Goal: Information Seeking & Learning: Learn about a topic

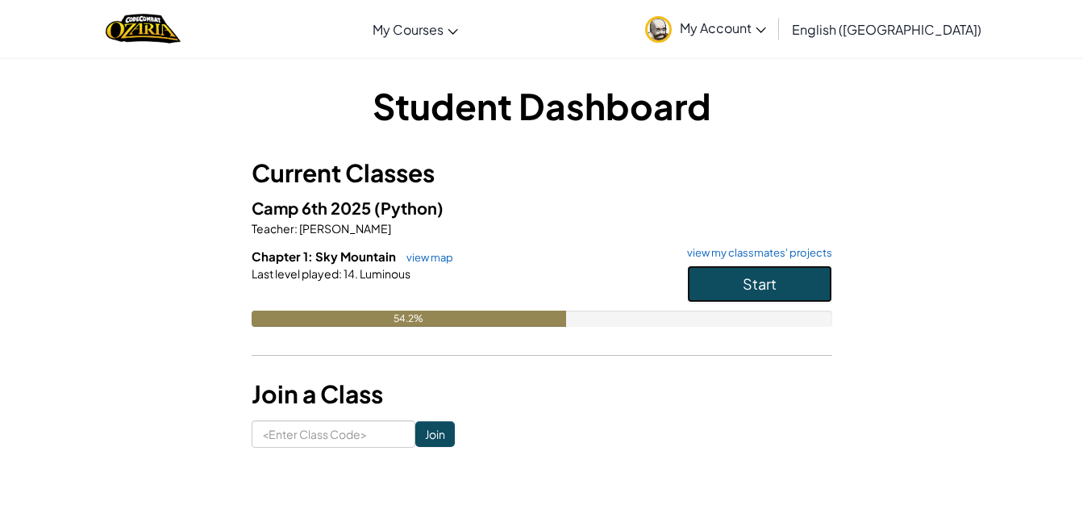
click at [763, 283] on span "Start" at bounding box center [760, 283] width 34 height 19
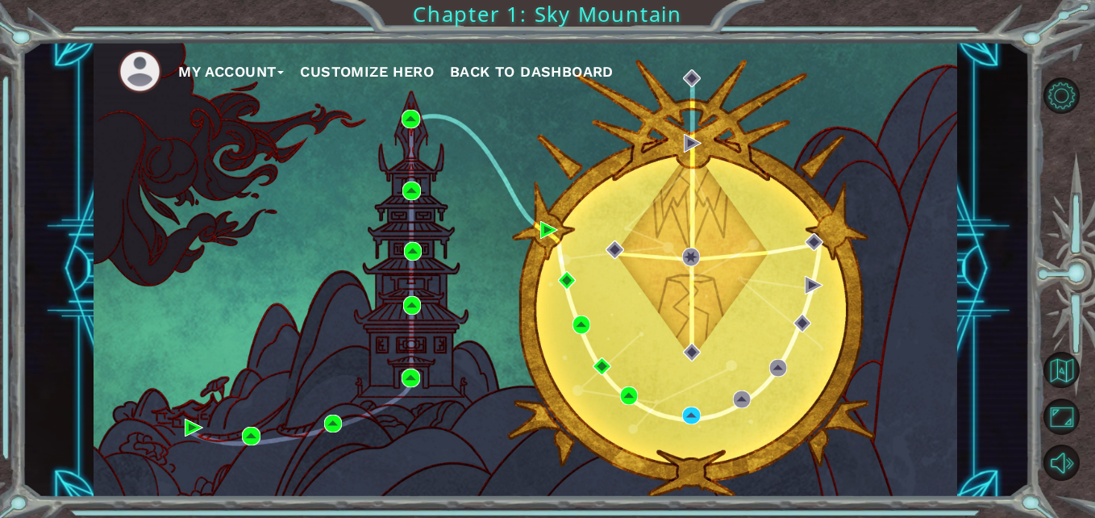
click at [947, 332] on div "My Account Customize Hero Back to Dashboard" at bounding box center [526, 269] width 864 height 456
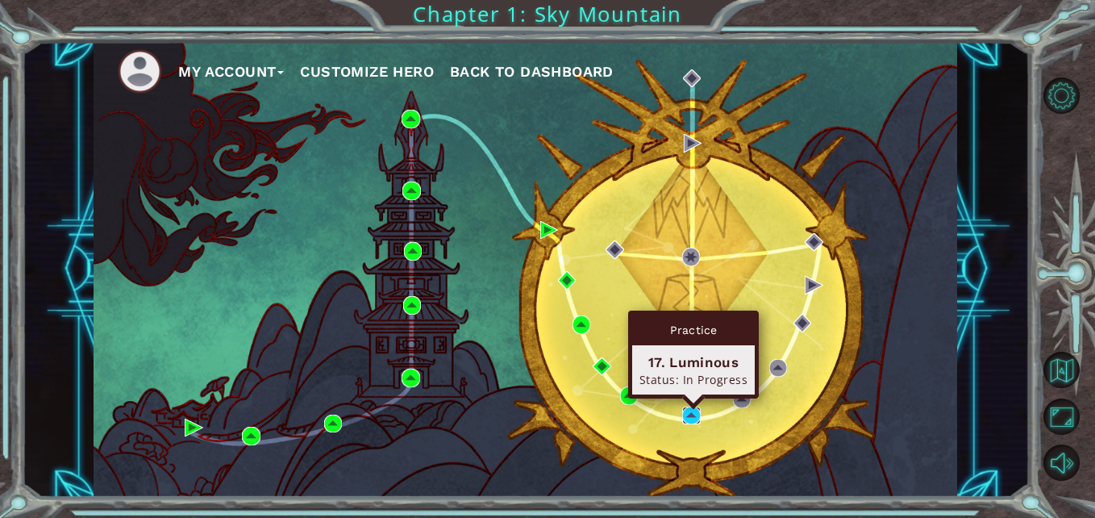
click at [691, 413] on img at bounding box center [691, 415] width 18 height 18
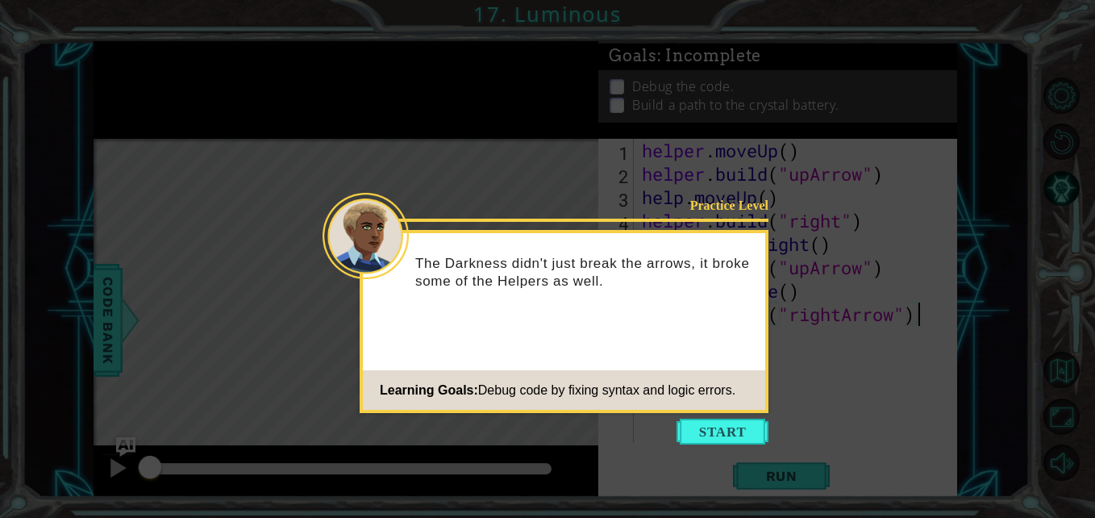
click at [712, 444] on icon at bounding box center [547, 259] width 1095 height 518
click at [708, 434] on button "Start" at bounding box center [723, 432] width 92 height 26
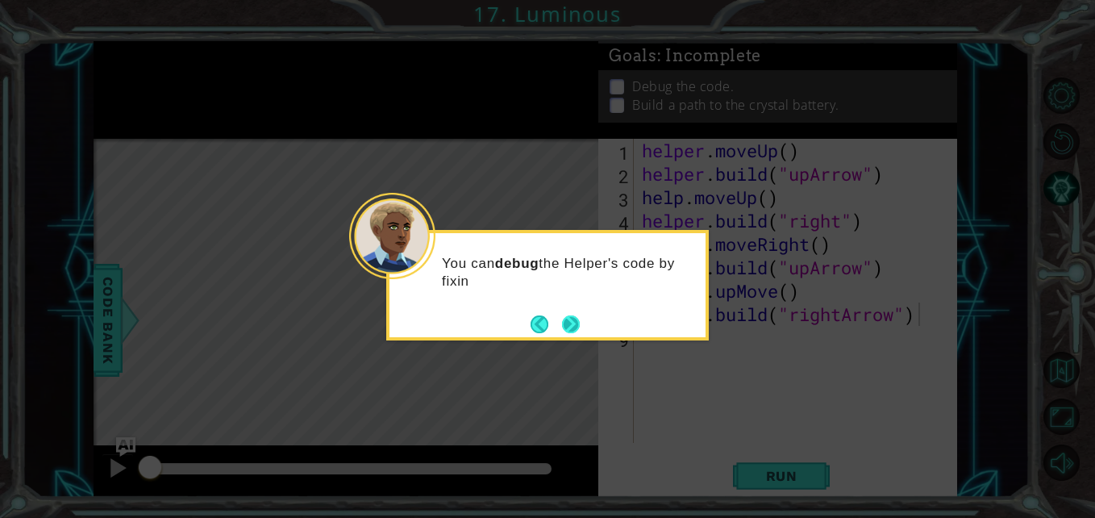
click at [572, 317] on button "Next" at bounding box center [571, 324] width 18 height 18
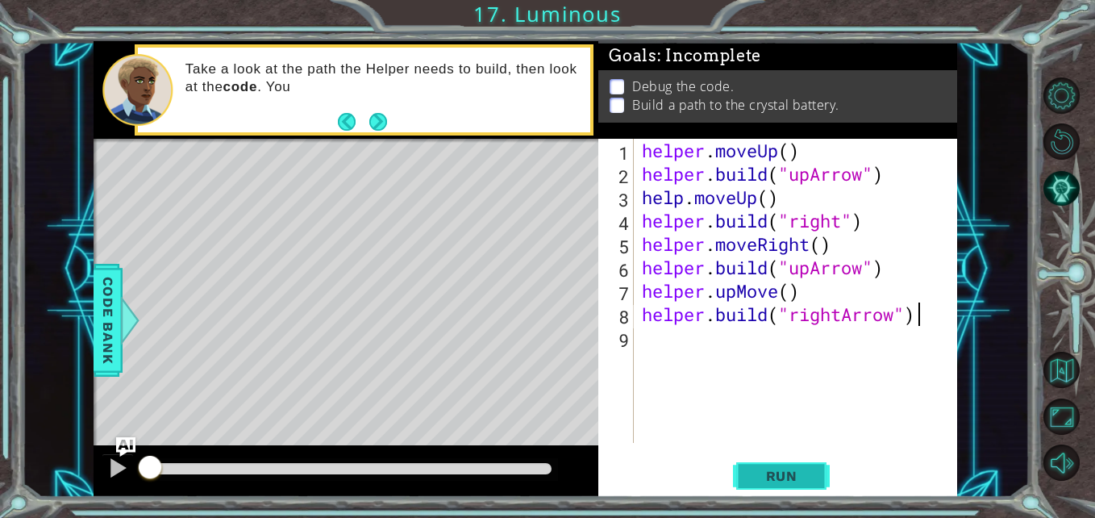
click at [768, 462] on button "Run" at bounding box center [781, 475] width 97 height 35
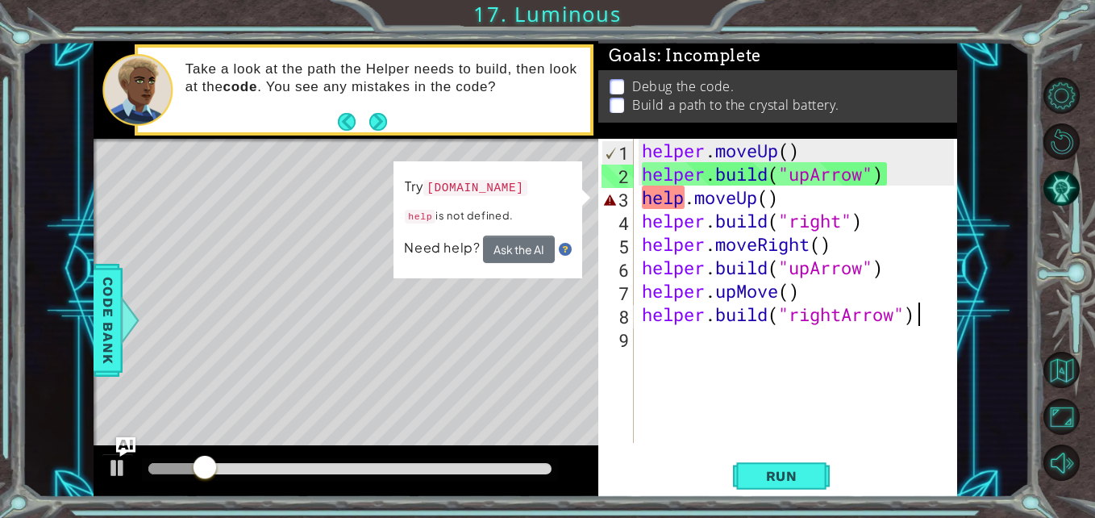
click at [685, 194] on div "helper . moveUp ( ) helper . build ( "upArrow" ) help . moveUp ( ) helper . bui…" at bounding box center [800, 314] width 323 height 351
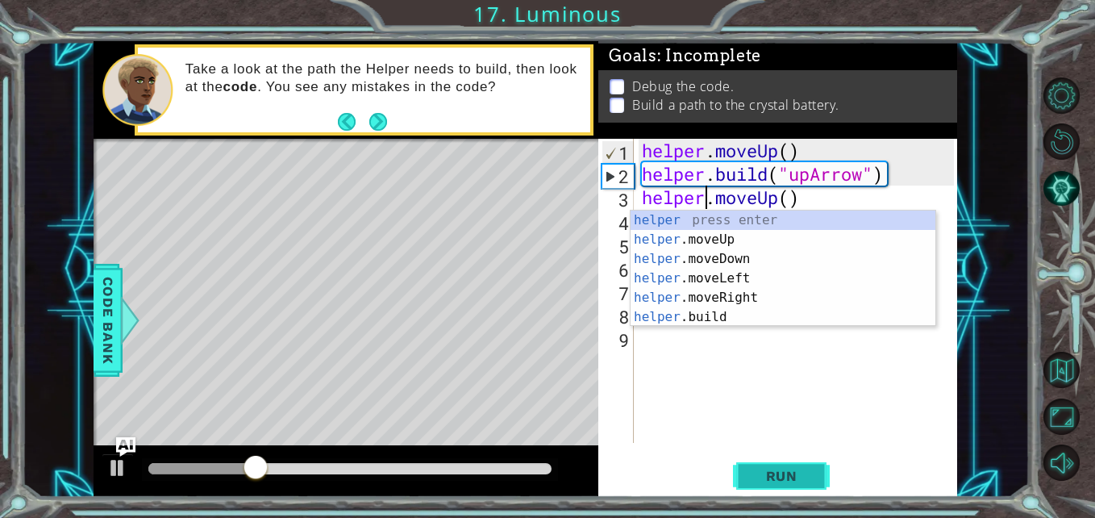
click at [792, 470] on span "Run" at bounding box center [782, 476] width 64 height 16
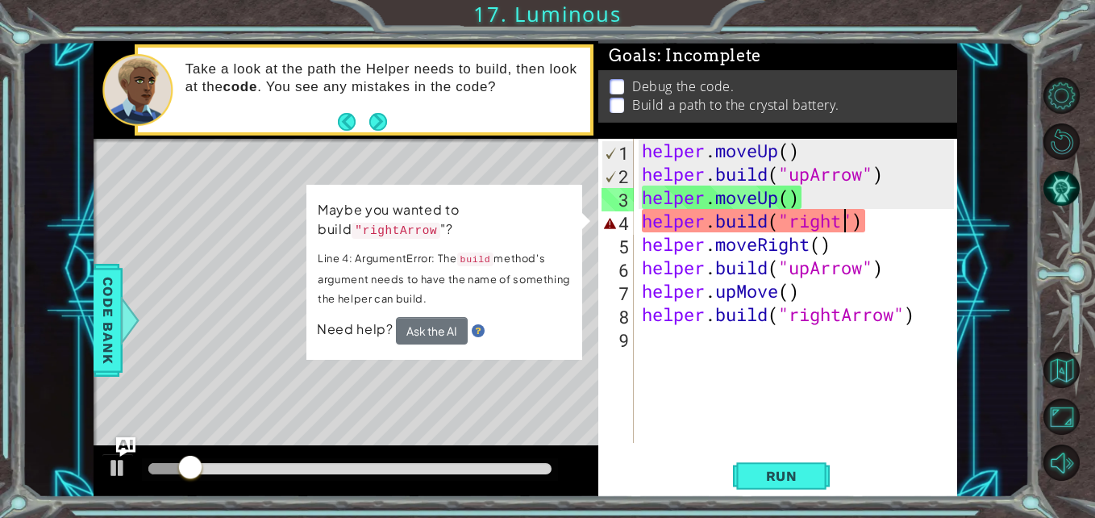
click at [842, 224] on div "helper . moveUp ( ) helper . build ( "upArrow" ) helper . moveUp ( ) helper . b…" at bounding box center [800, 314] width 323 height 351
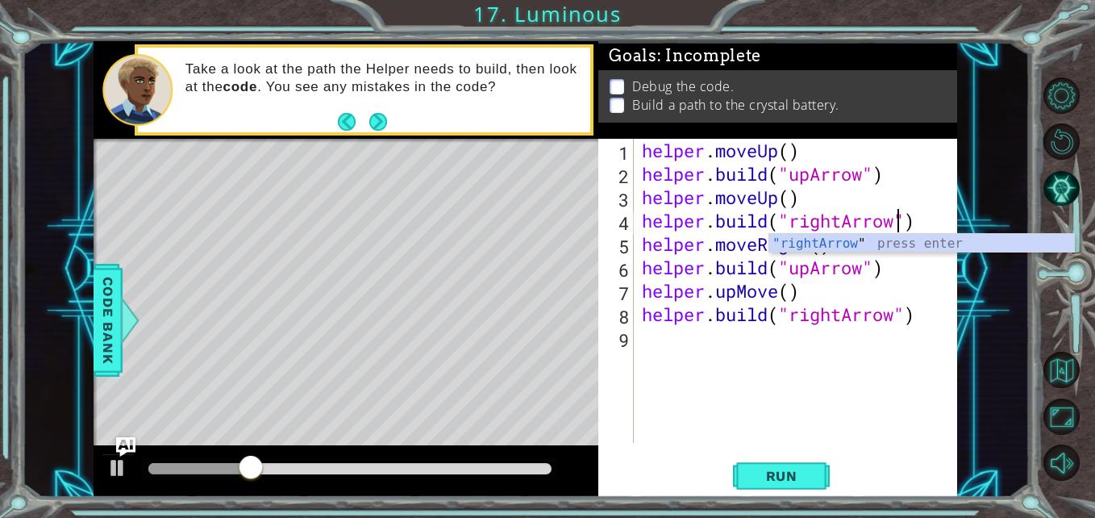
scroll to position [0, 12]
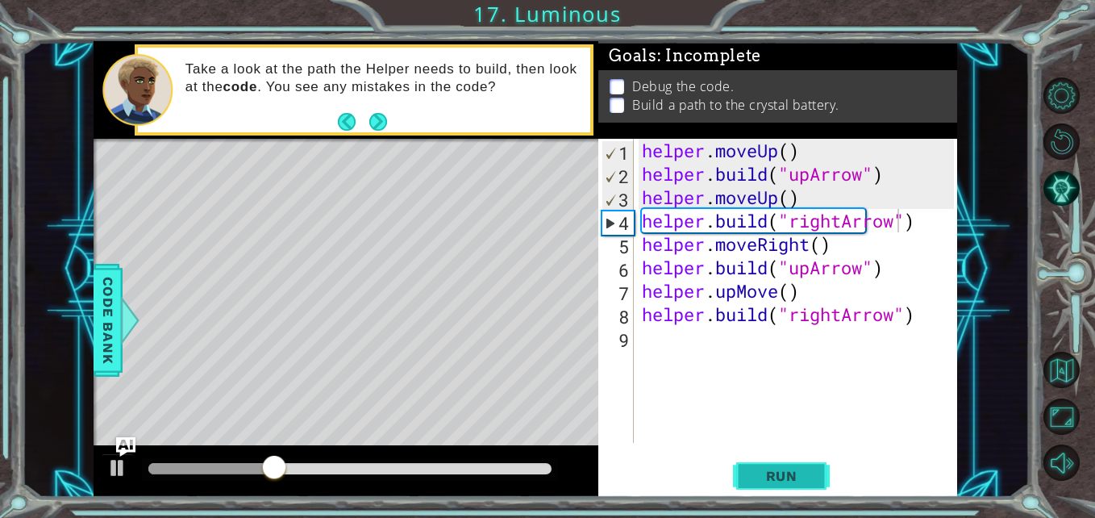
click at [814, 468] on button "Run" at bounding box center [781, 475] width 97 height 35
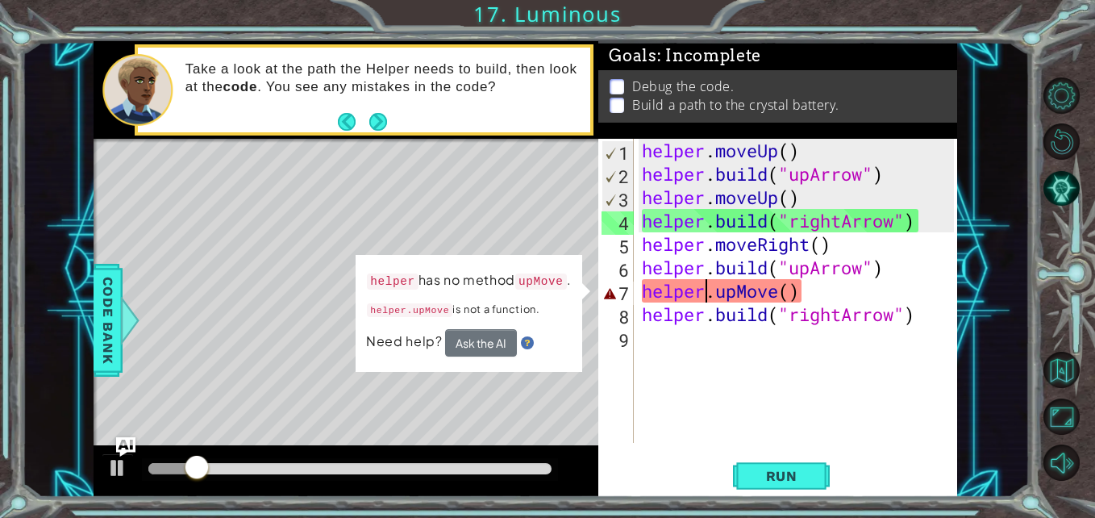
click at [703, 296] on div "helper . moveUp ( ) helper . build ( "upArrow" ) helper . moveUp ( ) helper . b…" at bounding box center [800, 314] width 323 height 351
type textarea "helper.upMove()"
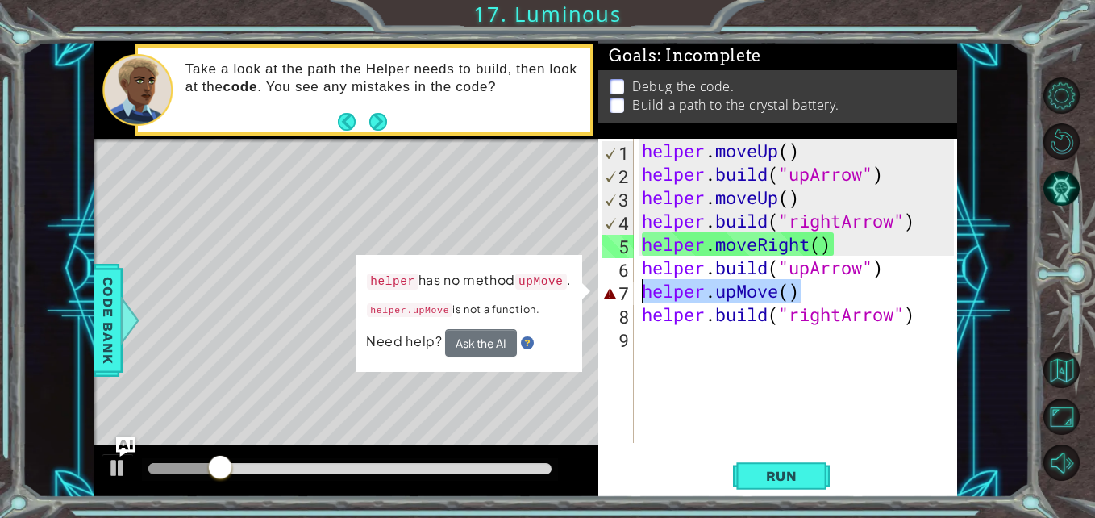
drag, startPoint x: 842, startPoint y: 296, endPoint x: 621, endPoint y: 293, distance: 221.0
click at [621, 293] on div "helper.upMove() 1 2 3 4 5 6 7 8 9 helper . moveUp ( ) helper . build ( "upArrow…" at bounding box center [775, 291] width 355 height 304
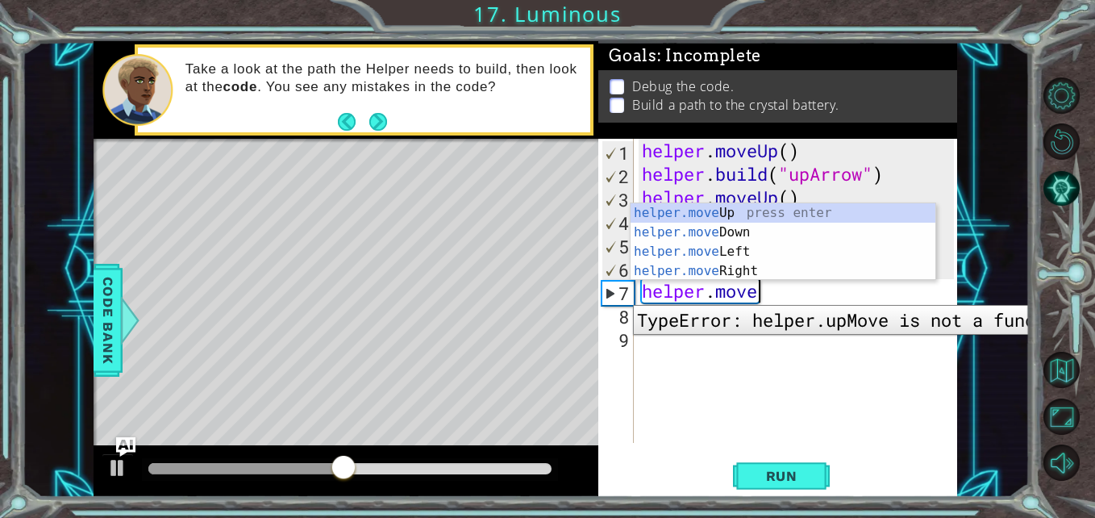
scroll to position [0, 5]
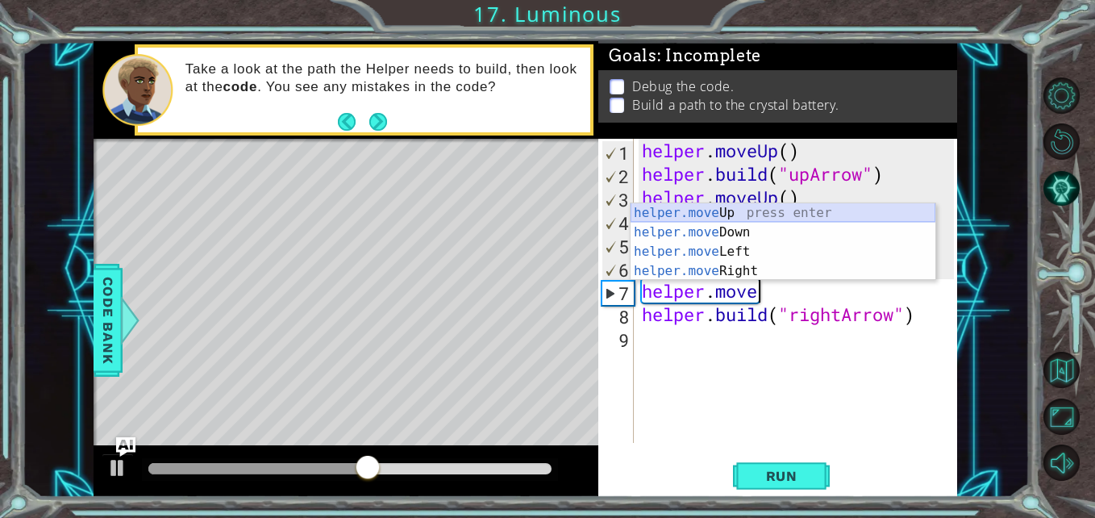
click at [710, 210] on div "helper.move Up press enter helper.move Down press enter helper.move Left press …" at bounding box center [783, 261] width 305 height 116
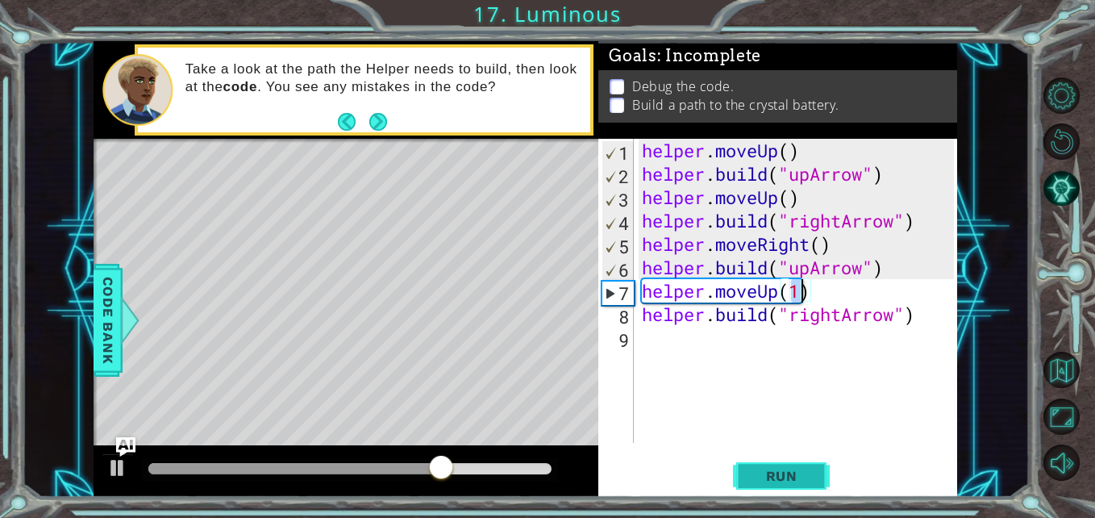
type textarea "helper.moveUp(1)"
click at [789, 481] on span "Run" at bounding box center [782, 476] width 64 height 16
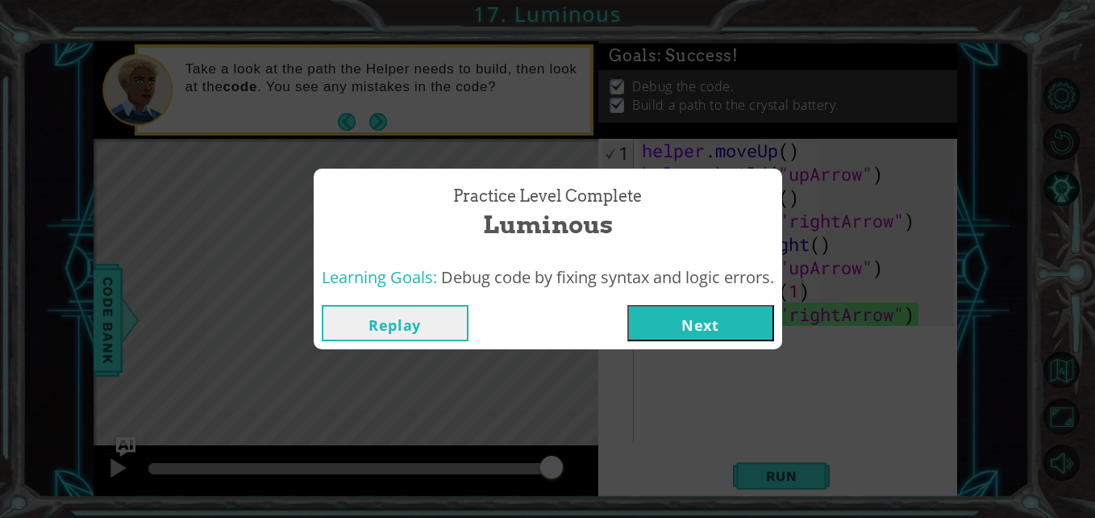
click at [673, 328] on button "Next" at bounding box center [700, 323] width 147 height 36
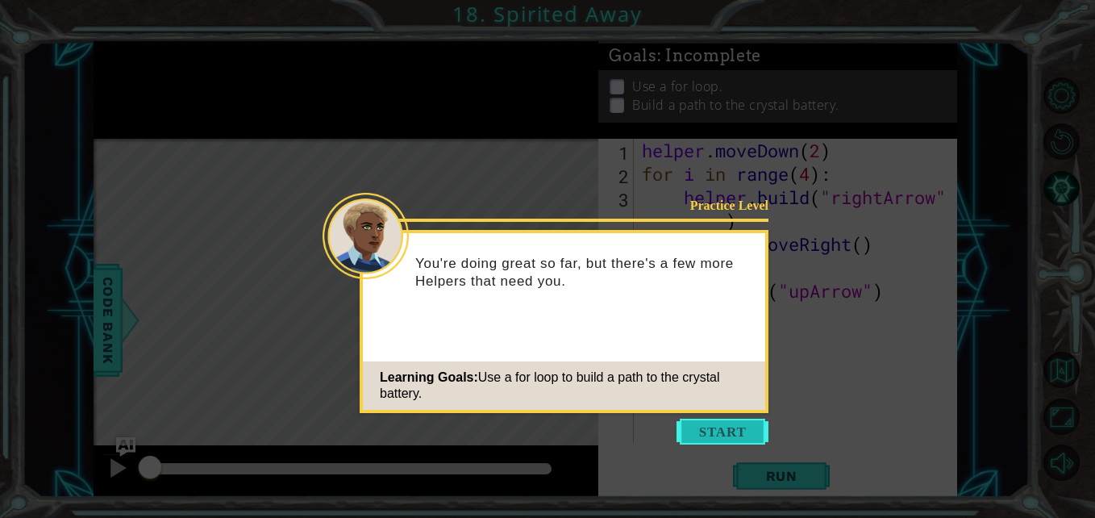
click at [714, 439] on button "Start" at bounding box center [723, 432] width 92 height 26
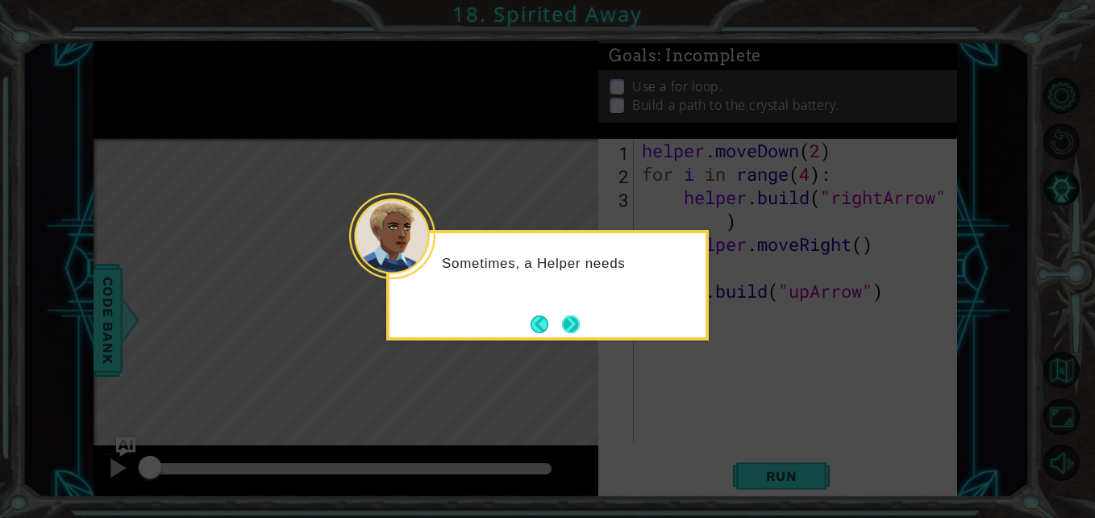
click at [577, 315] on button "Next" at bounding box center [571, 324] width 18 height 18
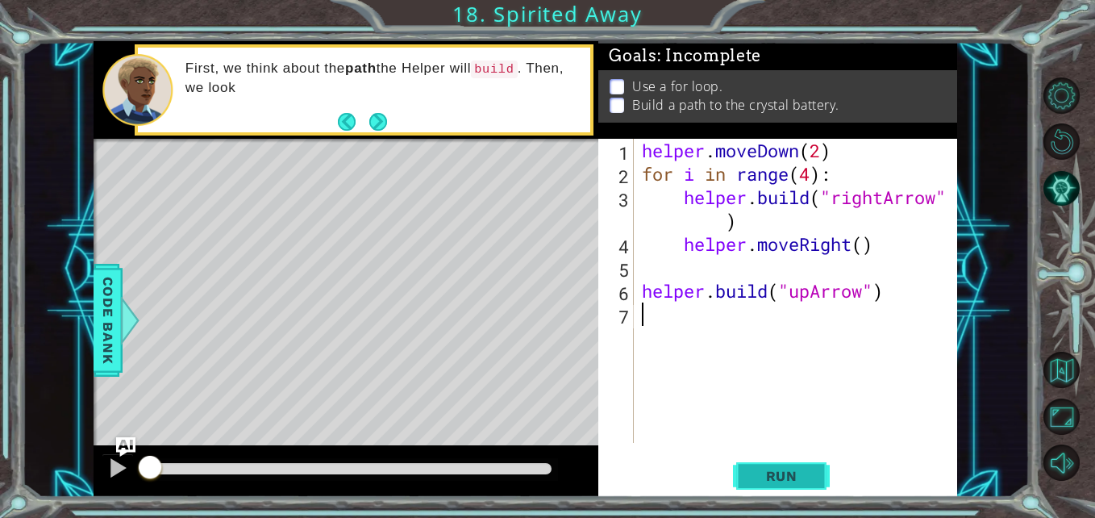
click at [787, 476] on span "Run" at bounding box center [782, 476] width 64 height 16
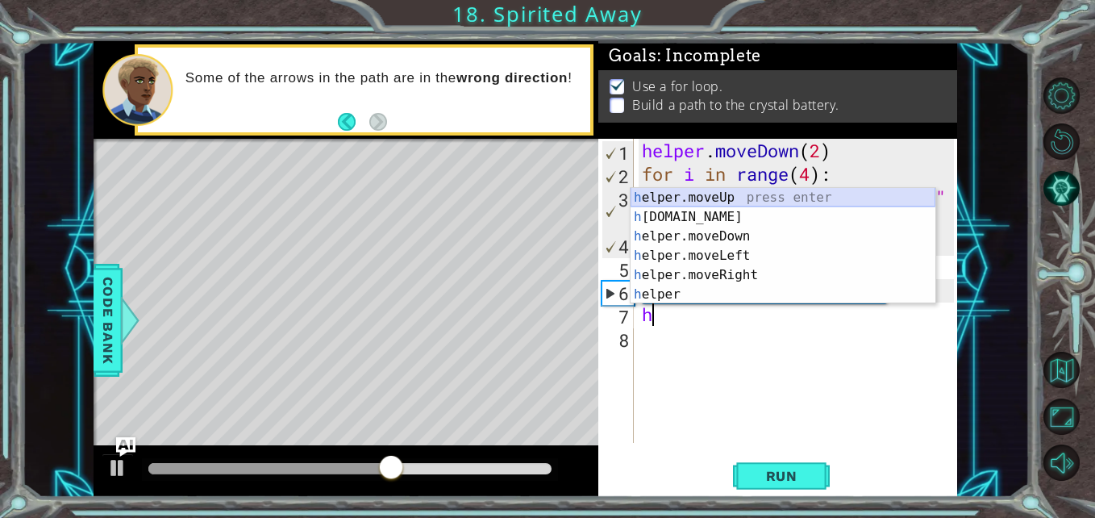
click at [701, 198] on div "h elper.moveUp press enter h [DOMAIN_NAME] press enter h elper.moveDown press e…" at bounding box center [783, 265] width 305 height 155
type textarea "helper.moveUp(1)"
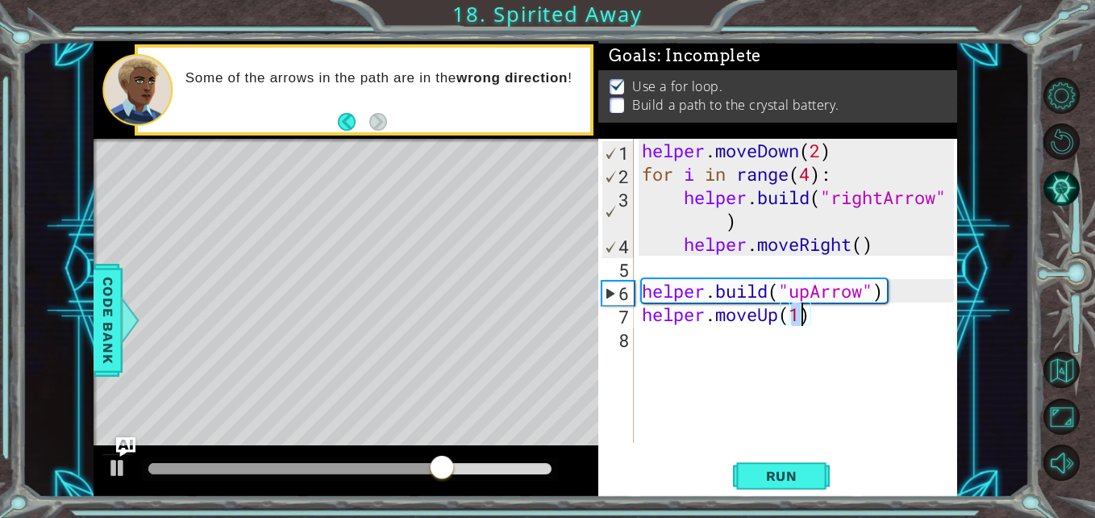
click at [685, 336] on div "helper . moveDown ( 2 ) for i in range ( 4 ) : helper . build ( "rightArrow" ) …" at bounding box center [800, 314] width 323 height 351
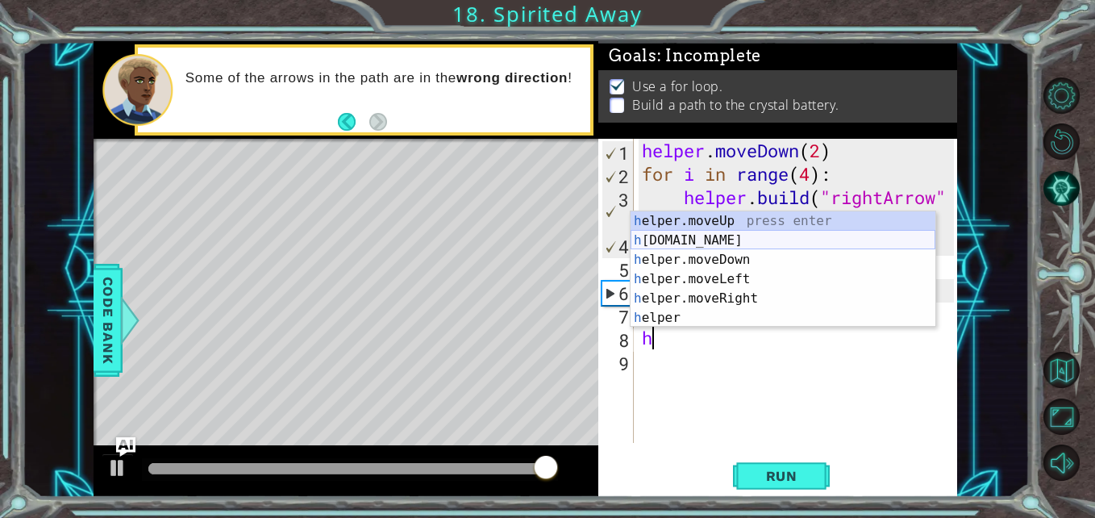
click at [705, 239] on div "h elper.moveUp press enter h [DOMAIN_NAME] press enter h elper.moveDown press e…" at bounding box center [783, 288] width 305 height 155
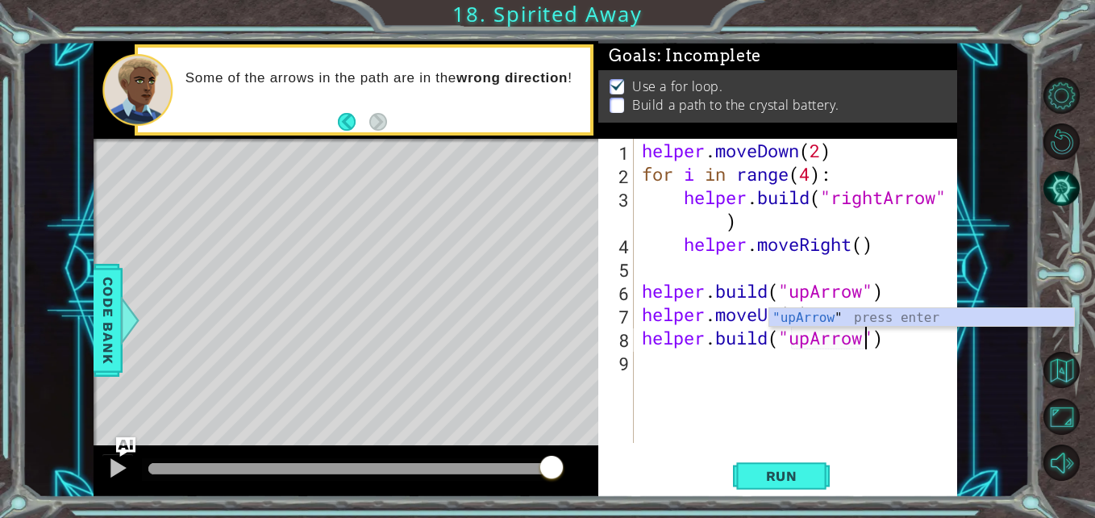
scroll to position [0, 10]
type textarea "[DOMAIN_NAME]("upArrow")"
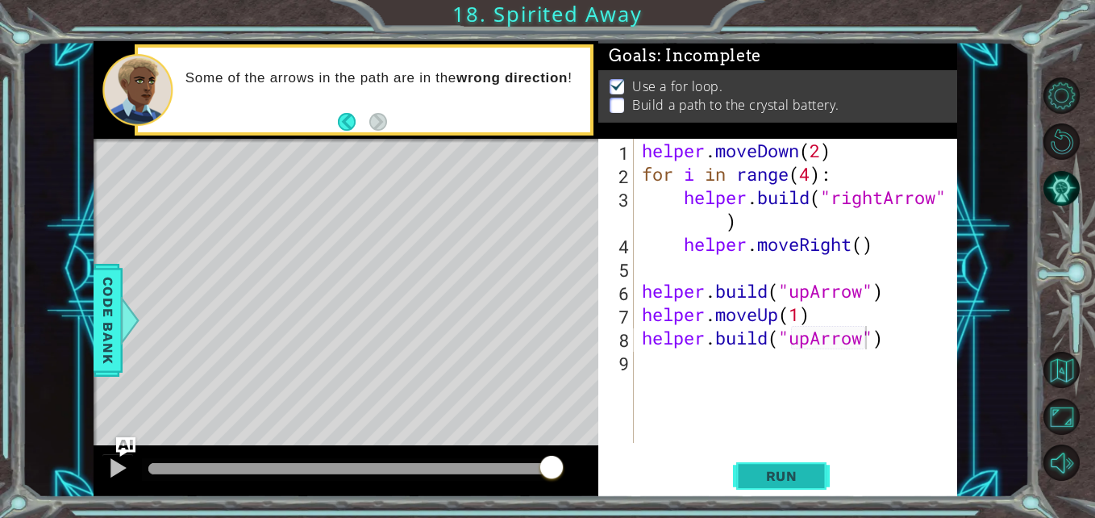
click at [779, 488] on button "Run" at bounding box center [781, 475] width 97 height 35
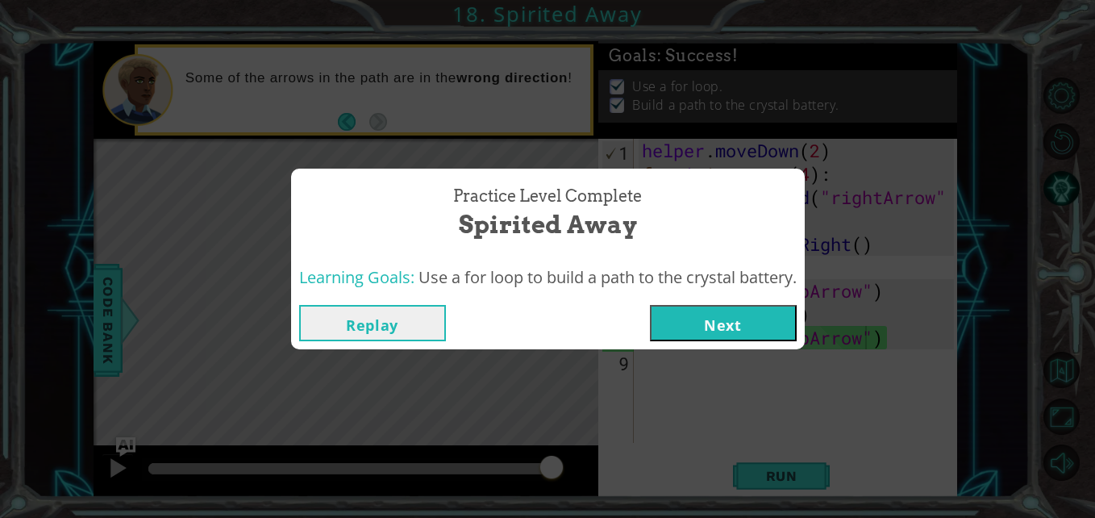
click at [746, 324] on button "Next" at bounding box center [723, 323] width 147 height 36
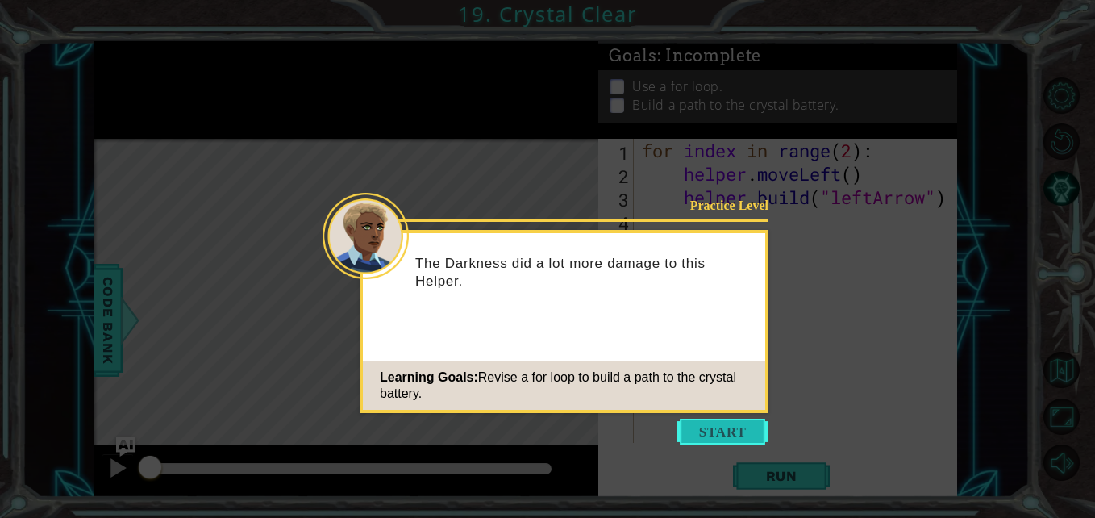
click at [691, 431] on button "Start" at bounding box center [723, 432] width 92 height 26
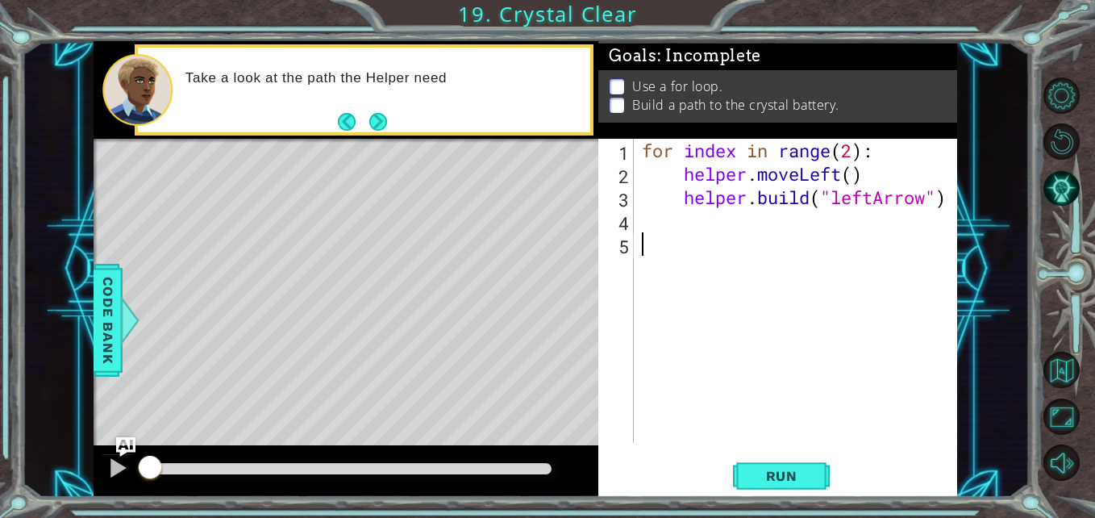
click at [694, 431] on div "for index in range ( 2 ) : helper . moveLeft ( ) helper . build ( "leftArrow" )" at bounding box center [800, 314] width 323 height 351
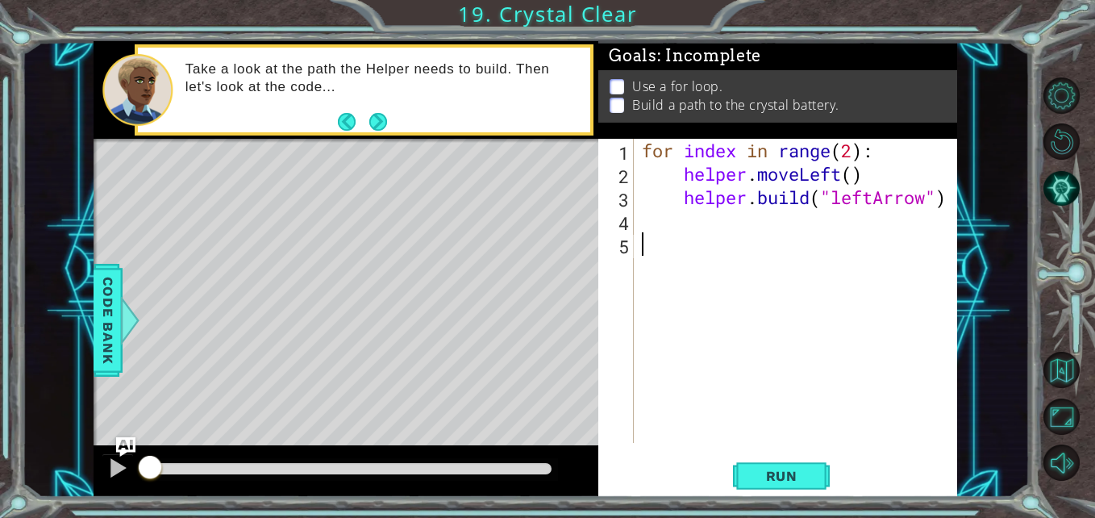
click at [779, 456] on div "1 2 3 4 5 for index in range ( 2 ) : helper . moveLeft ( ) helper . build ( "le…" at bounding box center [777, 318] width 359 height 359
click at [766, 470] on span "Run" at bounding box center [782, 476] width 64 height 16
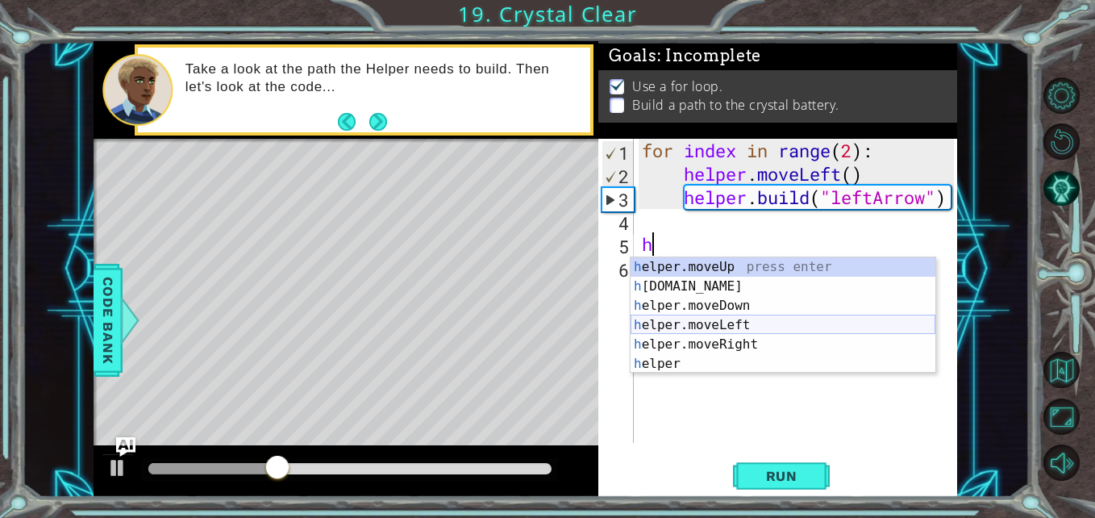
click at [714, 327] on div "h elper.moveUp press enter h [DOMAIN_NAME] press enter h elper.moveDown press e…" at bounding box center [783, 334] width 305 height 155
type textarea "helper.moveLeft(1)"
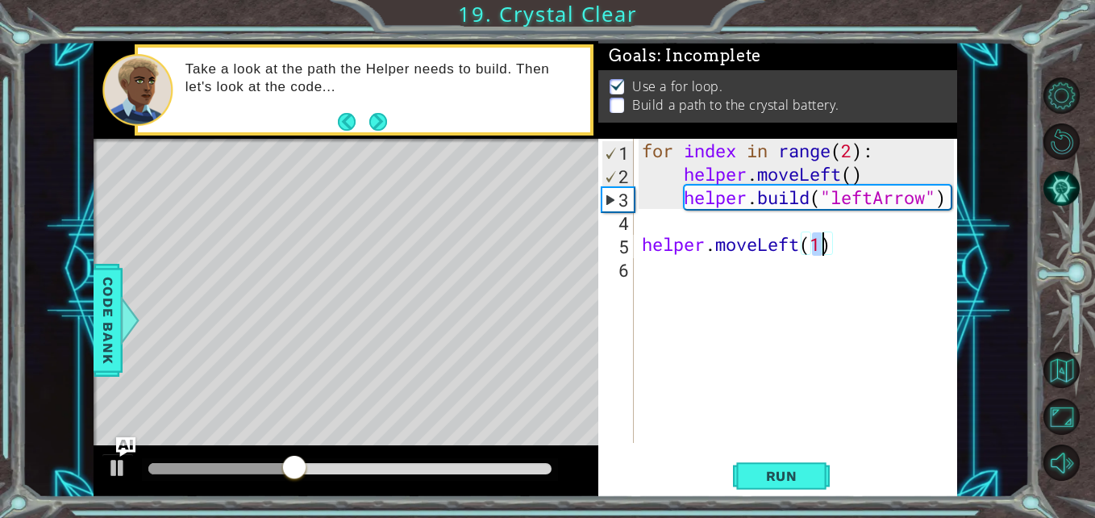
click at [701, 282] on div "for index in range ( 2 ) : helper . moveLeft ( ) helper . build ( "leftArrow" )…" at bounding box center [800, 314] width 323 height 351
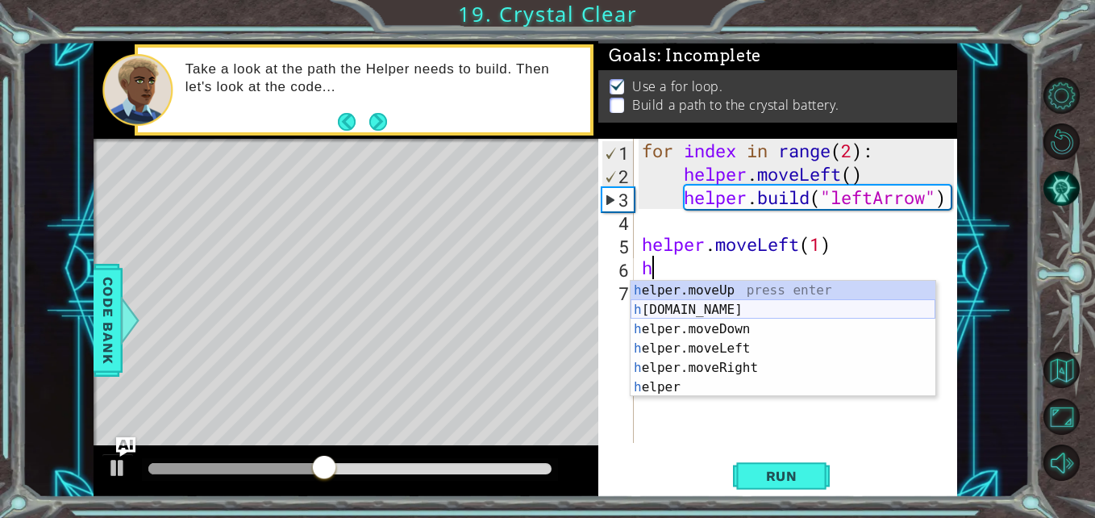
click at [724, 306] on div "h elper.moveUp press enter h [DOMAIN_NAME] press enter h elper.moveDown press e…" at bounding box center [783, 358] width 305 height 155
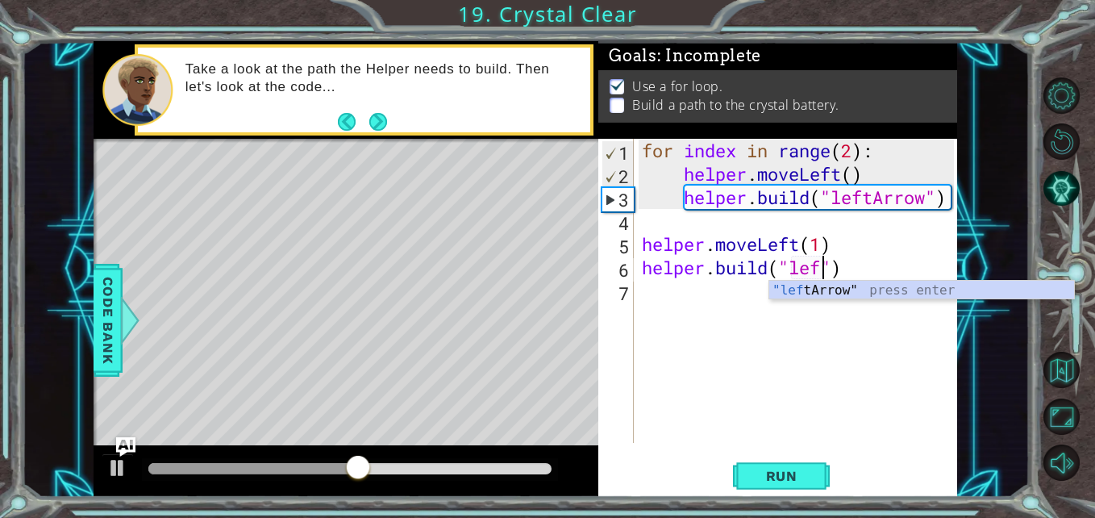
type textarea "[DOMAIN_NAME]("left")"
click at [894, 302] on div "for index in range ( 2 ) : helper . moveLeft ( ) helper . build ( "leftArrow" )…" at bounding box center [800, 314] width 323 height 351
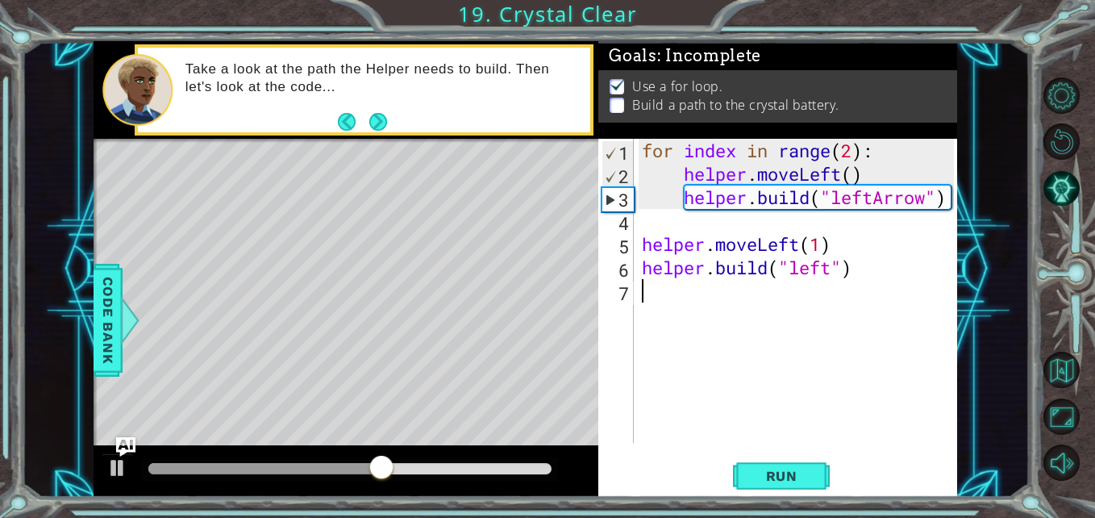
scroll to position [0, 0]
click at [831, 269] on div "for index in range ( 2 ) : helper . moveLeft ( ) helper . build ( "leftArrow" )…" at bounding box center [800, 314] width 323 height 351
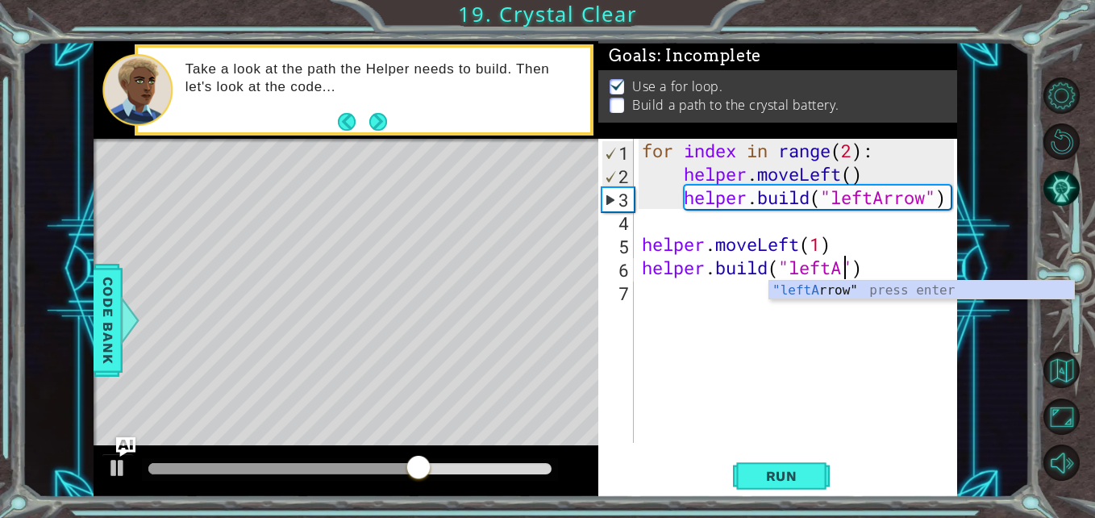
scroll to position [0, 10]
click at [871, 294] on div ""leftA rrow" press enter" at bounding box center [921, 310] width 305 height 58
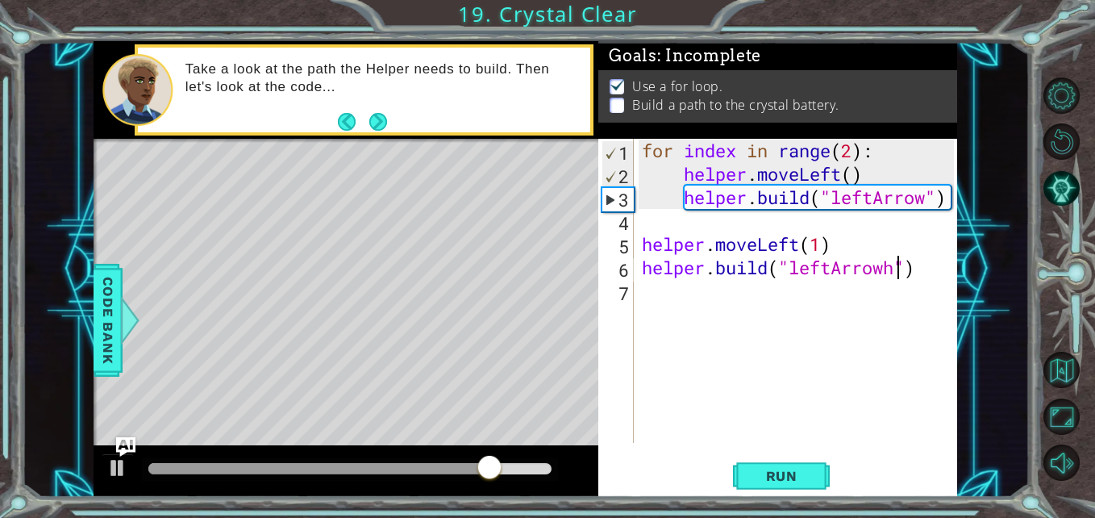
scroll to position [0, 12]
type textarea "[DOMAIN_NAME]("leftArrow")"
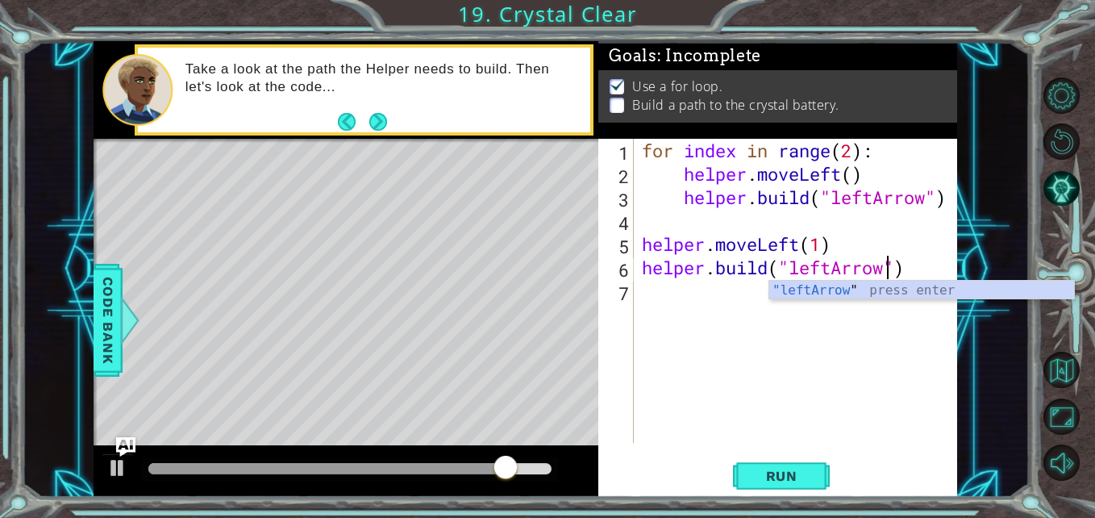
scroll to position [0, 11]
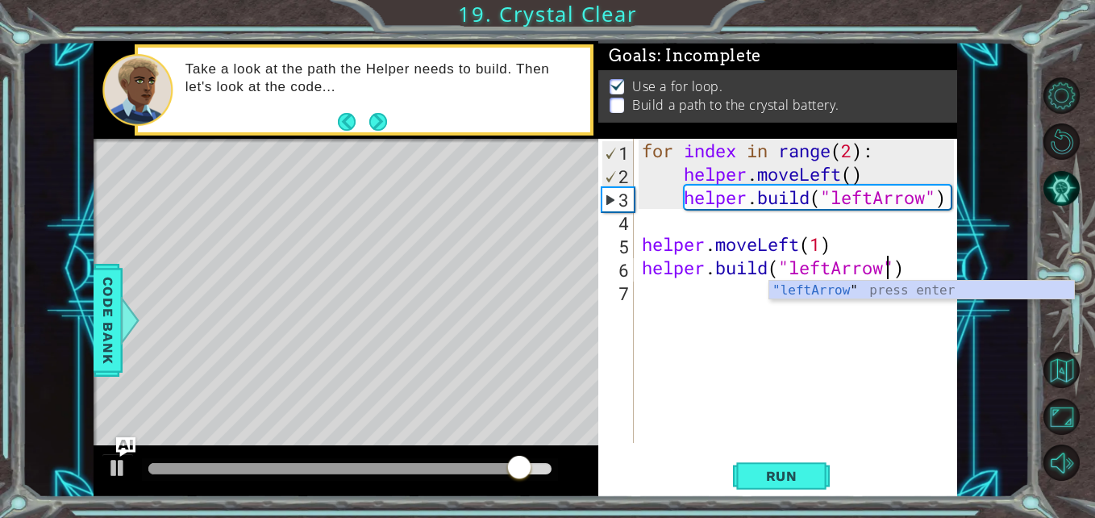
click at [696, 294] on div "for index in range ( 2 ) : helper . moveLeft ( ) helper . build ( "leftArrow" )…" at bounding box center [800, 314] width 323 height 351
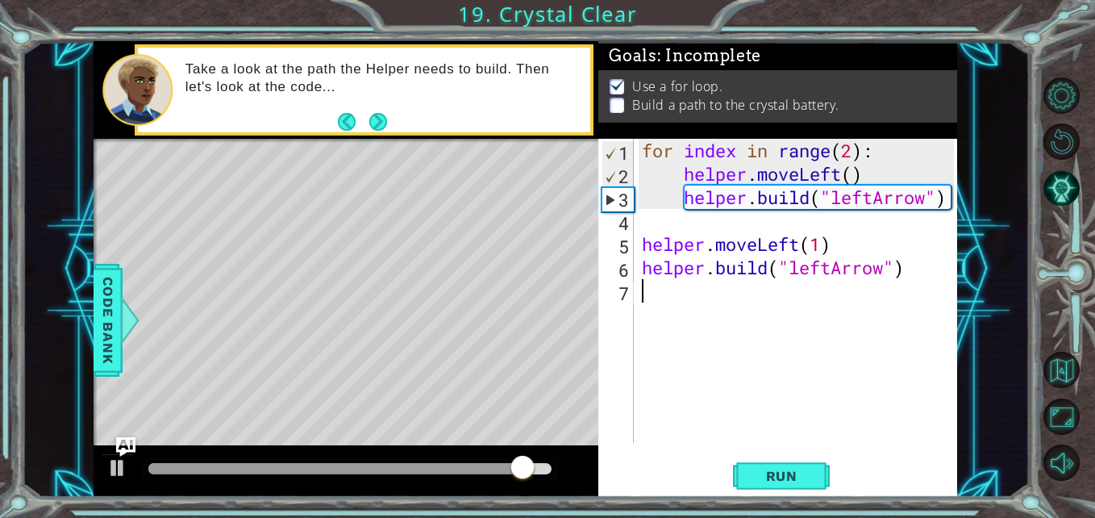
scroll to position [0, 0]
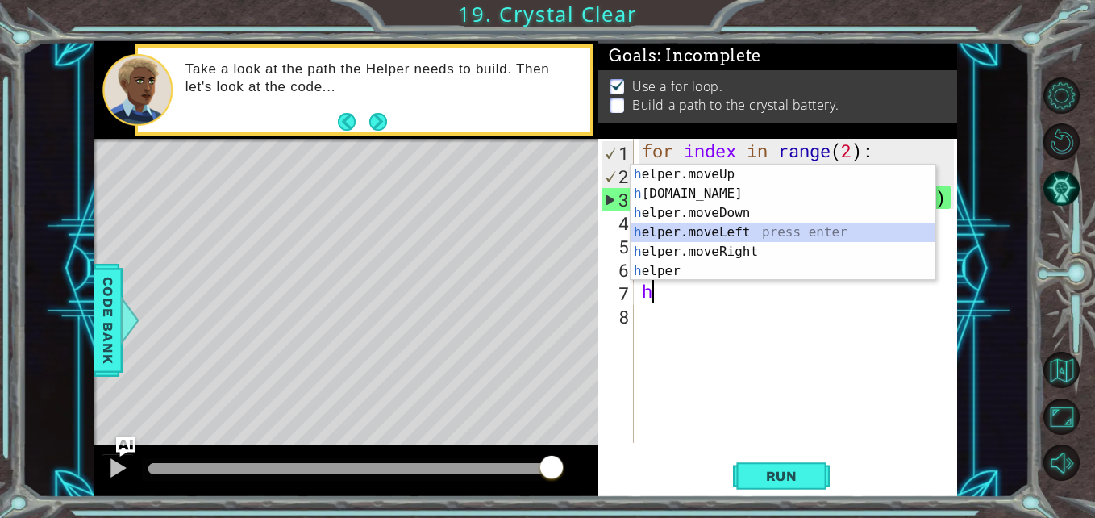
click at [728, 231] on div "h elper.moveUp press enter h [DOMAIN_NAME] press enter h elper.moveDown press e…" at bounding box center [783, 241] width 305 height 155
type textarea "helper.moveLeft(1)"
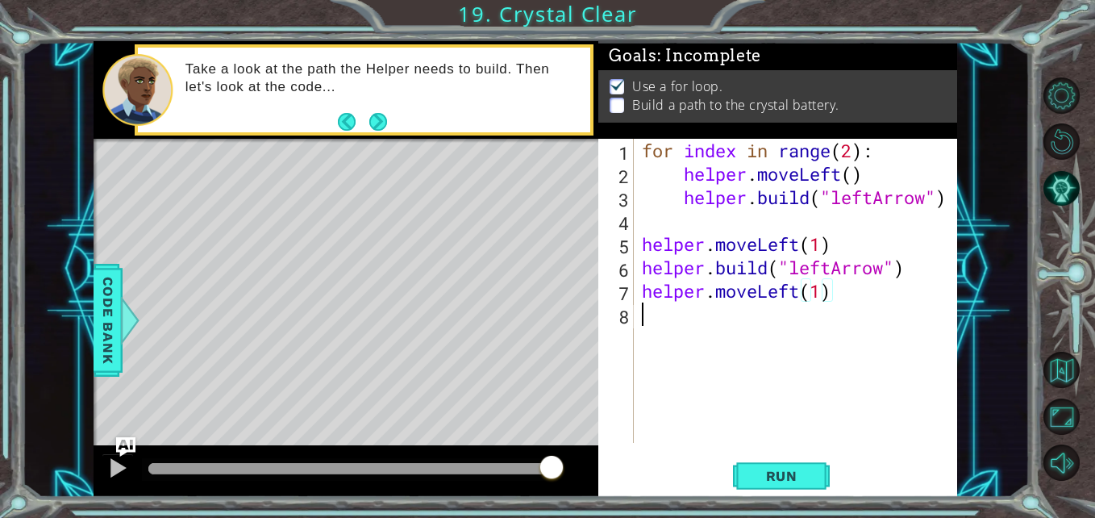
click at [735, 314] on div "for index in range ( 2 ) : helper . moveLeft ( ) helper . build ( "leftArrow" )…" at bounding box center [800, 314] width 323 height 351
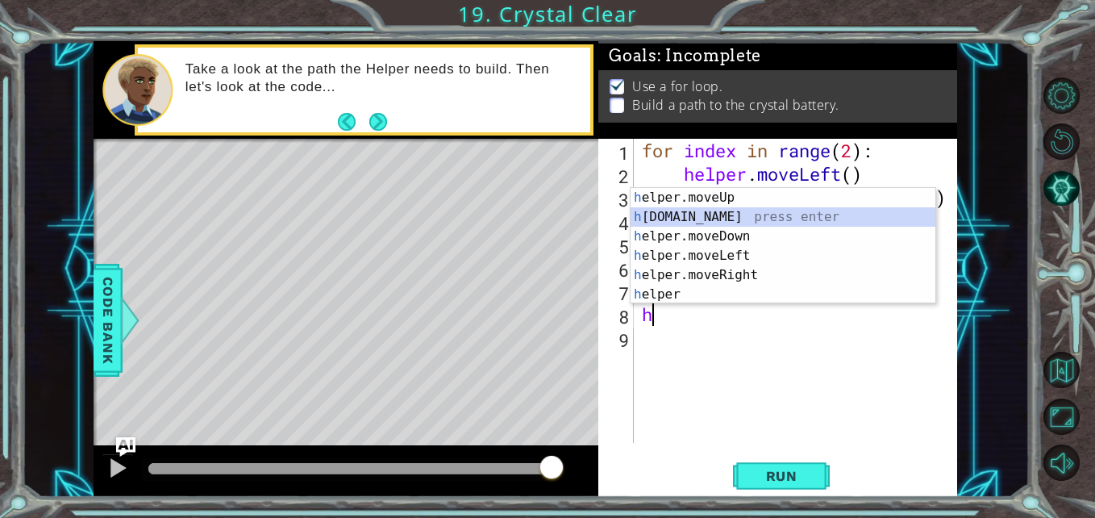
click at [718, 217] on div "h elper.moveUp press enter h [DOMAIN_NAME] press enter h elper.moveDown press e…" at bounding box center [783, 265] width 305 height 155
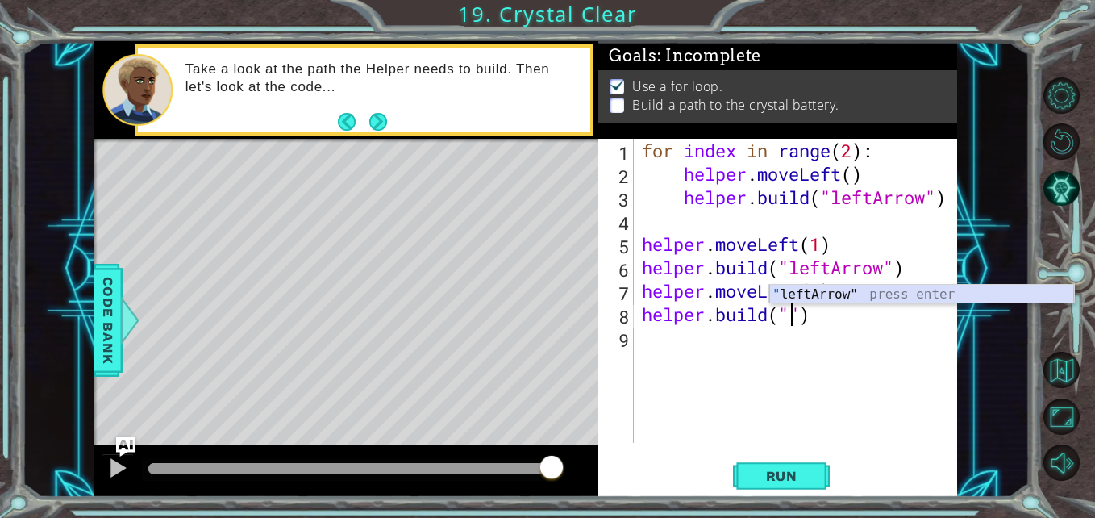
click at [893, 295] on div "" leftArrow" press enter" at bounding box center [921, 314] width 305 height 58
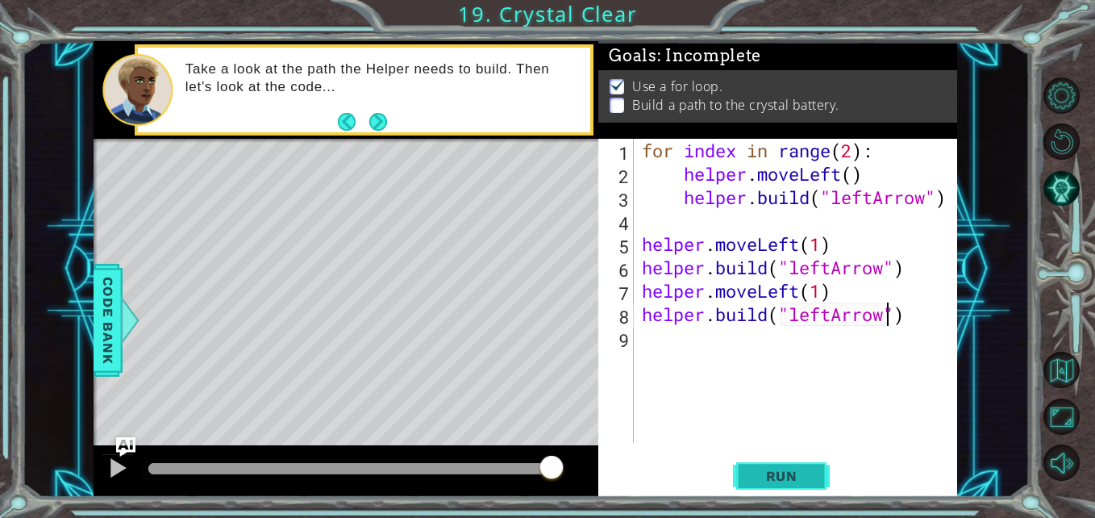
type textarea "[DOMAIN_NAME]("leftArrow")"
click at [785, 482] on span "Run" at bounding box center [782, 476] width 64 height 16
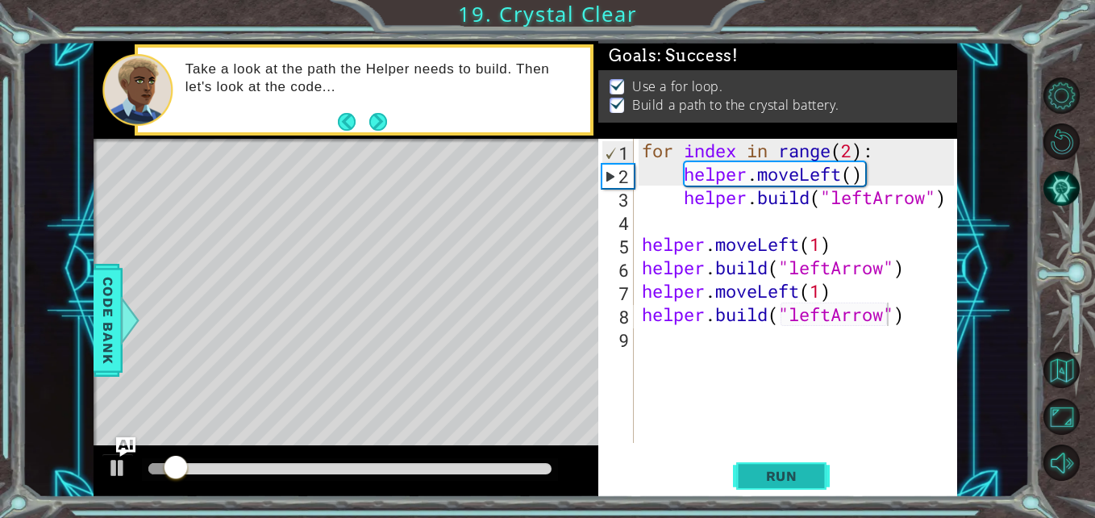
click at [785, 482] on span "Run" at bounding box center [782, 476] width 64 height 16
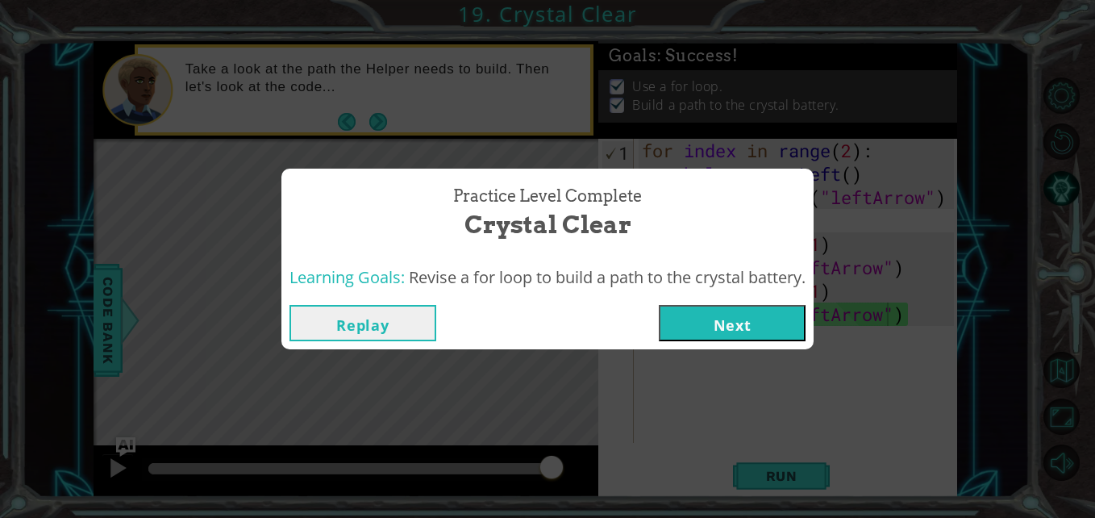
click at [684, 319] on button "Next" at bounding box center [732, 323] width 147 height 36
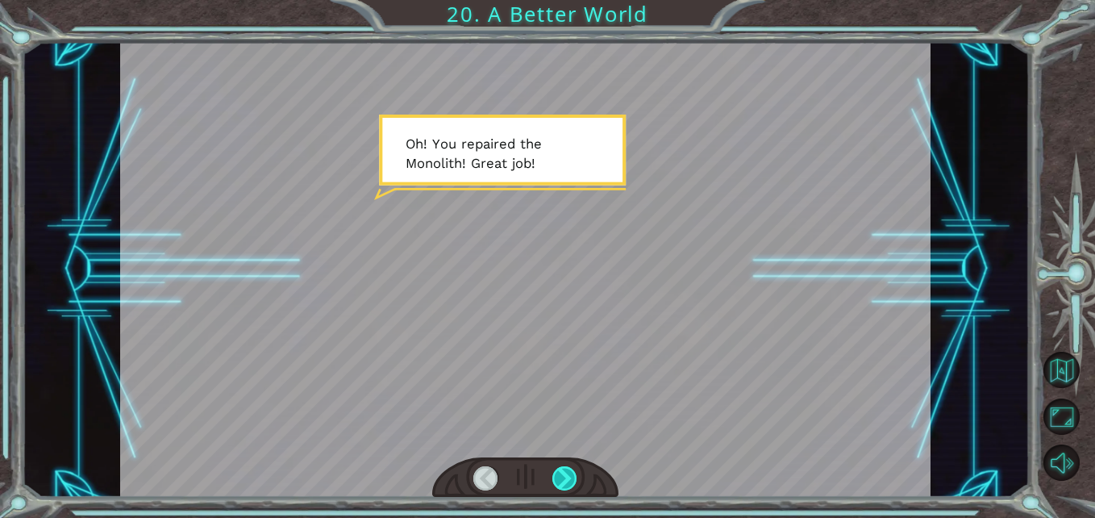
click at [576, 473] on div at bounding box center [564, 478] width 25 height 25
click at [568, 479] on div at bounding box center [564, 478] width 25 height 25
click at [564, 475] on div at bounding box center [564, 478] width 25 height 25
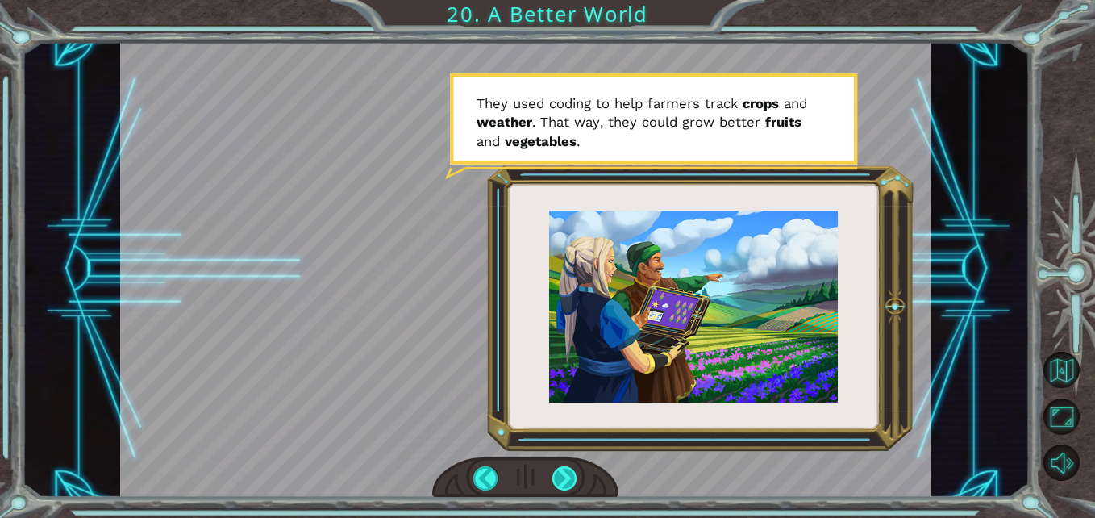
click at [561, 474] on div at bounding box center [564, 478] width 25 height 25
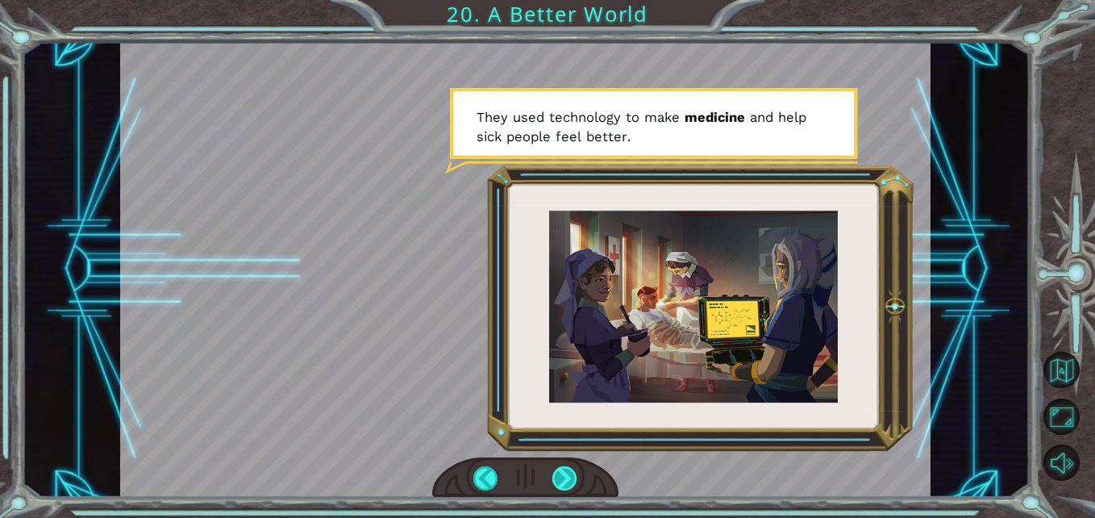
click at [561, 474] on div at bounding box center [564, 478] width 25 height 25
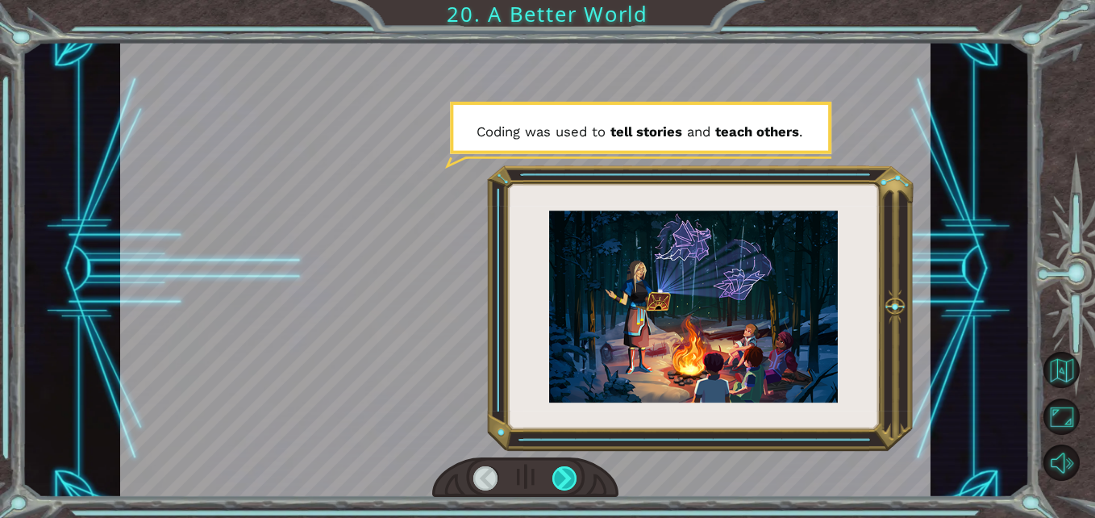
click at [561, 474] on div at bounding box center [564, 478] width 25 height 25
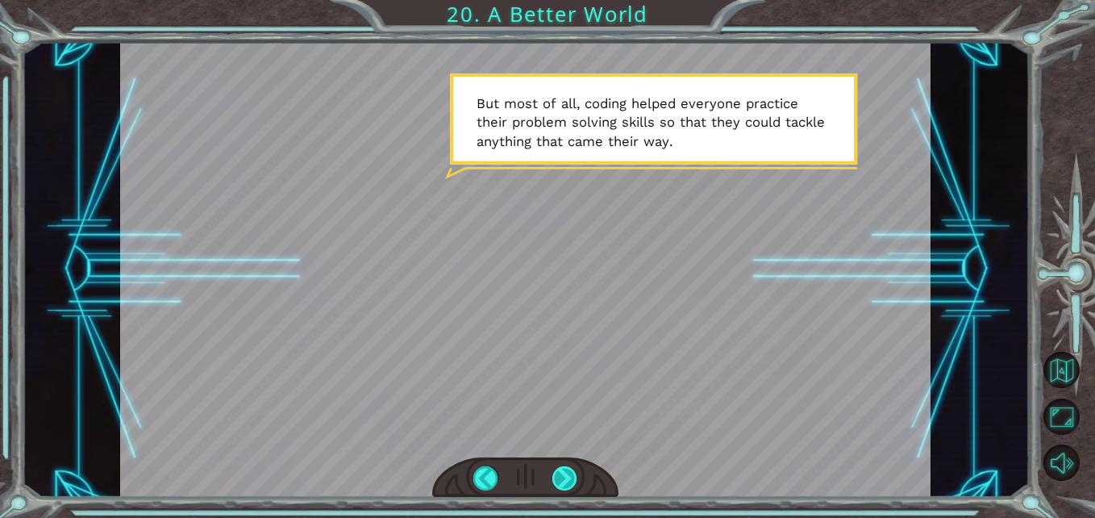
click at [561, 474] on div at bounding box center [564, 478] width 25 height 25
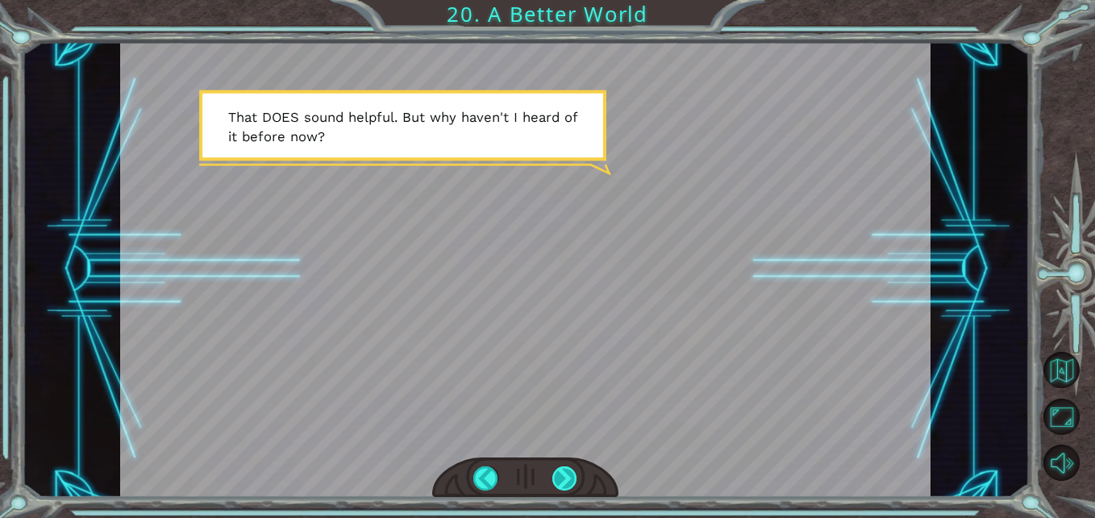
click at [561, 474] on div at bounding box center [564, 478] width 25 height 25
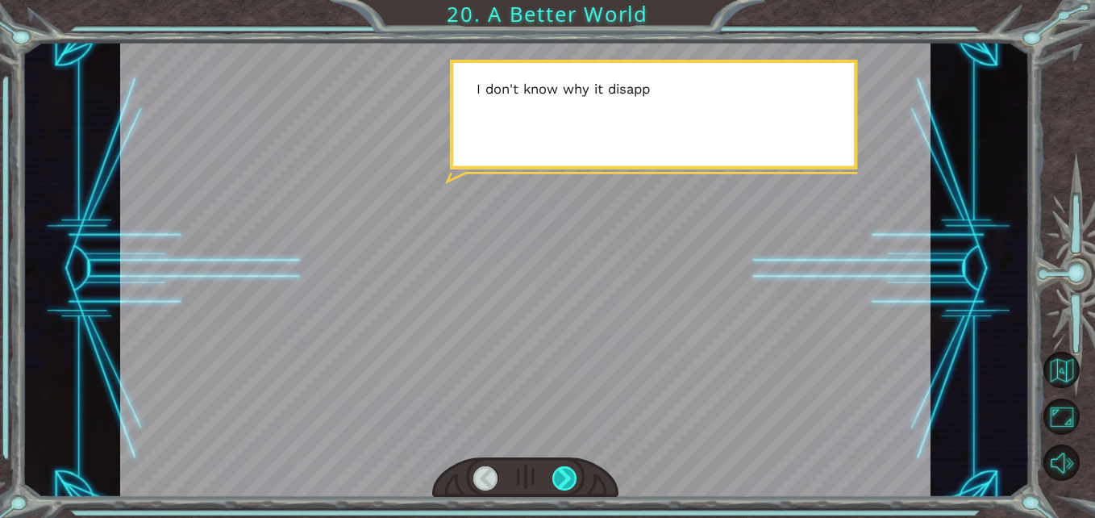
click at [561, 474] on div at bounding box center [564, 478] width 25 height 25
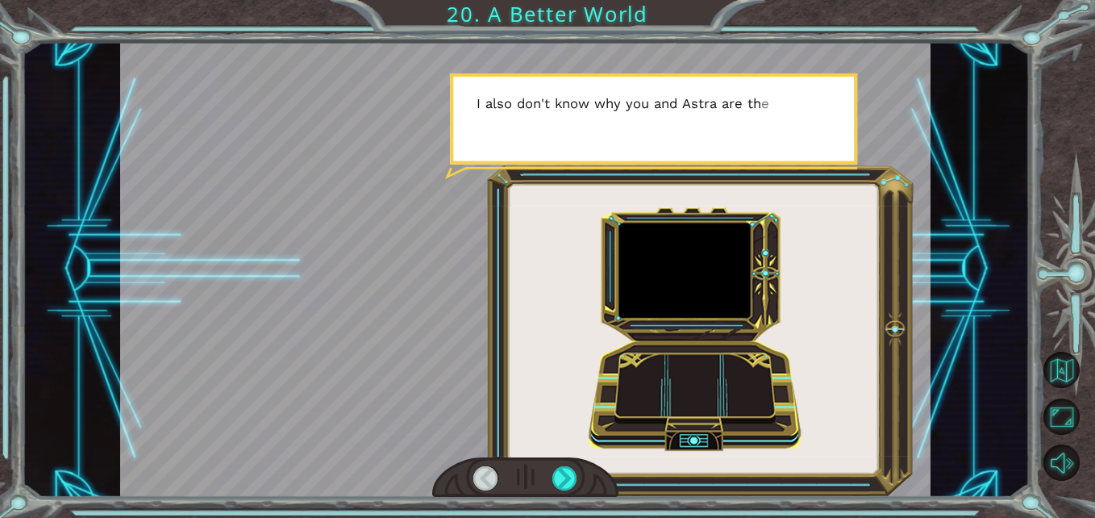
click at [489, 471] on div at bounding box center [485, 478] width 25 height 25
click at [560, 476] on div at bounding box center [564, 478] width 25 height 25
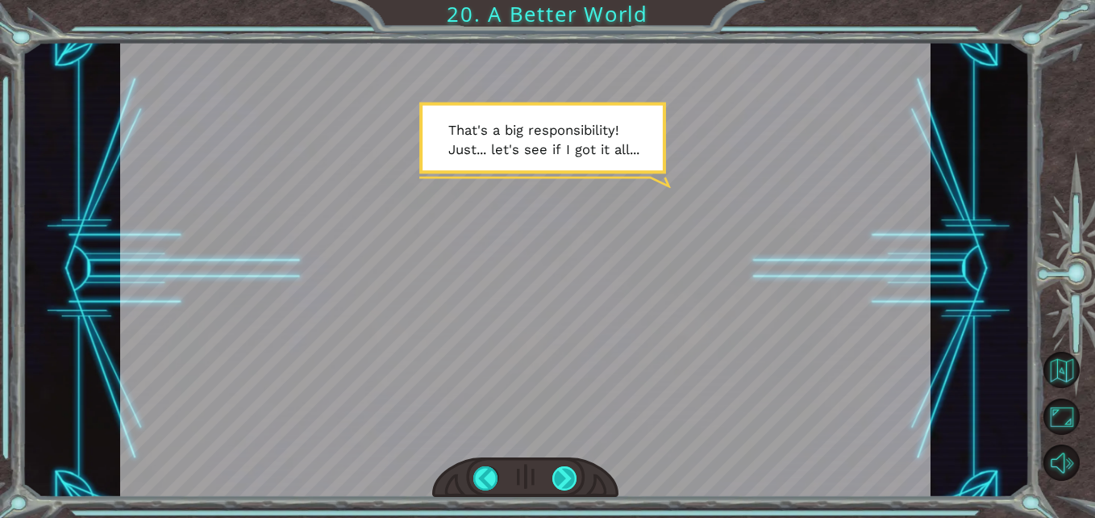
click at [574, 474] on div at bounding box center [564, 478] width 25 height 25
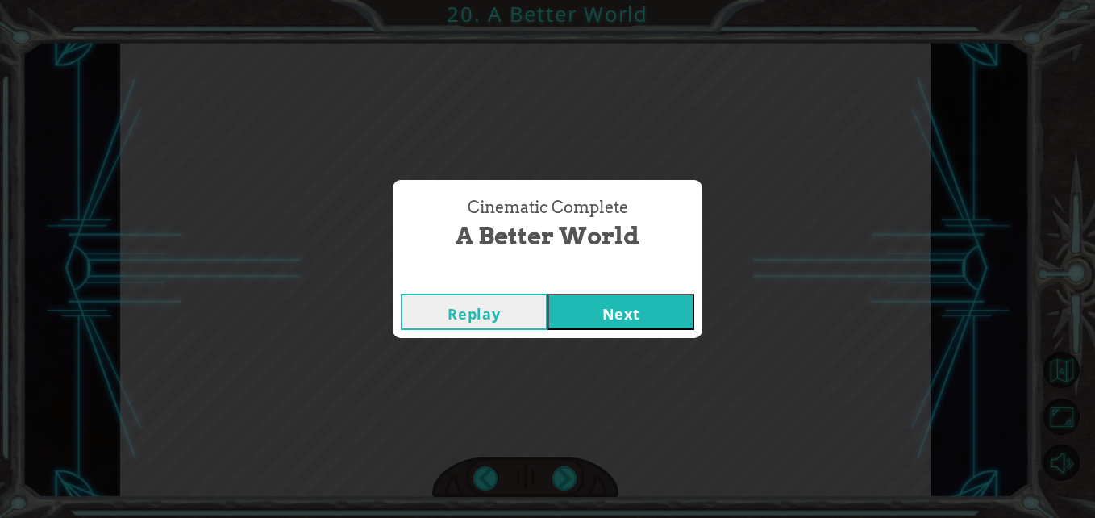
click at [593, 335] on div "Replay Next" at bounding box center [548, 311] width 310 height 52
click at [593, 333] on div "Replay Next" at bounding box center [548, 311] width 310 height 52
click at [587, 319] on button "Next" at bounding box center [621, 312] width 147 height 36
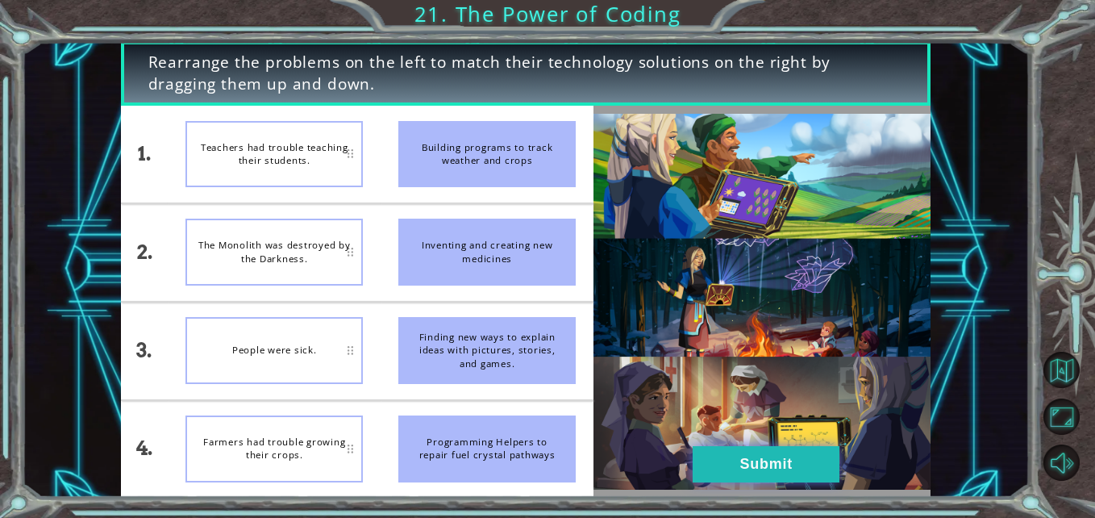
click at [713, 450] on button "Submit" at bounding box center [766, 464] width 147 height 36
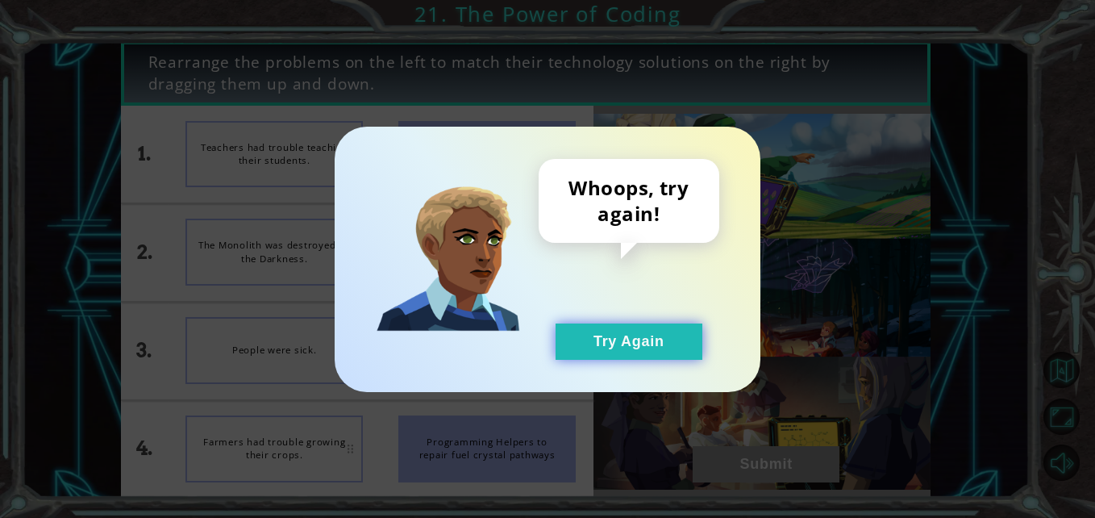
click at [591, 348] on button "Try Again" at bounding box center [629, 341] width 147 height 36
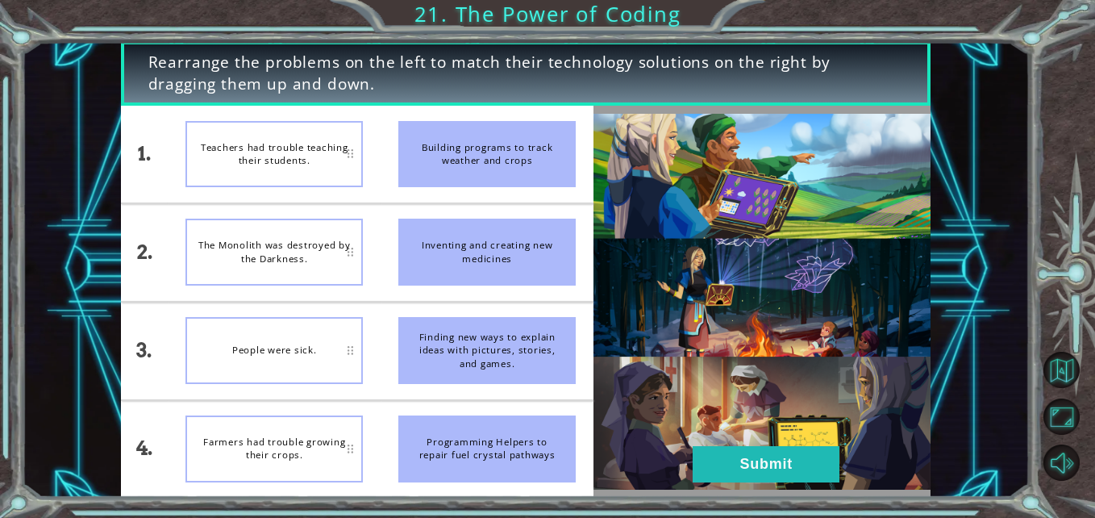
drag, startPoint x: 468, startPoint y: 143, endPoint x: 481, endPoint y: 306, distance: 164.1
click at [481, 306] on ul "Building programs to track weather and crops Inventing and creating new medicin…" at bounding box center [487, 301] width 213 height 391
drag, startPoint x: 479, startPoint y: 141, endPoint x: 482, endPoint y: 211, distance: 70.2
click at [482, 211] on ul "Building programs to track weather and crops Inventing and creating new medicin…" at bounding box center [487, 301] width 213 height 391
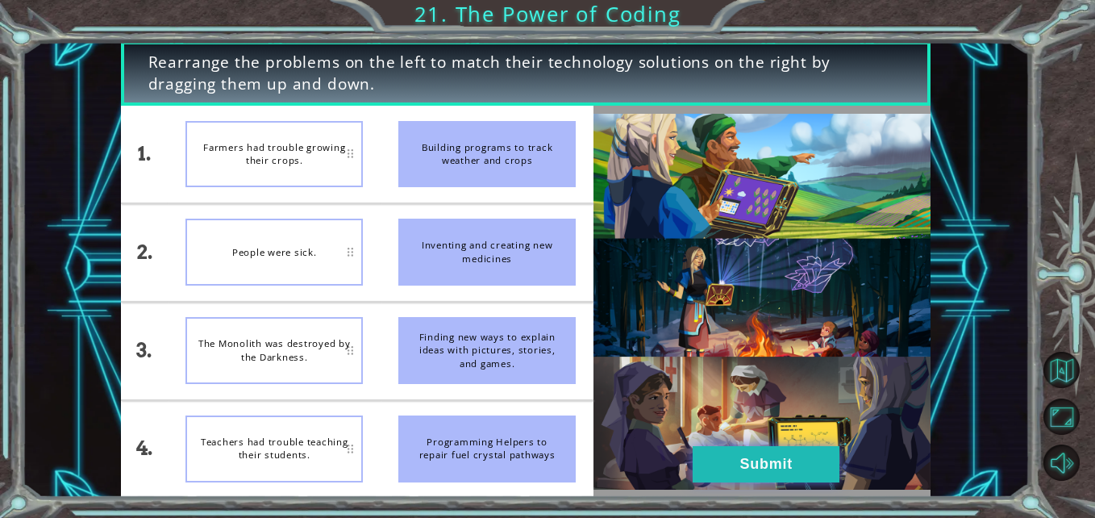
click at [827, 477] on button "Submit" at bounding box center [766, 464] width 147 height 36
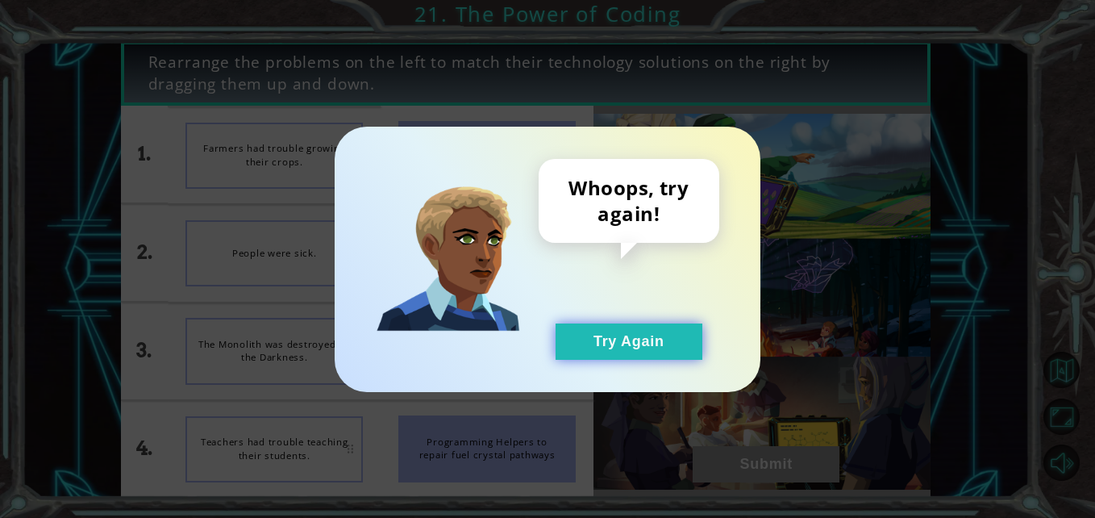
click at [644, 356] on button "Try Again" at bounding box center [629, 341] width 147 height 36
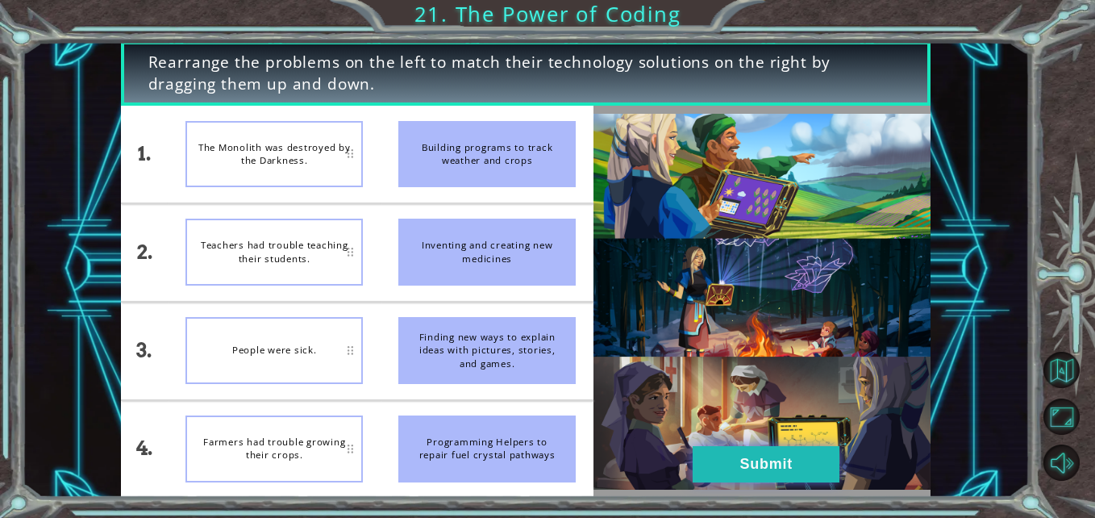
click at [784, 454] on button "Submit" at bounding box center [766, 464] width 147 height 36
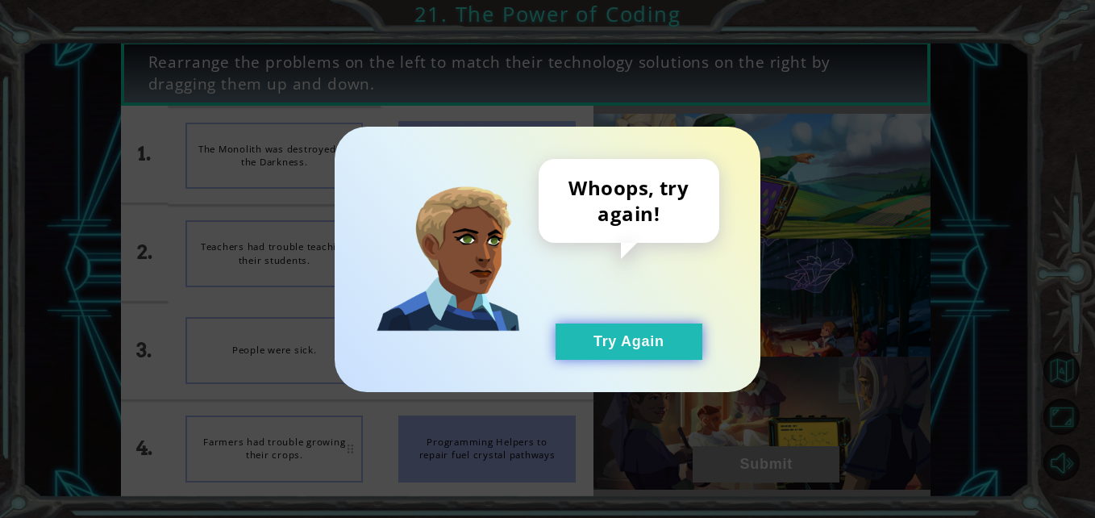
click at [643, 356] on button "Try Again" at bounding box center [629, 341] width 147 height 36
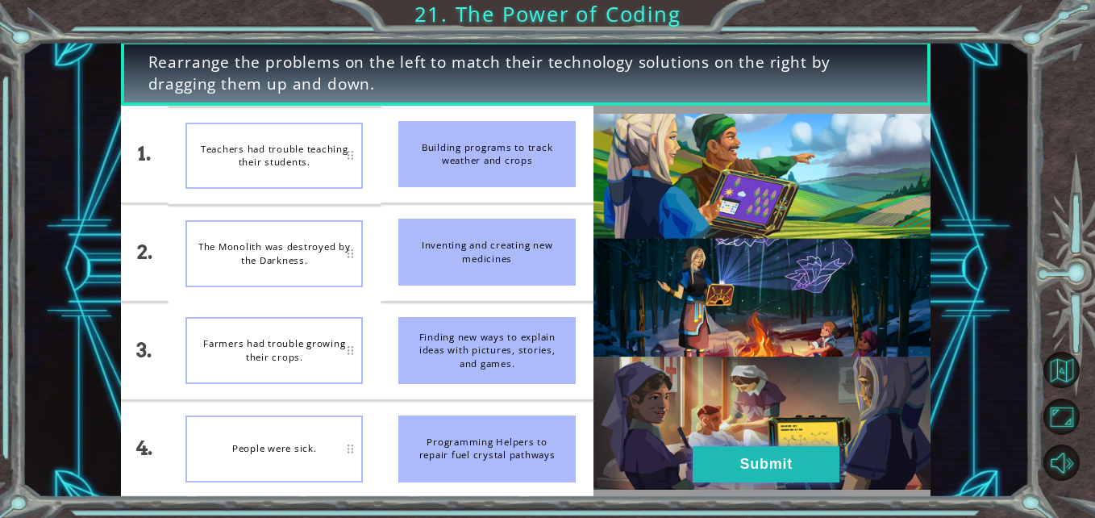
click at [790, 448] on button "Submit" at bounding box center [766, 464] width 147 height 36
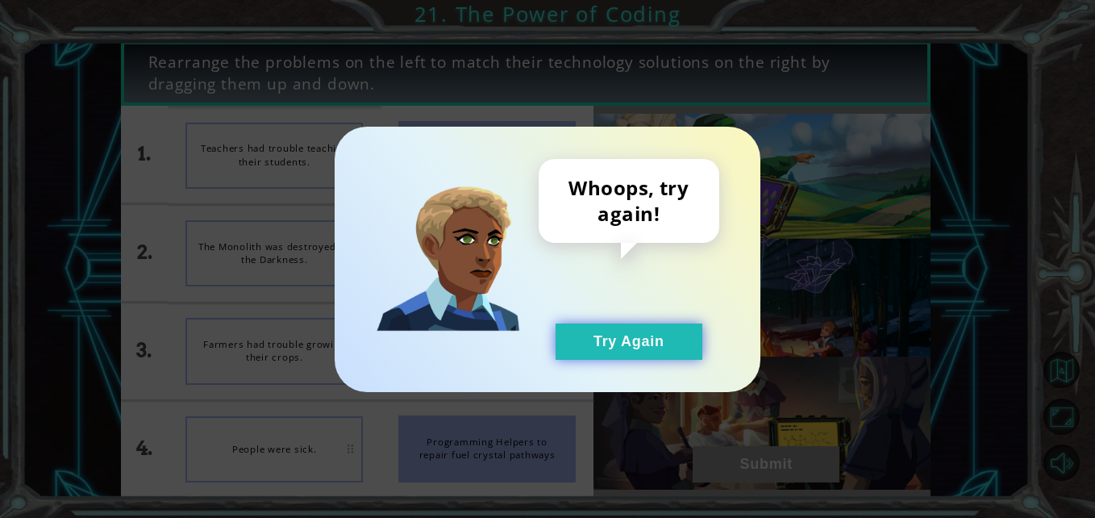
click at [659, 335] on button "Try Again" at bounding box center [629, 341] width 147 height 36
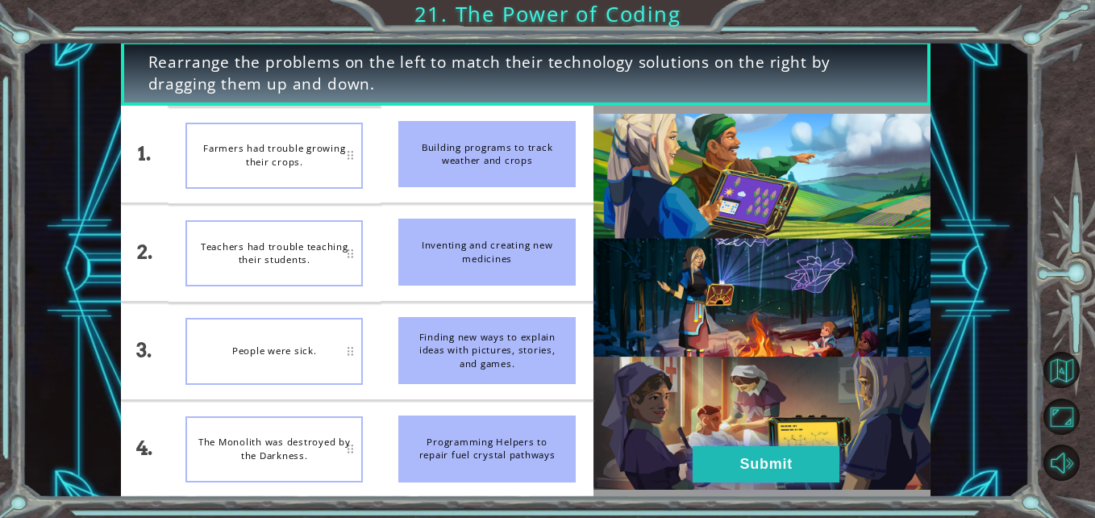
click at [750, 467] on button "Submit" at bounding box center [766, 464] width 147 height 36
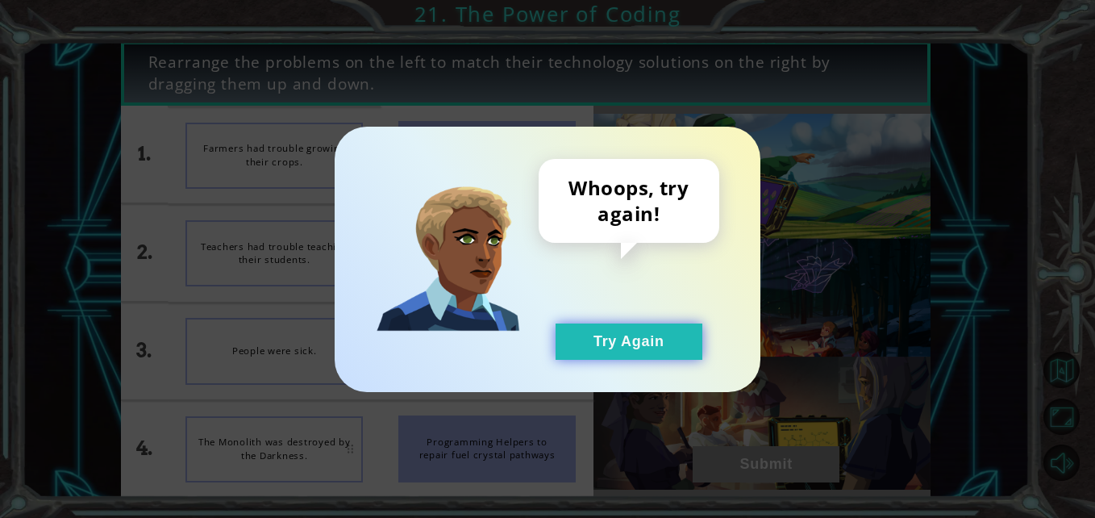
click at [598, 352] on button "Try Again" at bounding box center [629, 341] width 147 height 36
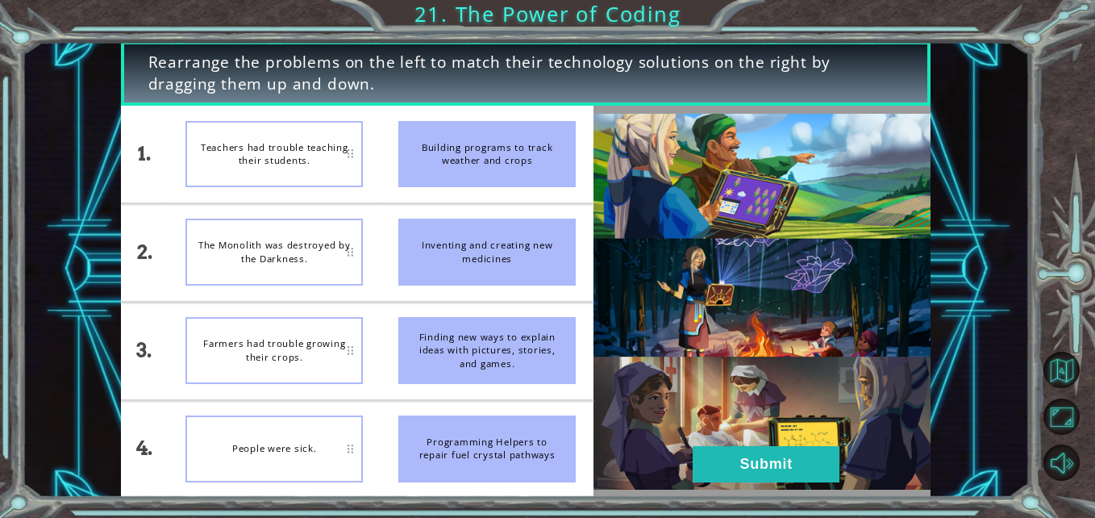
drag, startPoint x: 502, startPoint y: 362, endPoint x: 506, endPoint y: 418, distance: 55.8
click at [506, 418] on ul "Building programs to track weather and crops Inventing and creating new medicin…" at bounding box center [487, 301] width 213 height 391
click at [809, 459] on button "Submit" at bounding box center [766, 464] width 147 height 36
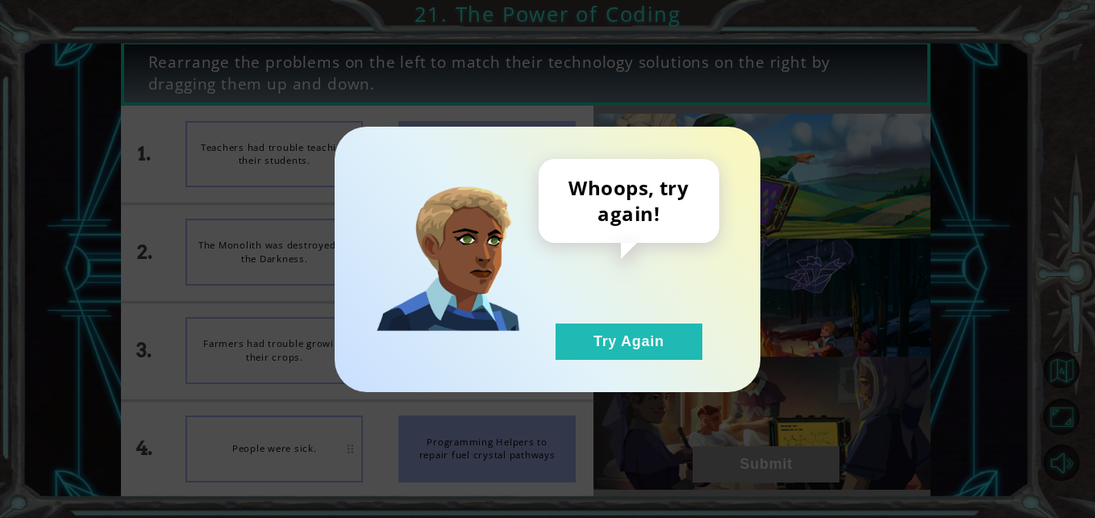
click at [611, 369] on div "Whoops, try again! Try Again" at bounding box center [548, 259] width 426 height 265
click at [602, 360] on div "Whoops, try again! Try Again" at bounding box center [548, 259] width 426 height 265
click at [596, 349] on button "Try Again" at bounding box center [629, 341] width 147 height 36
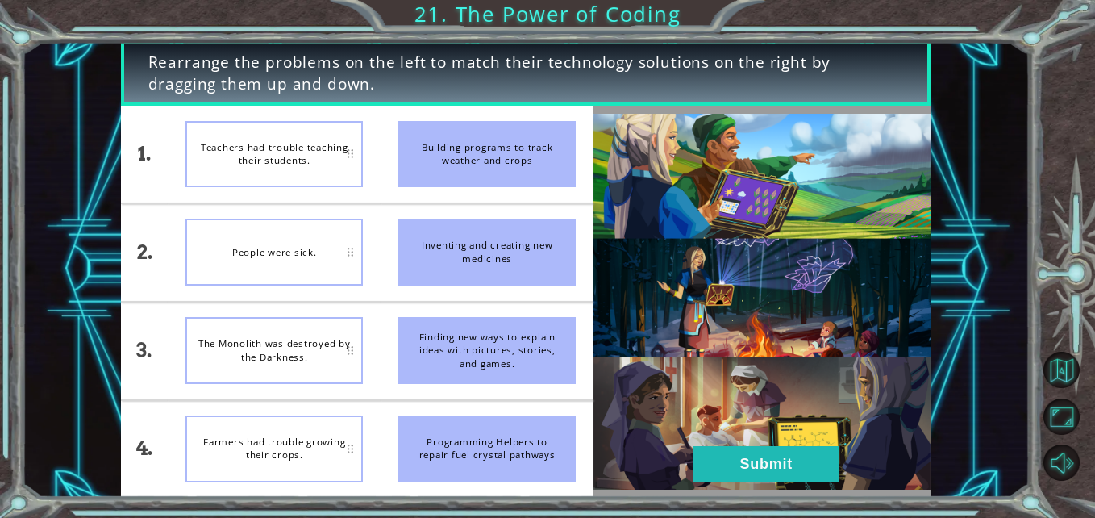
click at [770, 491] on div at bounding box center [761, 301] width 337 height 391
click at [768, 449] on button "Submit" at bounding box center [766, 464] width 147 height 36
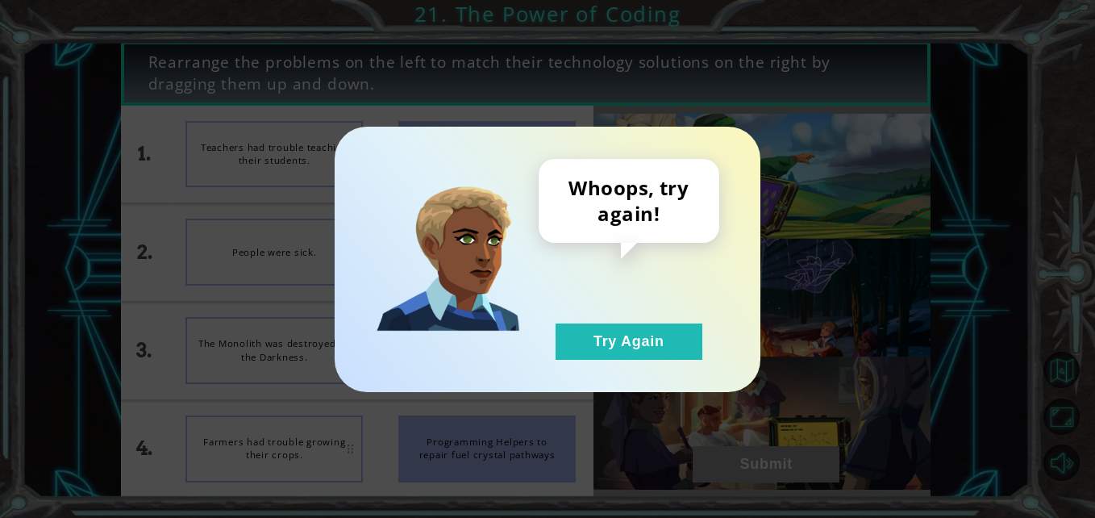
click at [656, 362] on div "Whoops, try again! Try Again" at bounding box center [548, 259] width 426 height 265
click at [654, 360] on div "Whoops, try again! Try Again" at bounding box center [548, 259] width 426 height 265
click at [654, 362] on div "Whoops, try again! Try Again" at bounding box center [548, 259] width 426 height 265
click at [632, 337] on button "Try Again" at bounding box center [629, 341] width 147 height 36
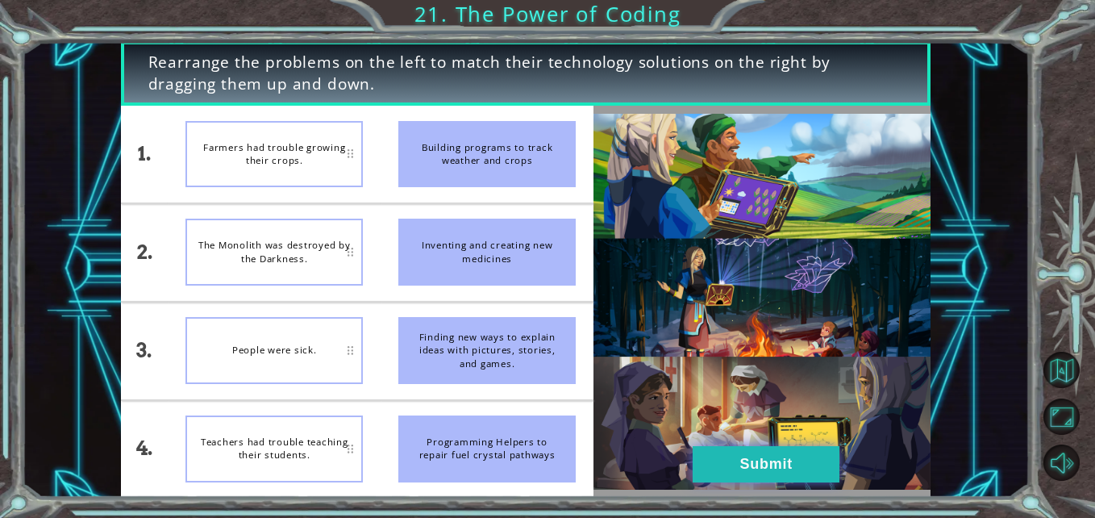
click at [710, 451] on button "Submit" at bounding box center [766, 464] width 147 height 36
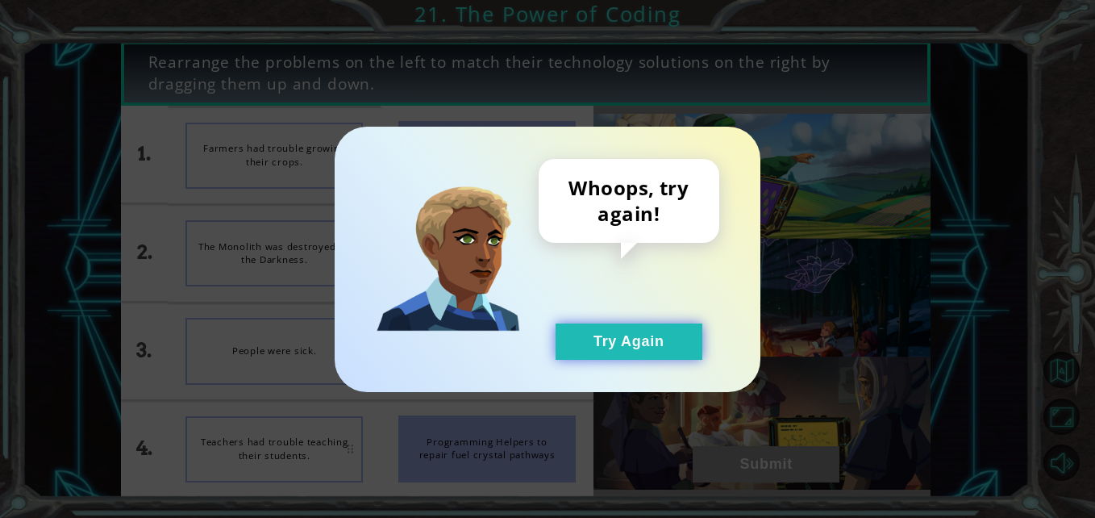
click at [619, 352] on button "Try Again" at bounding box center [629, 341] width 147 height 36
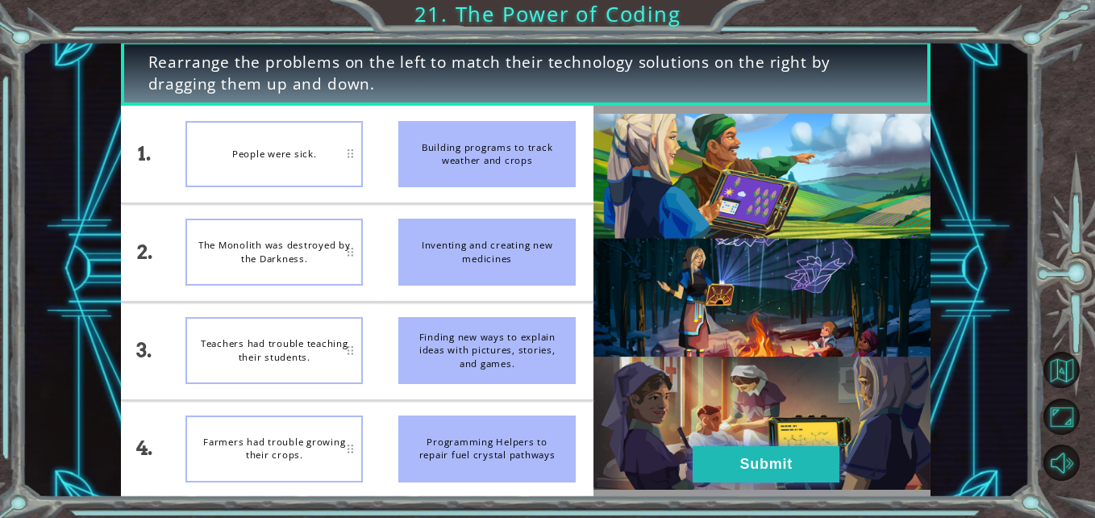
click at [739, 462] on button "Submit" at bounding box center [766, 464] width 147 height 36
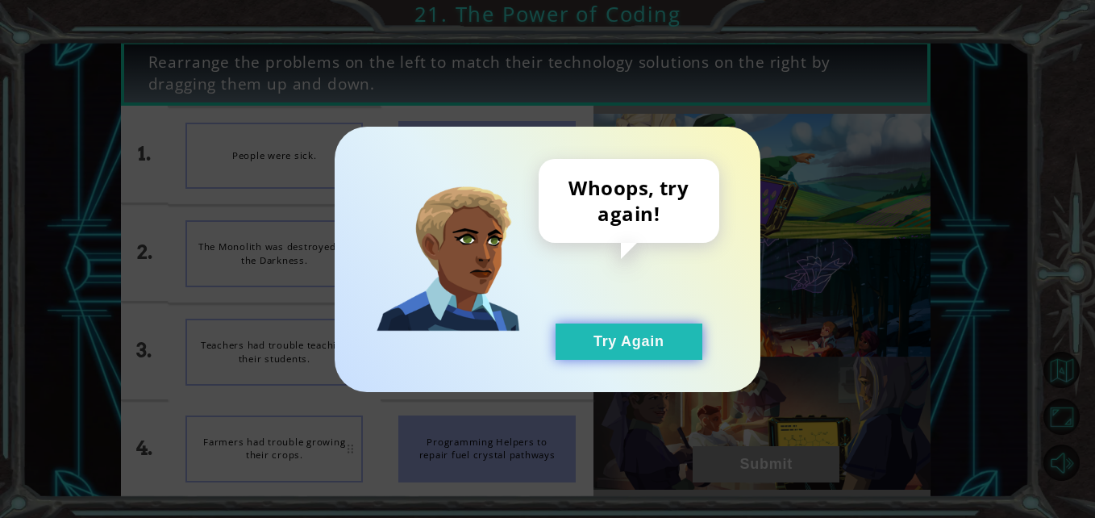
click at [609, 349] on button "Try Again" at bounding box center [629, 341] width 147 height 36
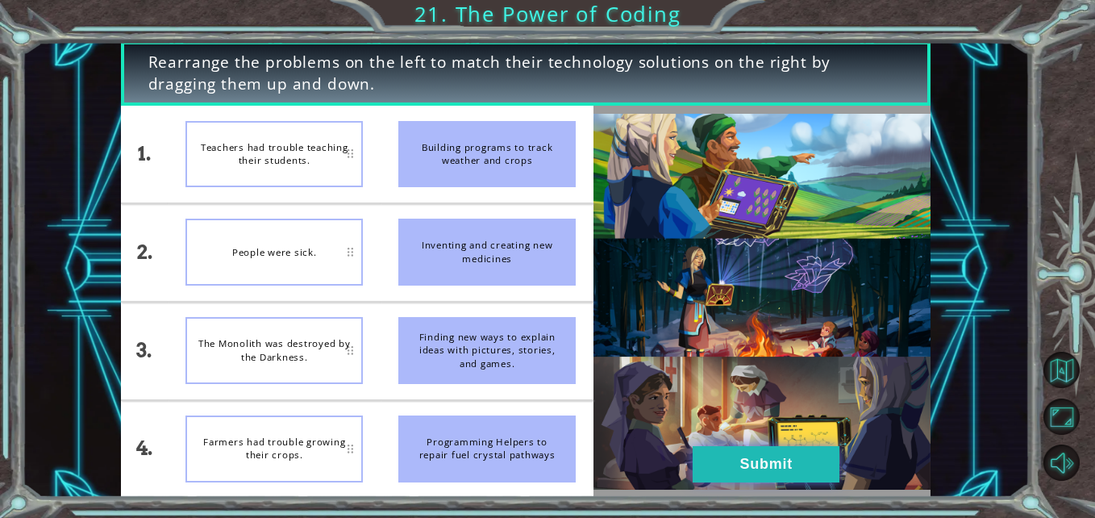
click at [815, 463] on button "Submit" at bounding box center [766, 464] width 147 height 36
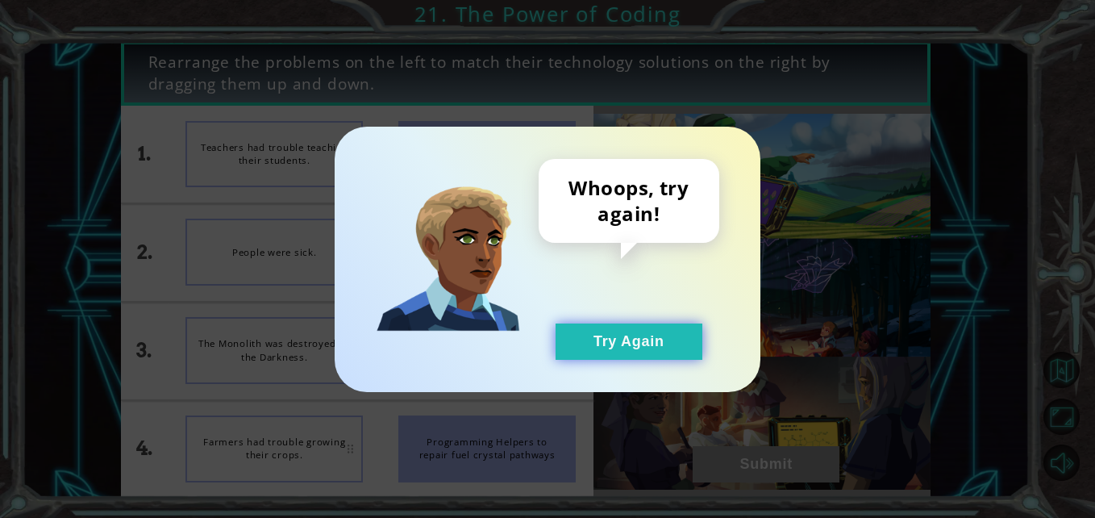
click at [623, 335] on button "Try Again" at bounding box center [629, 341] width 147 height 36
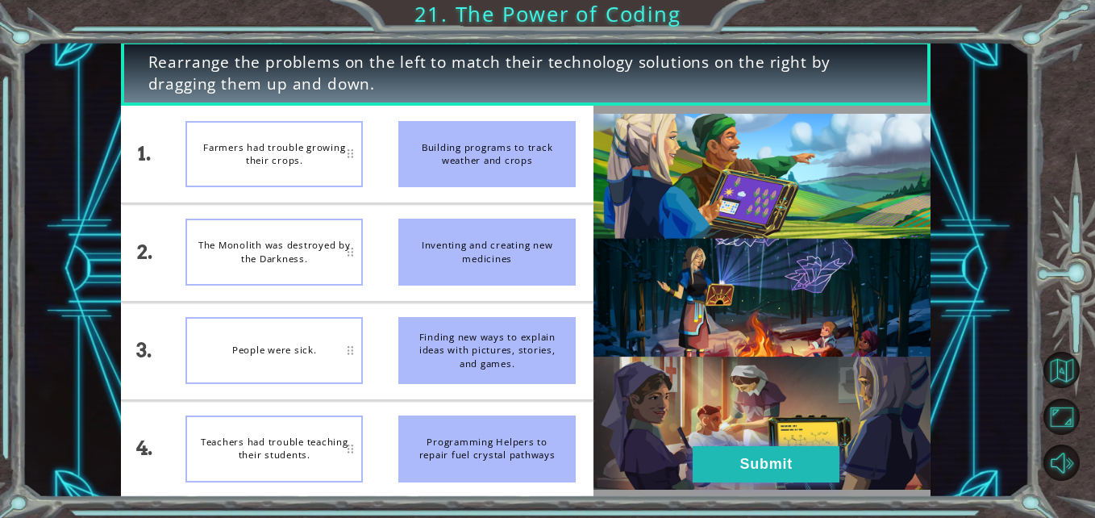
click at [731, 452] on button "Submit" at bounding box center [766, 464] width 147 height 36
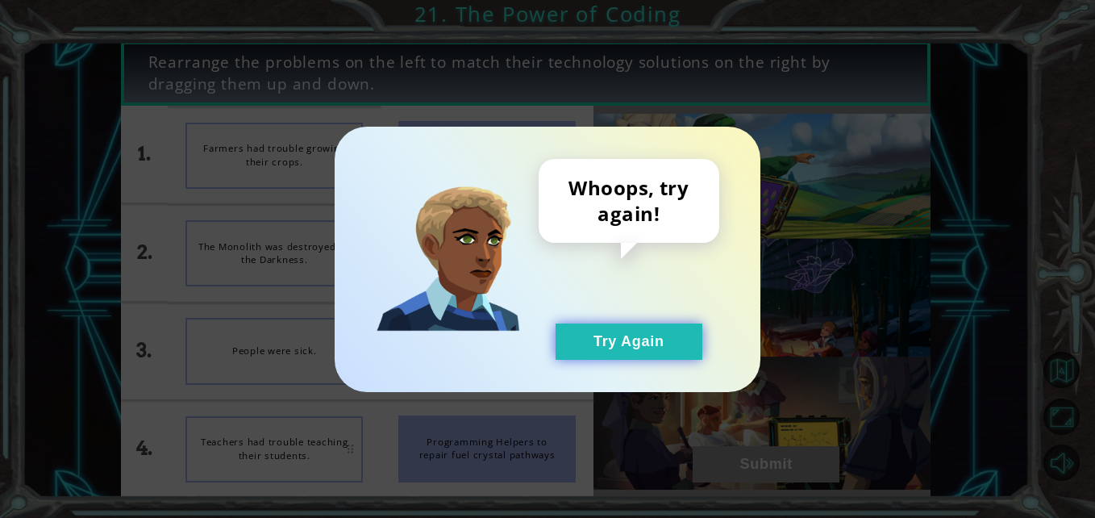
click at [597, 351] on button "Try Again" at bounding box center [629, 341] width 147 height 36
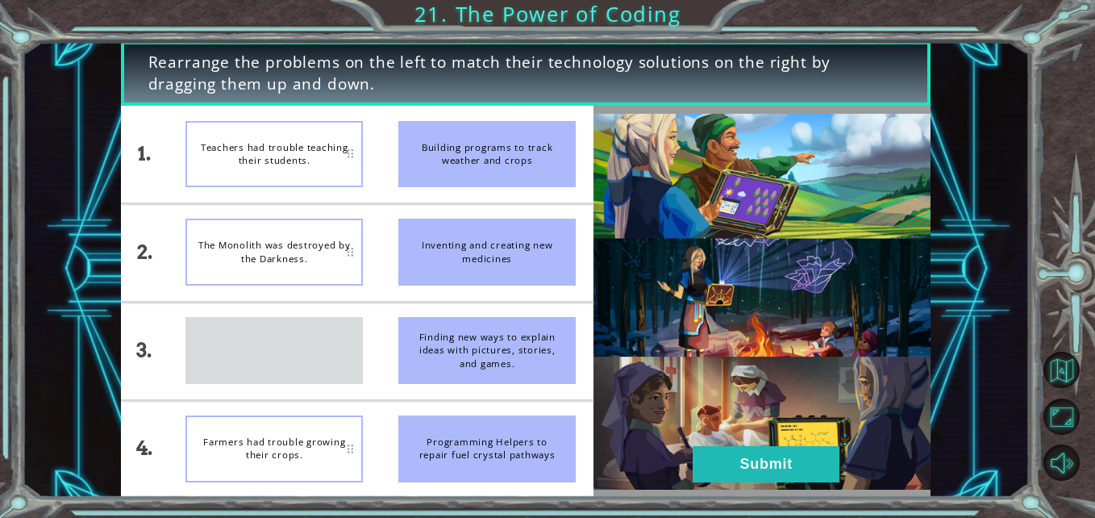
click at [290, 317] on div "People were sick." at bounding box center [273, 350] width 177 height 67
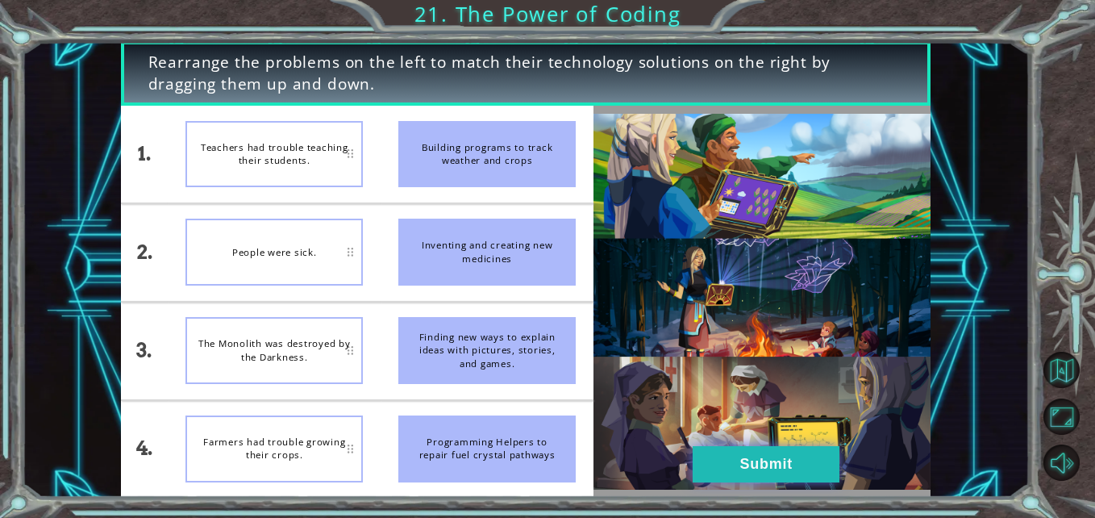
click at [772, 460] on button "Submit" at bounding box center [766, 464] width 147 height 36
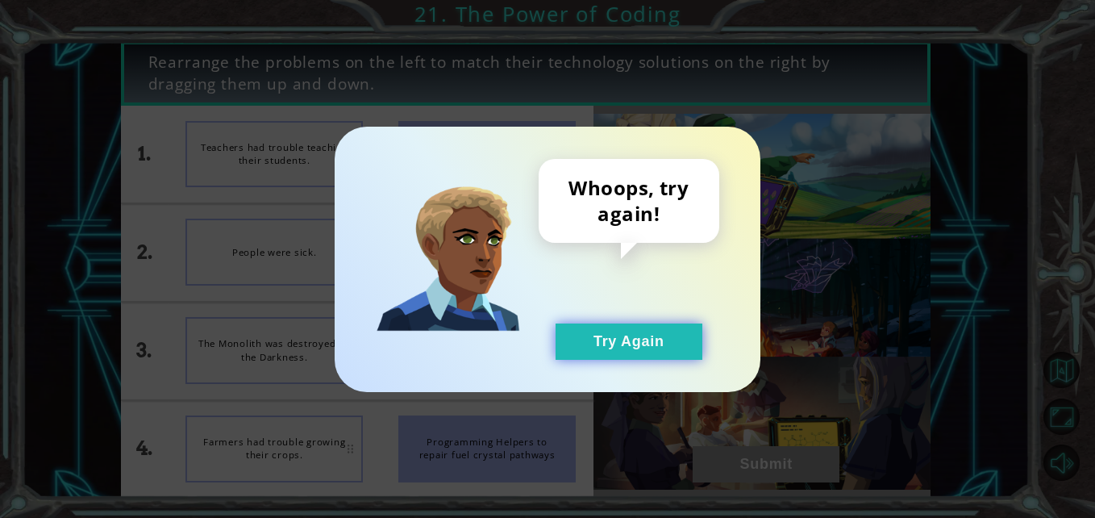
click at [631, 331] on button "Try Again" at bounding box center [629, 341] width 147 height 36
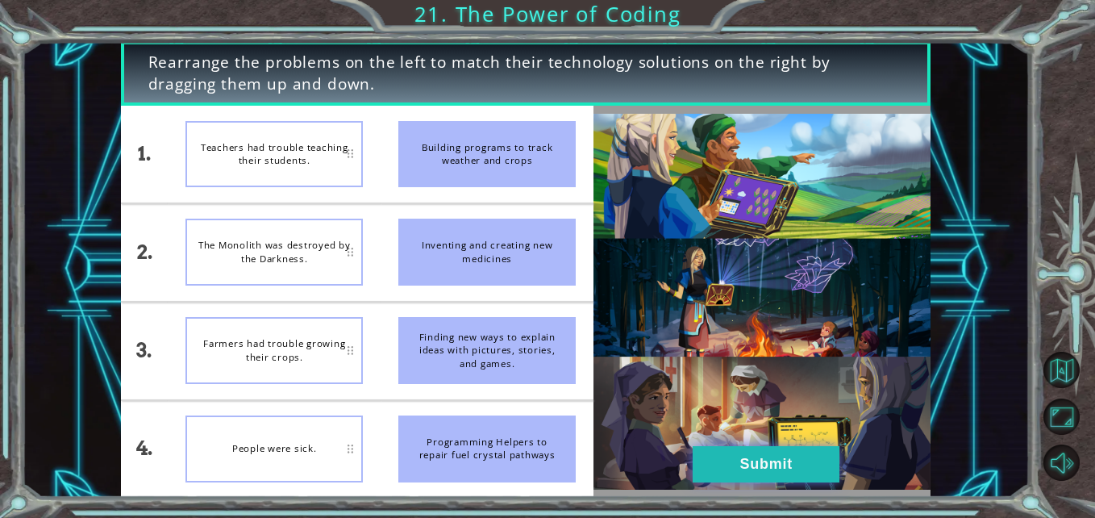
click at [742, 453] on button "Submit" at bounding box center [766, 464] width 147 height 36
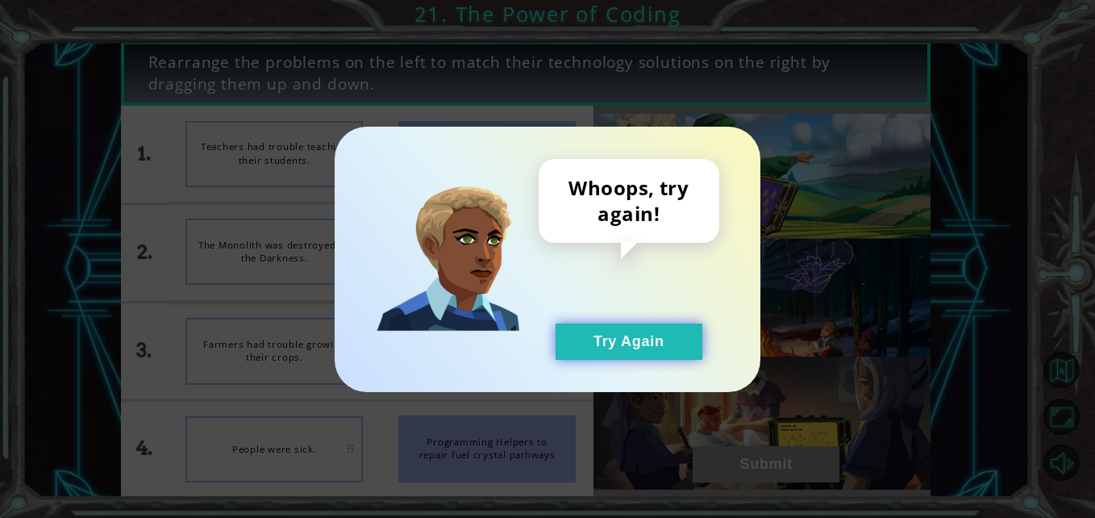
click at [669, 348] on button "Try Again" at bounding box center [629, 341] width 147 height 36
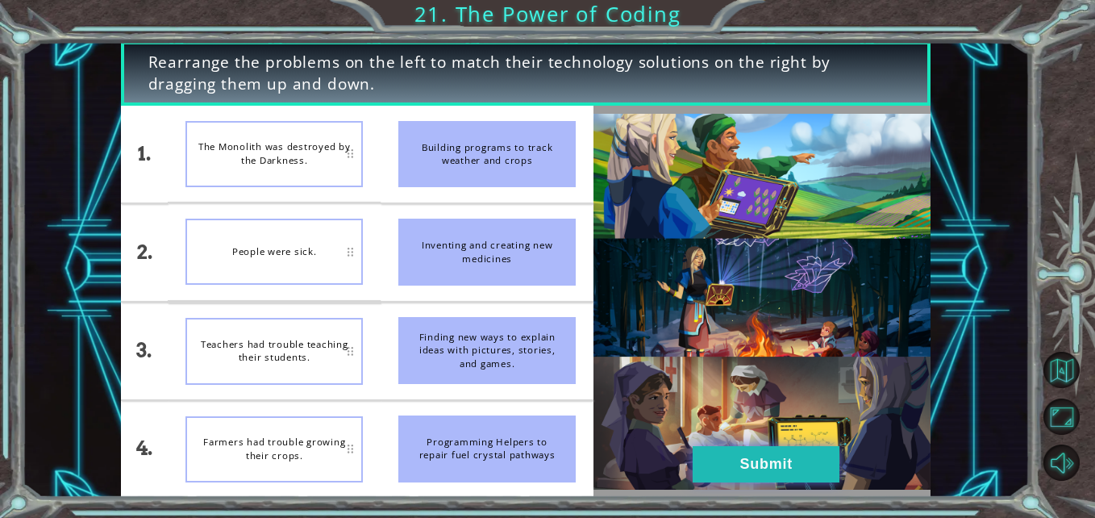
click at [747, 473] on button "Submit" at bounding box center [766, 464] width 147 height 36
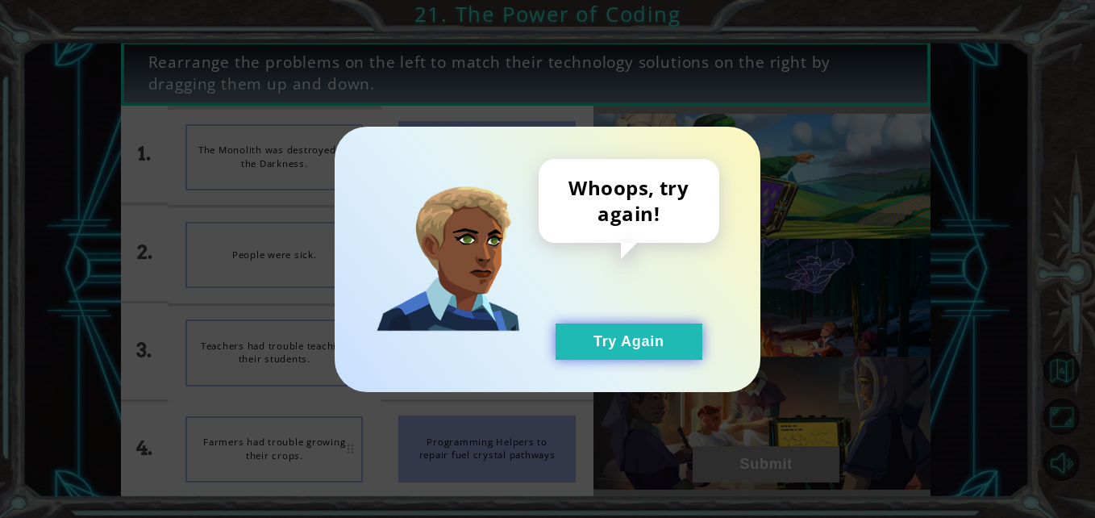
click at [602, 334] on button "Try Again" at bounding box center [629, 341] width 147 height 36
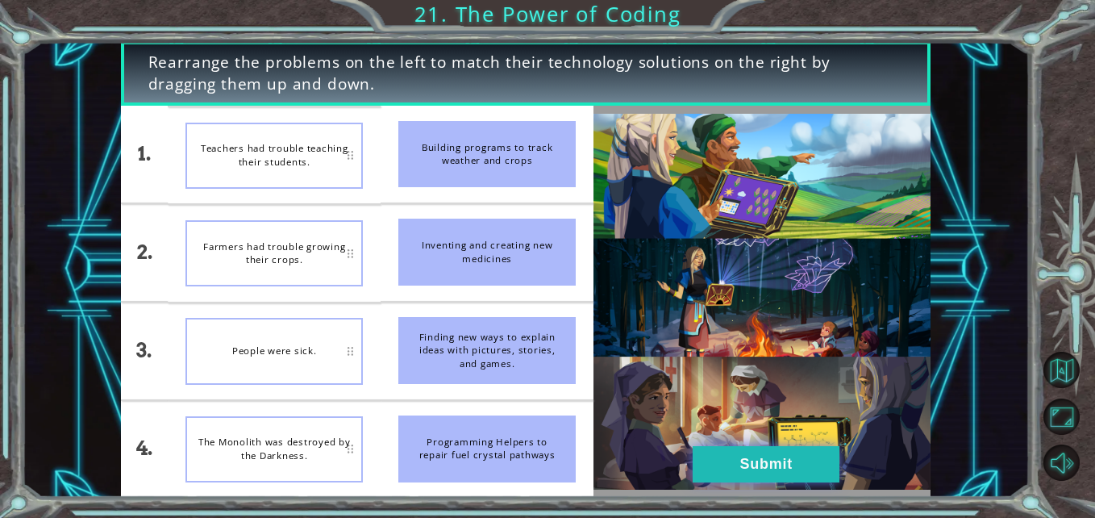
click at [810, 457] on button "Submit" at bounding box center [766, 464] width 147 height 36
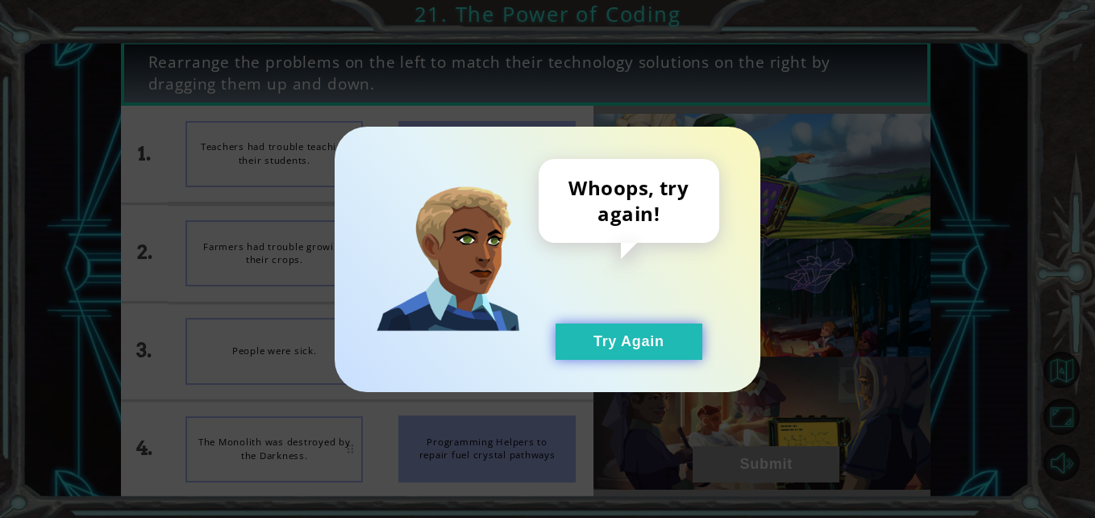
click at [681, 351] on button "Try Again" at bounding box center [629, 341] width 147 height 36
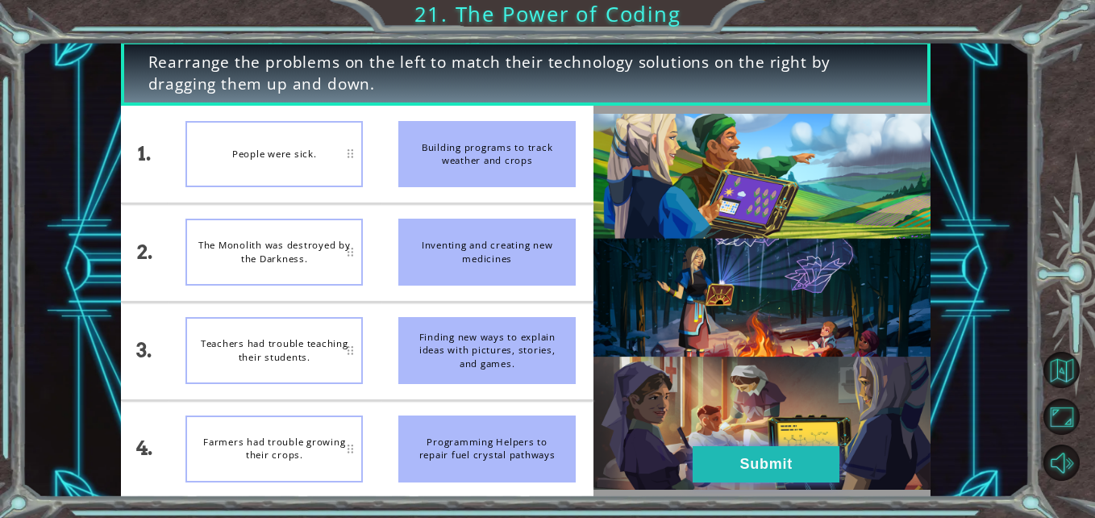
click at [747, 463] on button "Submit" at bounding box center [766, 464] width 147 height 36
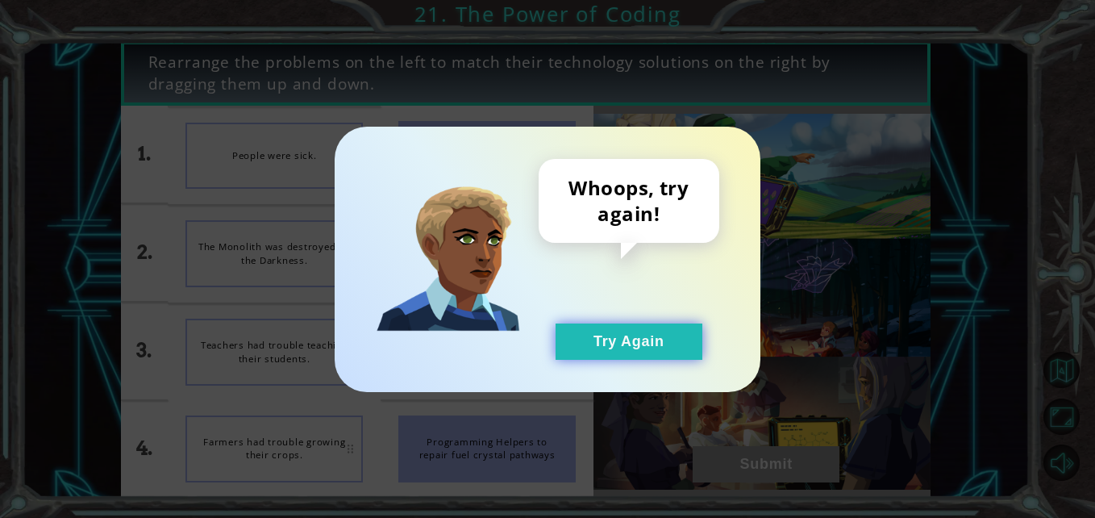
click at [620, 349] on button "Try Again" at bounding box center [629, 341] width 147 height 36
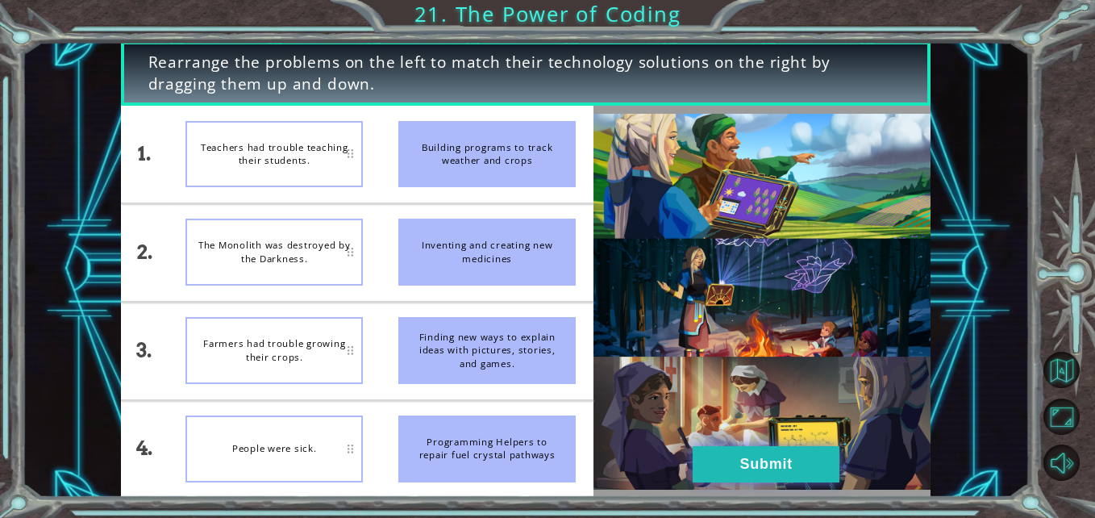
click at [741, 452] on button "Submit" at bounding box center [766, 464] width 147 height 36
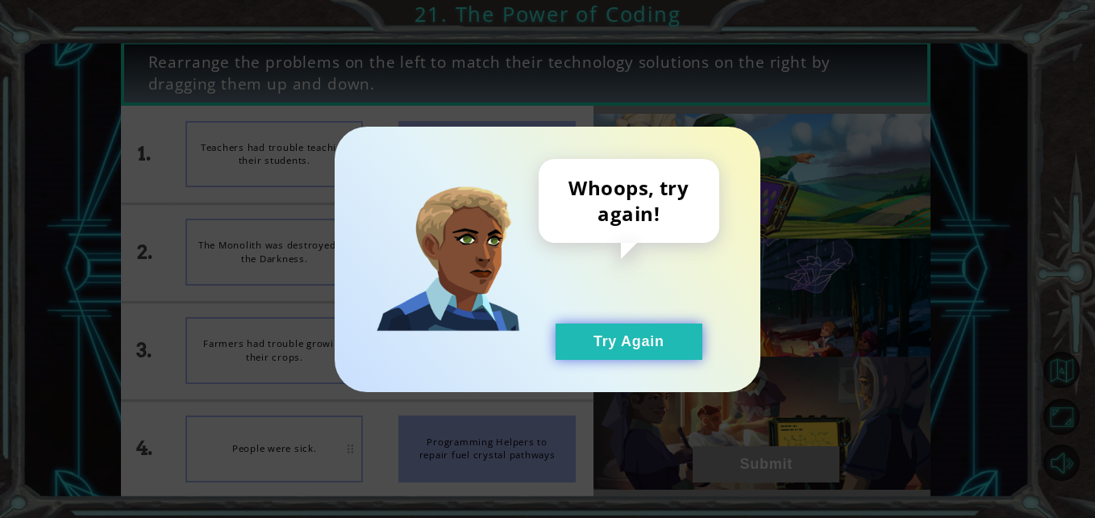
click at [654, 356] on button "Try Again" at bounding box center [629, 341] width 147 height 36
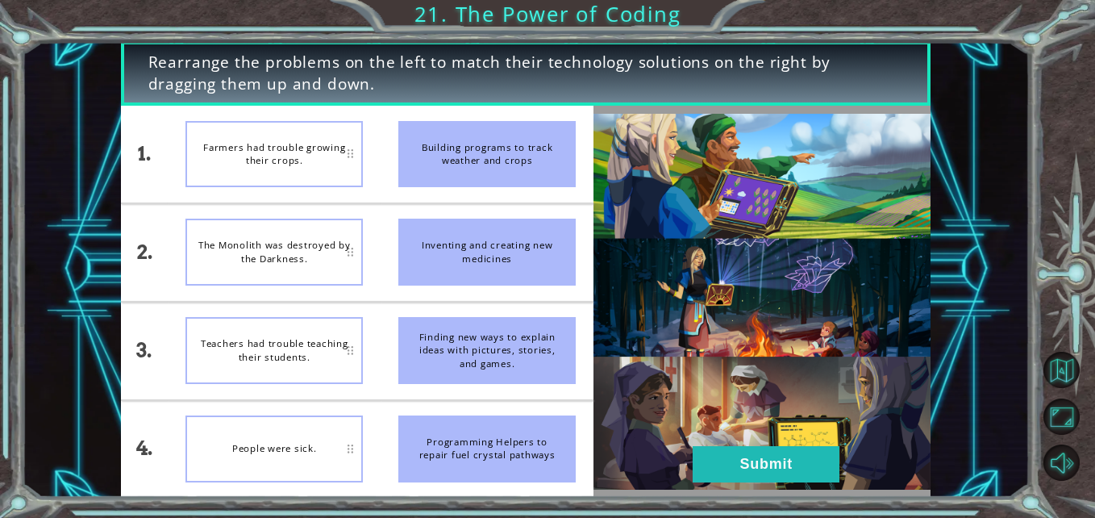
click at [743, 406] on img at bounding box center [761, 302] width 337 height 376
click at [723, 446] on button "Submit" at bounding box center [766, 464] width 147 height 36
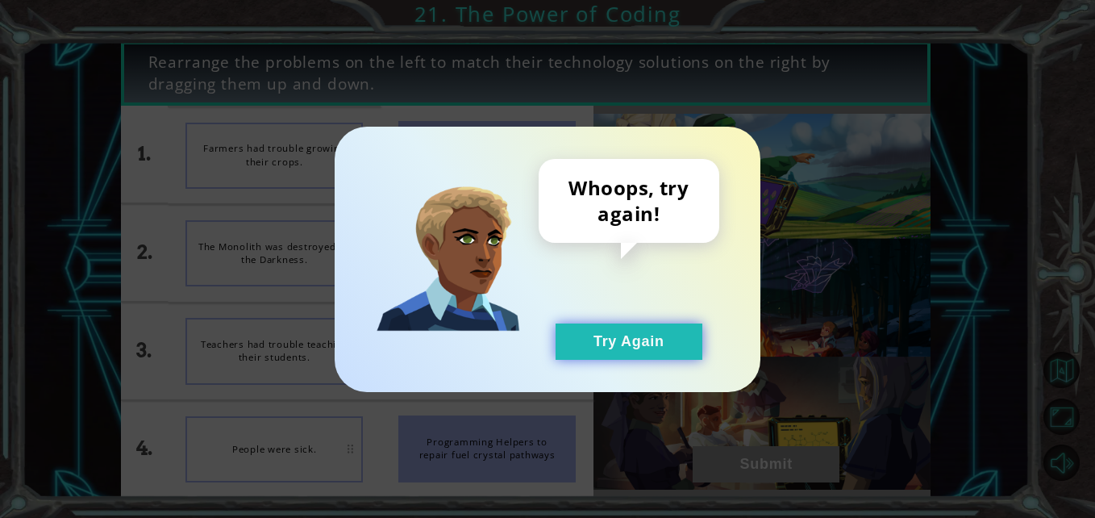
click at [591, 354] on button "Try Again" at bounding box center [629, 341] width 147 height 36
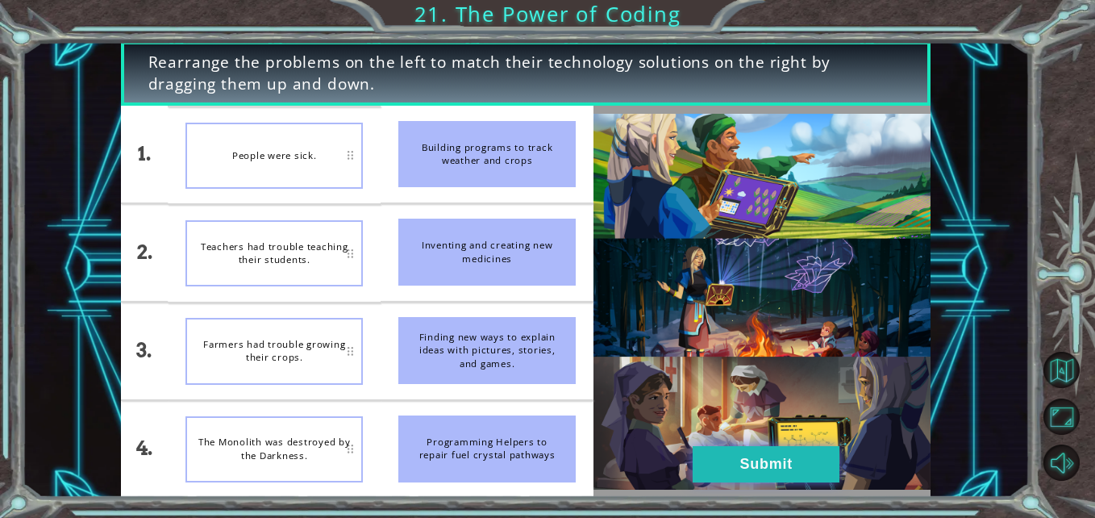
click at [759, 467] on button "Submit" at bounding box center [766, 464] width 147 height 36
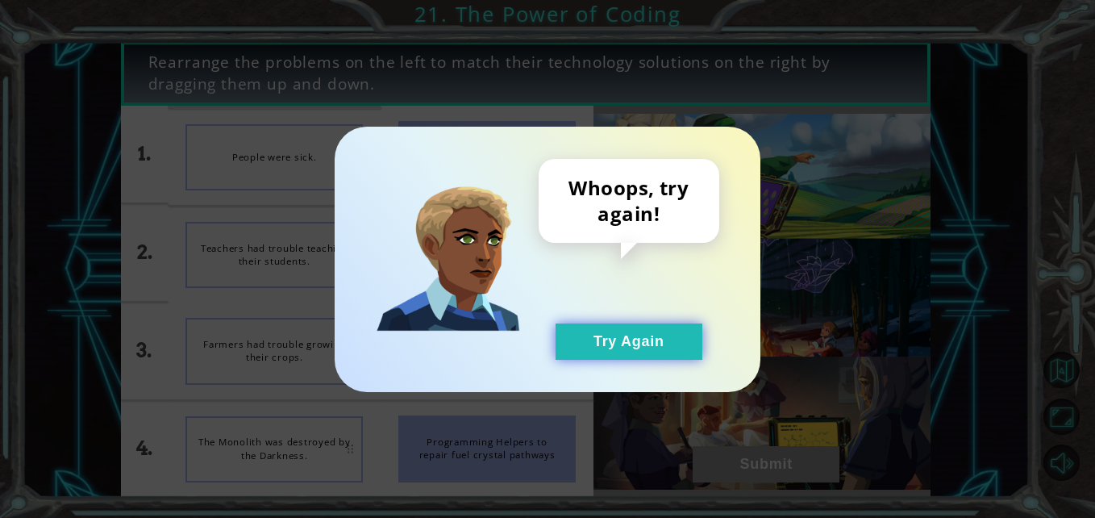
click at [672, 352] on button "Try Again" at bounding box center [629, 341] width 147 height 36
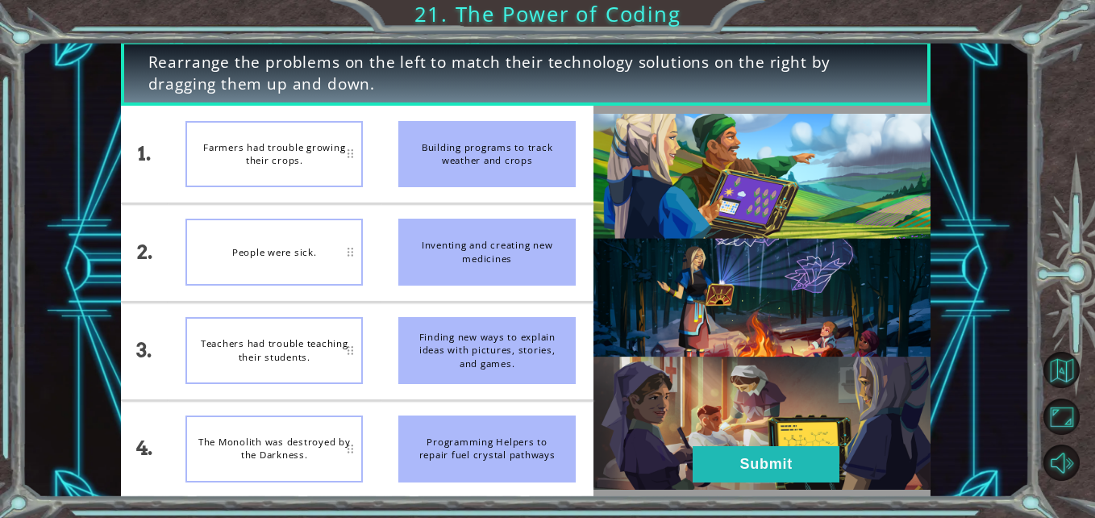
click at [778, 443] on img at bounding box center [761, 302] width 337 height 376
click at [760, 469] on button "Submit" at bounding box center [766, 464] width 147 height 36
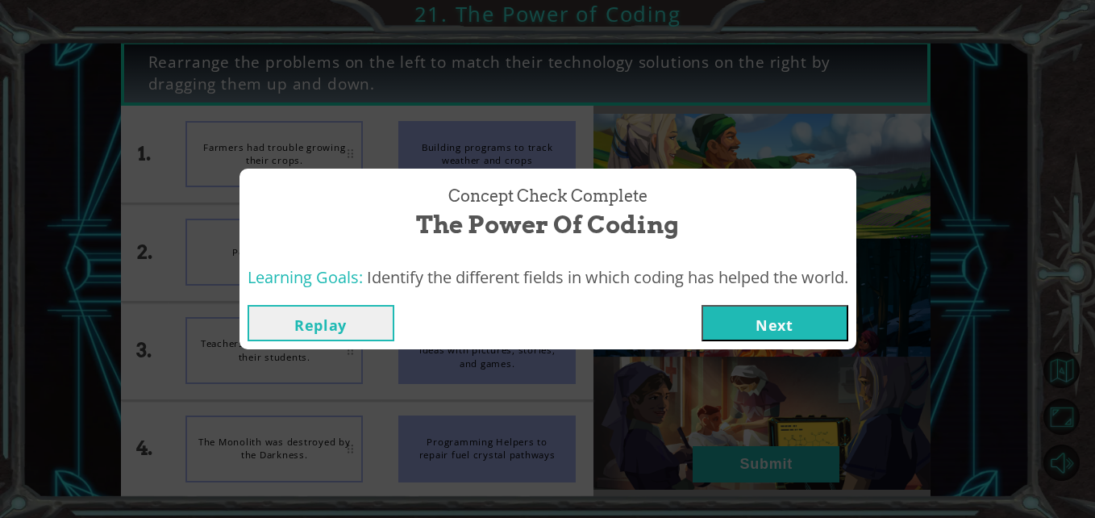
click at [790, 326] on button "Next" at bounding box center [775, 323] width 147 height 36
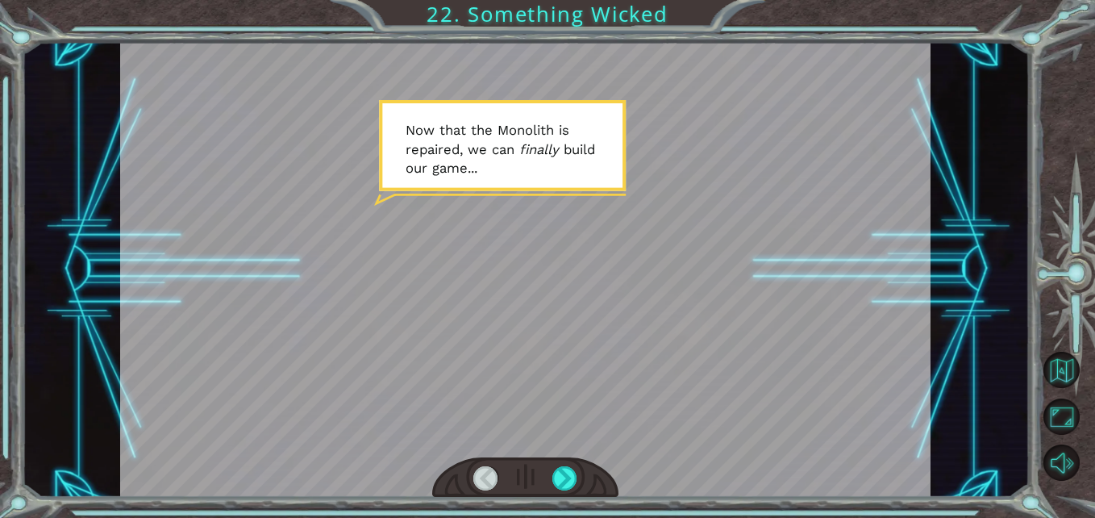
click at [549, 478] on div at bounding box center [525, 477] width 186 height 41
click at [557, 479] on div at bounding box center [564, 478] width 25 height 25
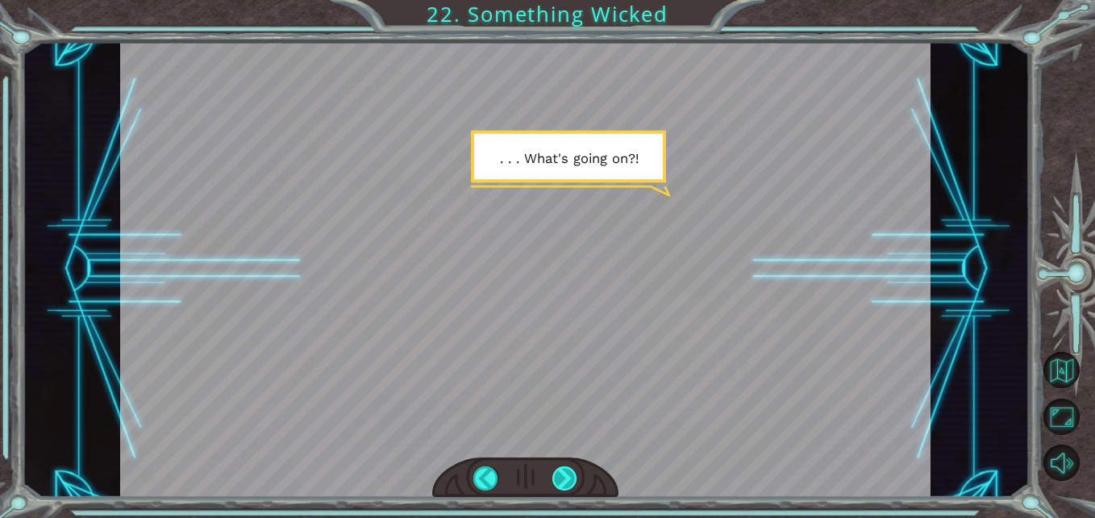
click at [567, 473] on div at bounding box center [564, 478] width 25 height 25
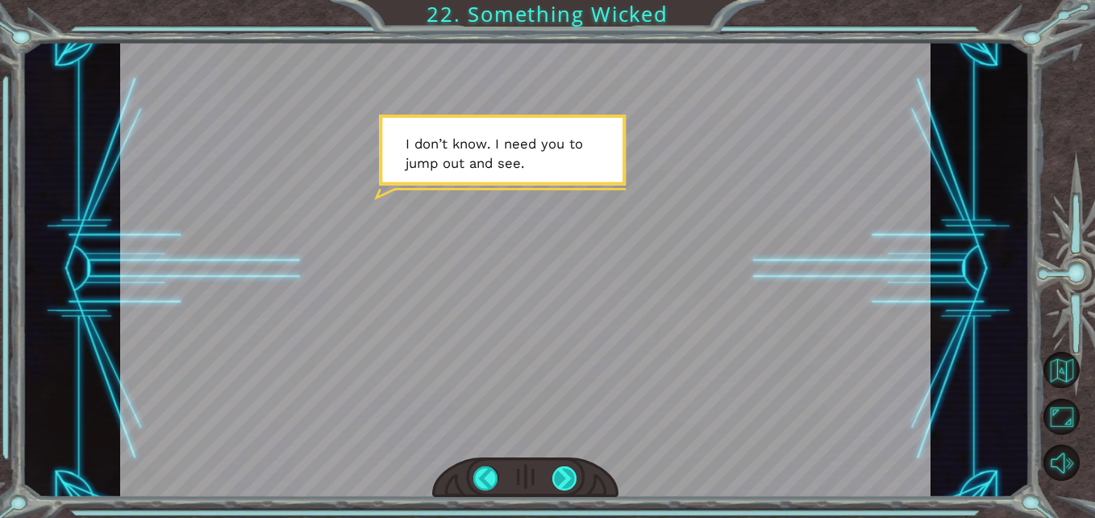
click at [564, 468] on div at bounding box center [564, 478] width 25 height 25
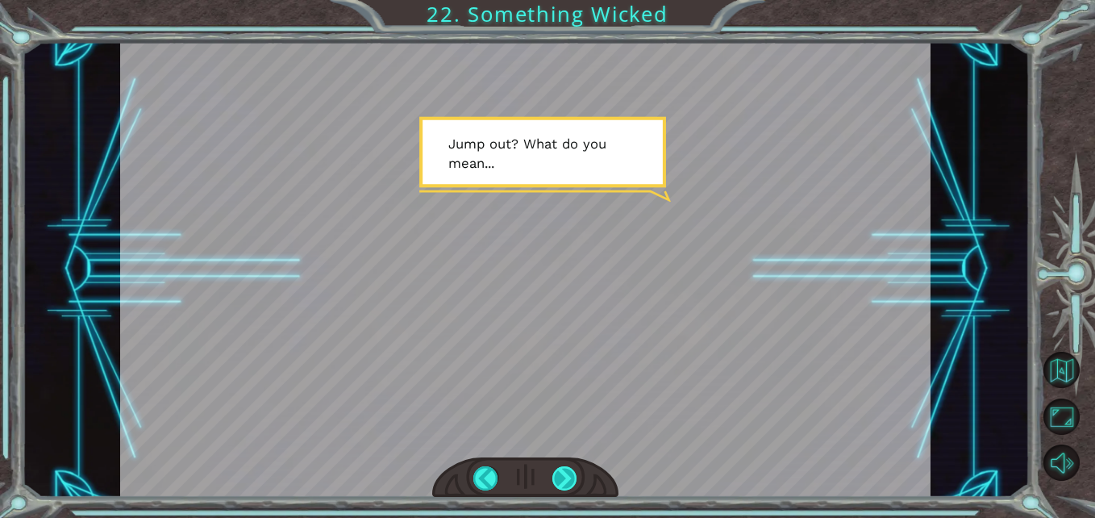
click at [568, 476] on div at bounding box center [564, 478] width 25 height 25
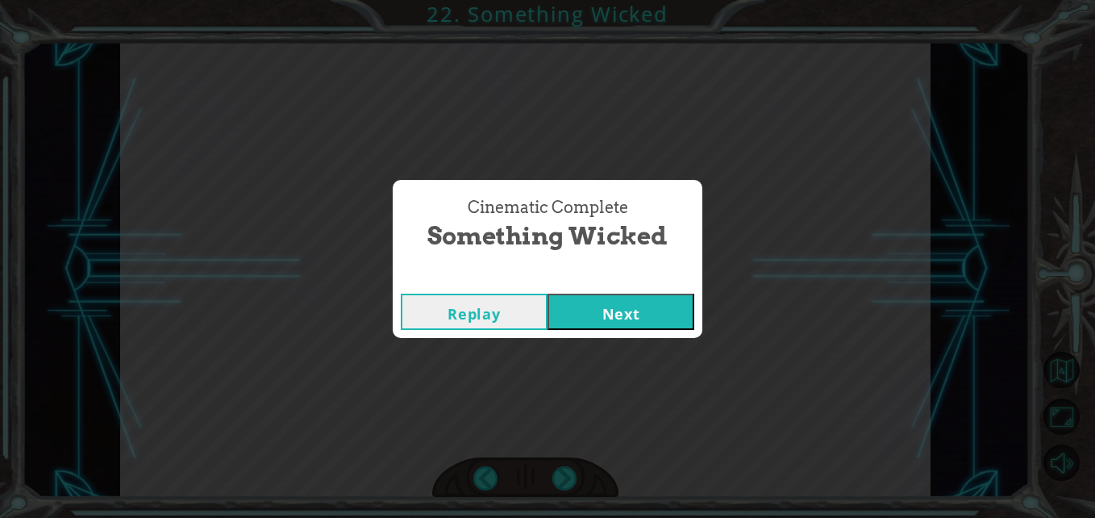
click at [608, 323] on button "Next" at bounding box center [621, 312] width 147 height 36
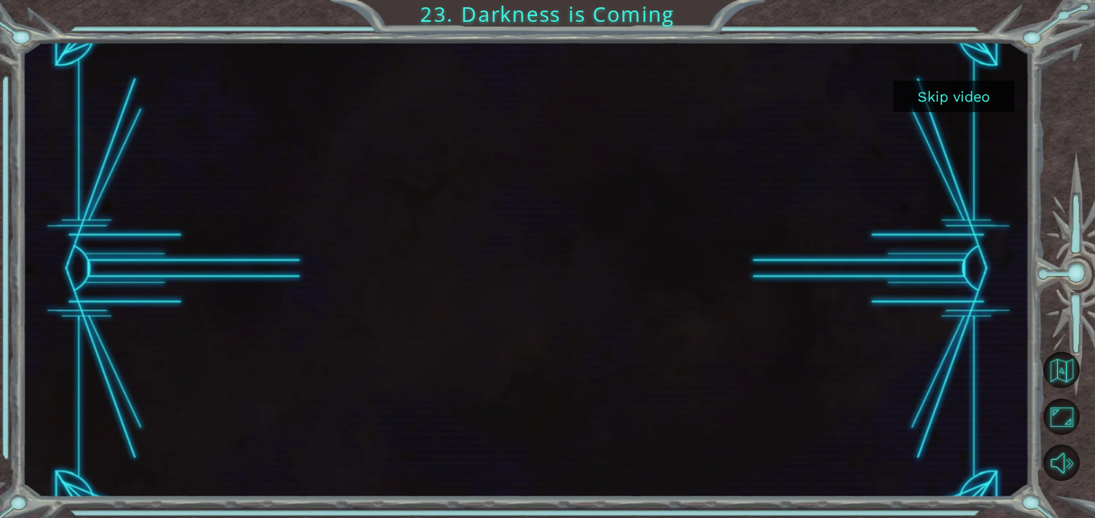
click at [927, 104] on button "Skip video" at bounding box center [953, 96] width 121 height 31
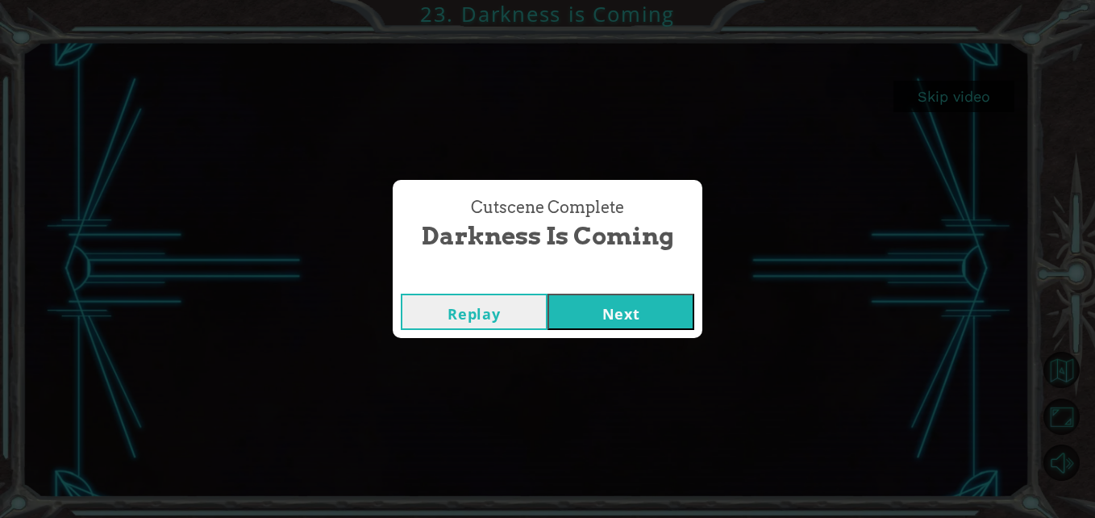
click at [643, 286] on div "Replay Next" at bounding box center [548, 311] width 310 height 52
click at [627, 298] on button "Next" at bounding box center [621, 312] width 147 height 36
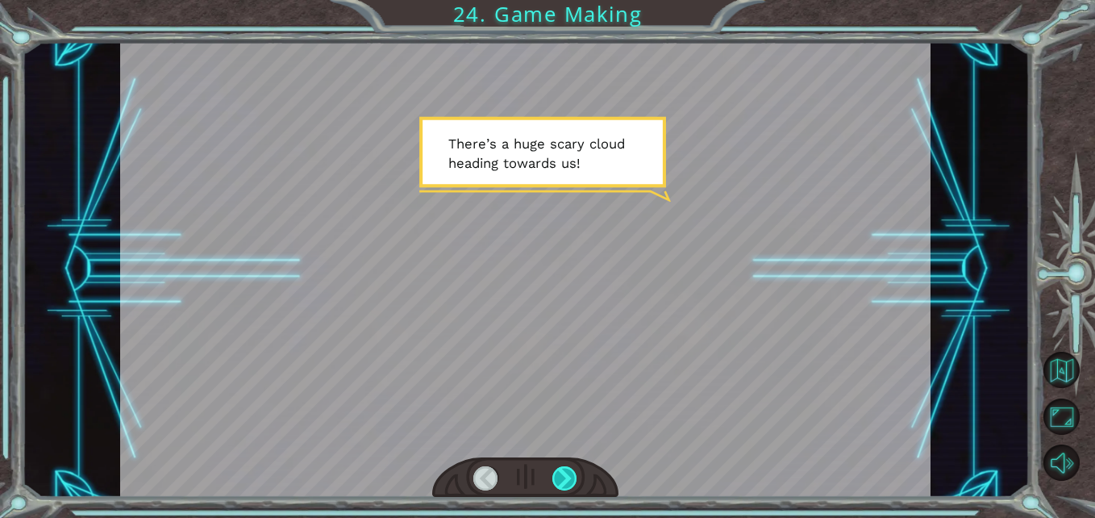
click at [556, 485] on div at bounding box center [564, 478] width 25 height 25
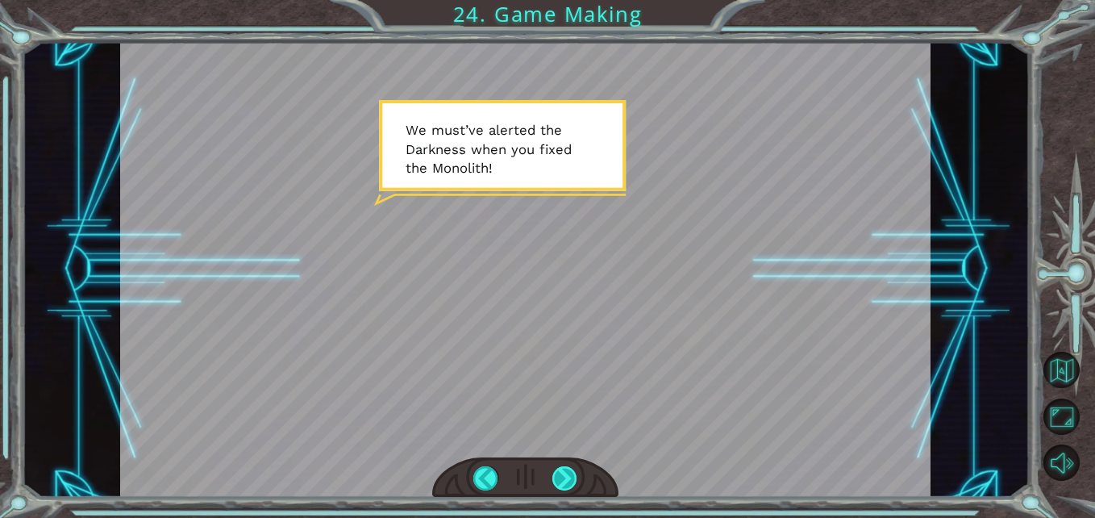
click at [558, 466] on div at bounding box center [564, 478] width 25 height 25
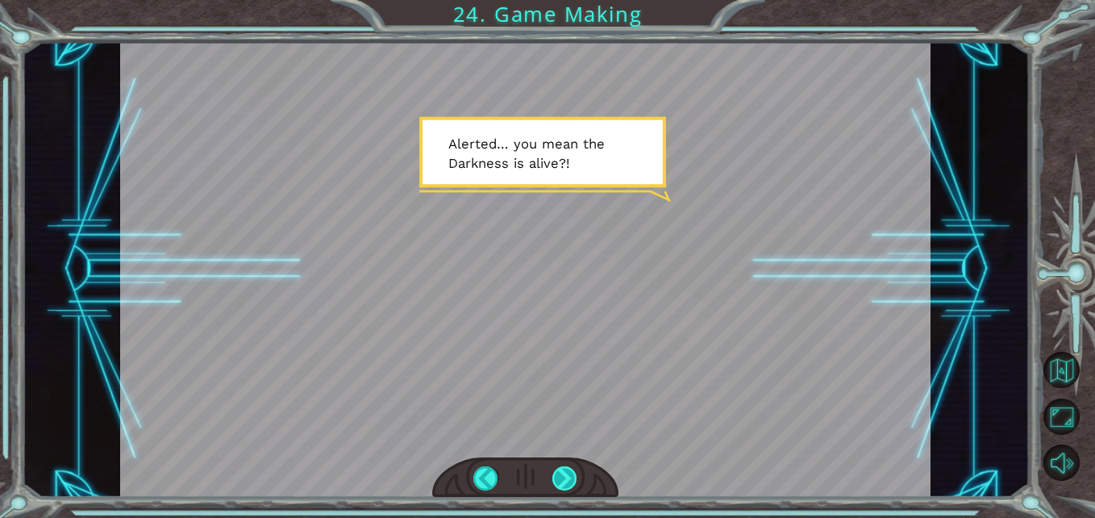
click at [560, 475] on div at bounding box center [564, 478] width 25 height 25
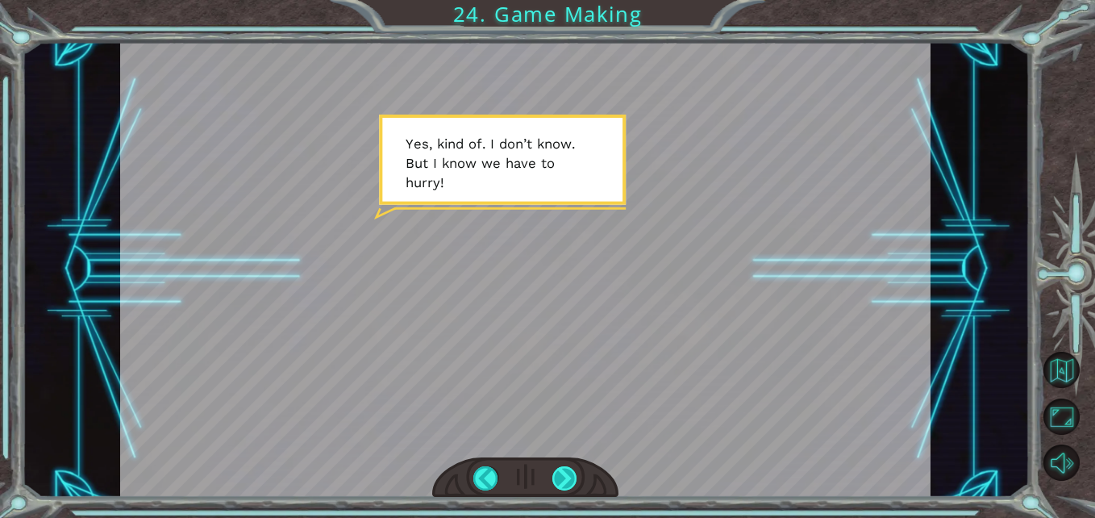
click at [562, 476] on div at bounding box center [564, 478] width 25 height 25
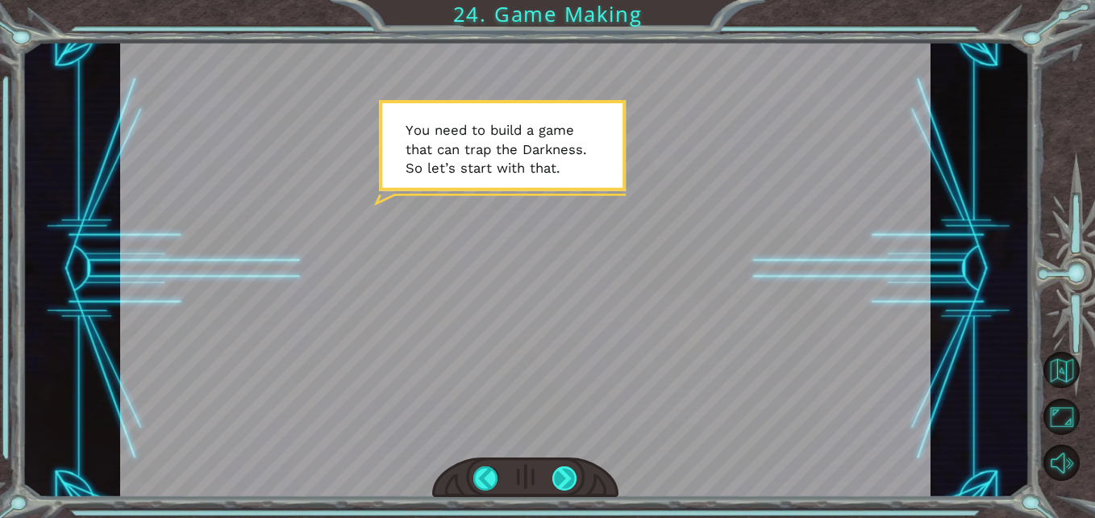
click at [564, 473] on div at bounding box center [564, 478] width 25 height 25
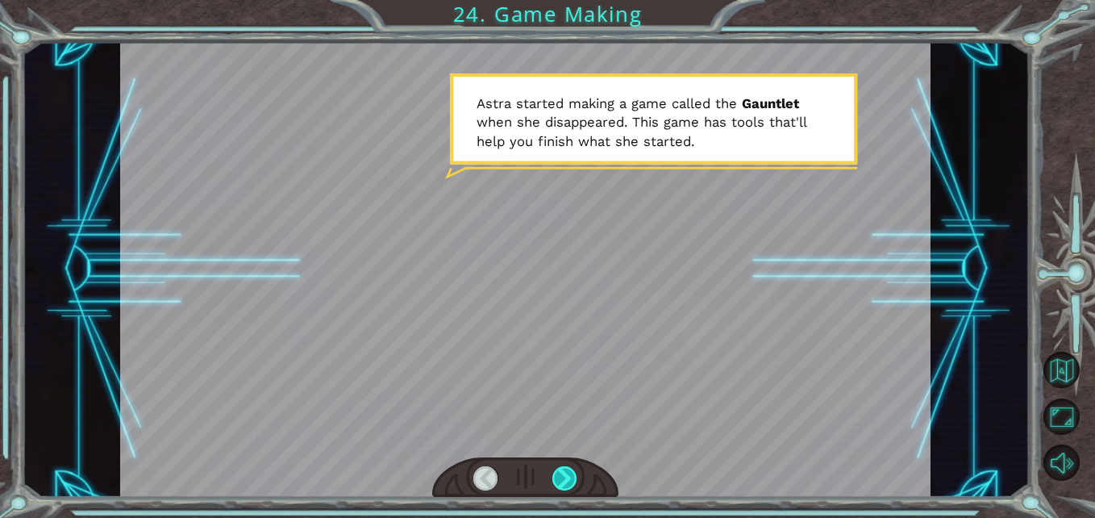
click at [566, 473] on div at bounding box center [564, 478] width 25 height 25
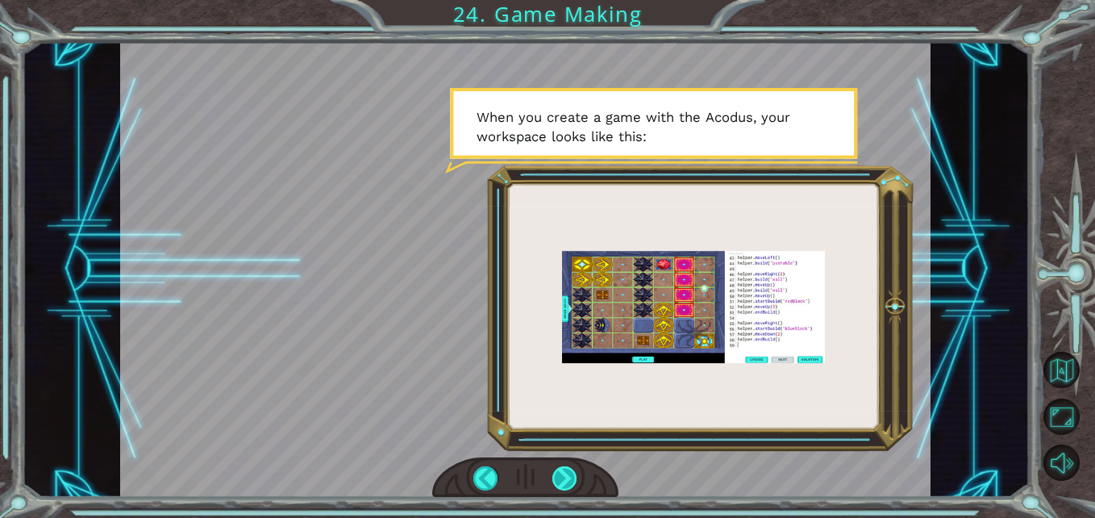
click at [560, 474] on div at bounding box center [564, 478] width 25 height 25
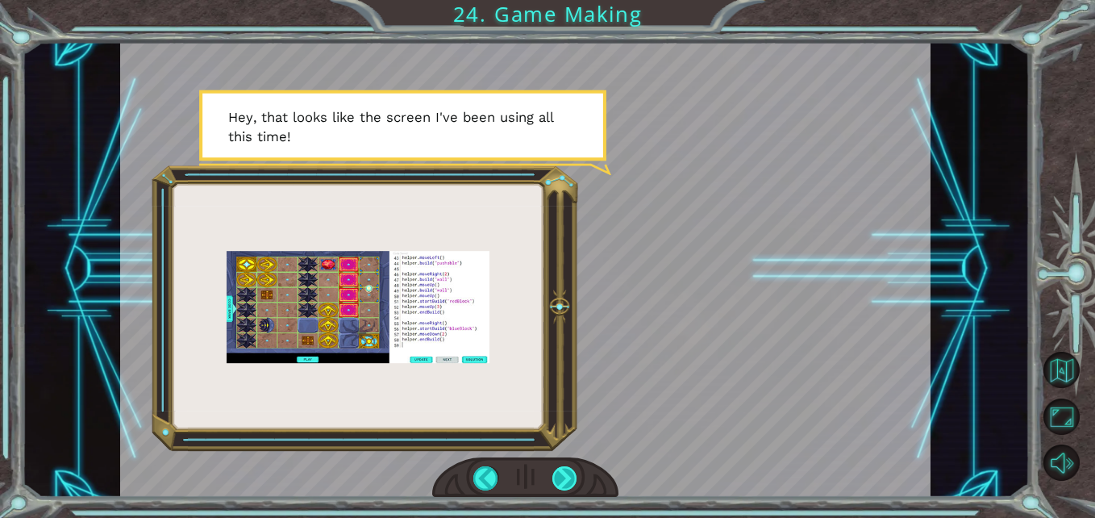
click at [556, 475] on div at bounding box center [564, 478] width 25 height 25
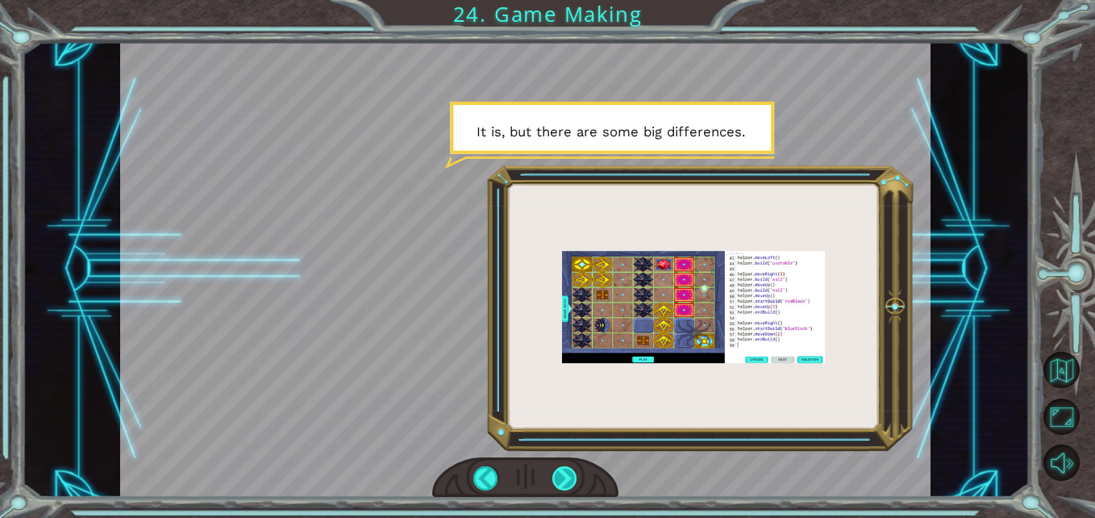
click at [556, 475] on div at bounding box center [564, 478] width 25 height 25
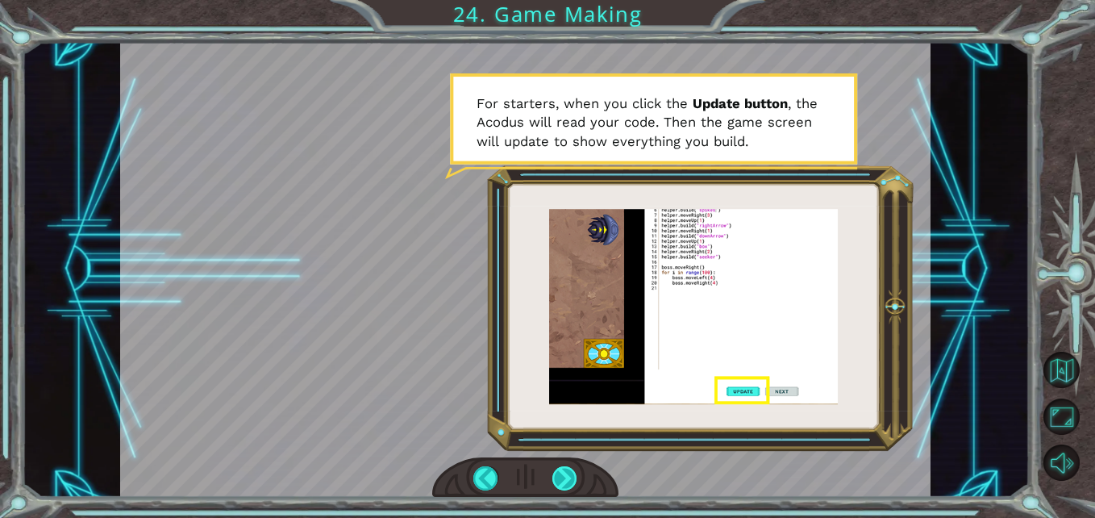
click at [573, 488] on div at bounding box center [564, 478] width 25 height 25
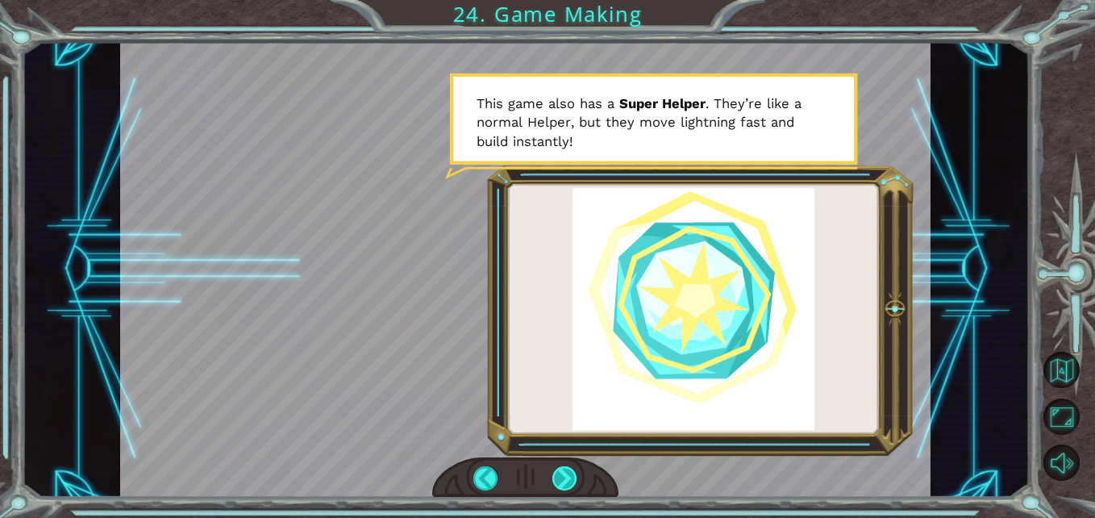
click at [562, 471] on div at bounding box center [564, 478] width 25 height 25
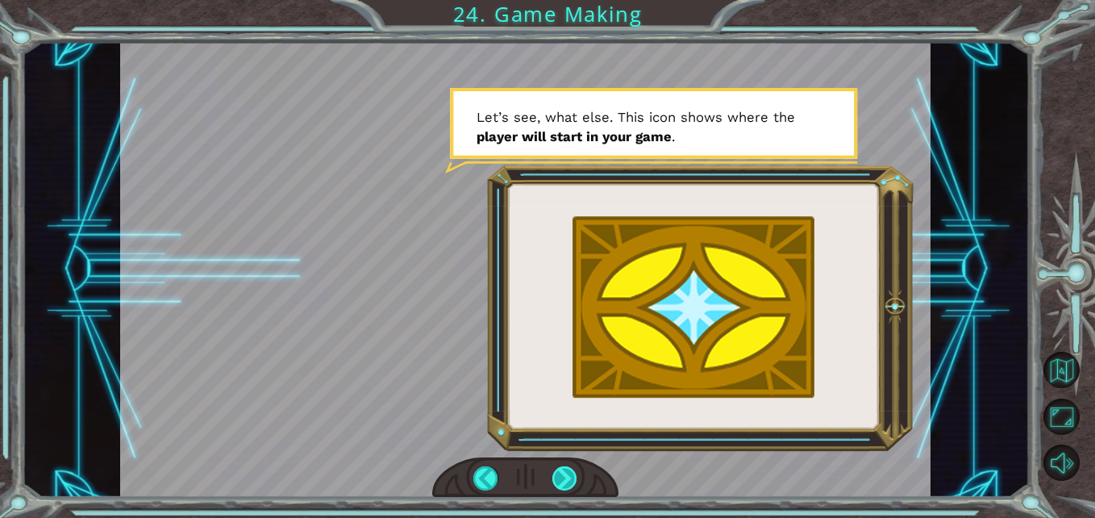
click at [565, 472] on div at bounding box center [564, 478] width 25 height 25
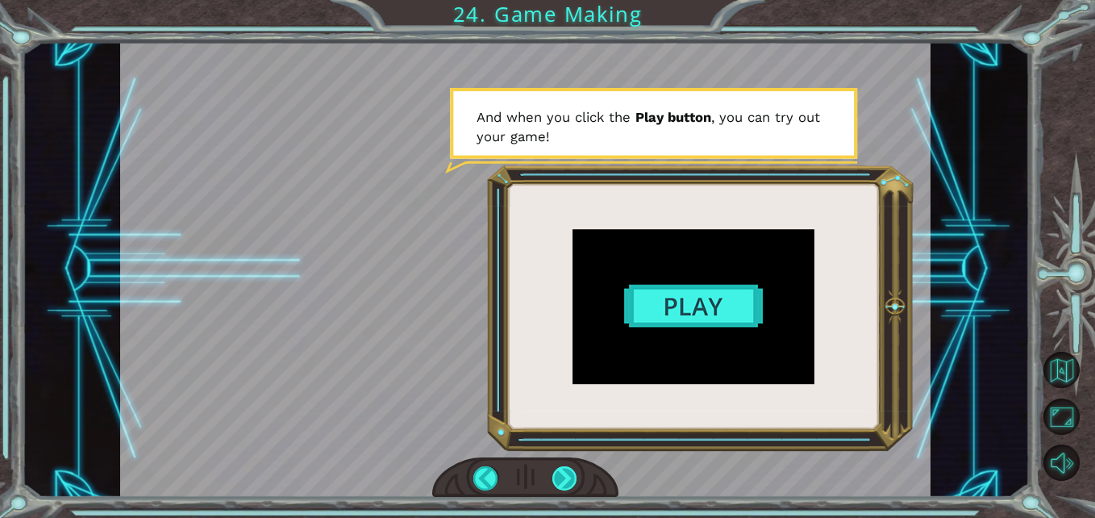
click at [565, 472] on div at bounding box center [564, 478] width 25 height 25
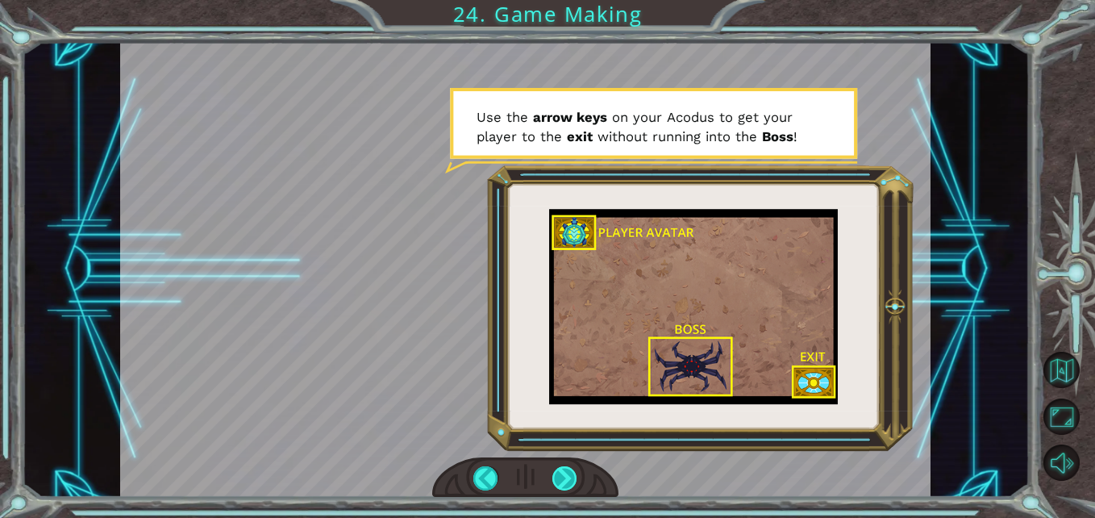
click at [565, 472] on div at bounding box center [564, 478] width 25 height 25
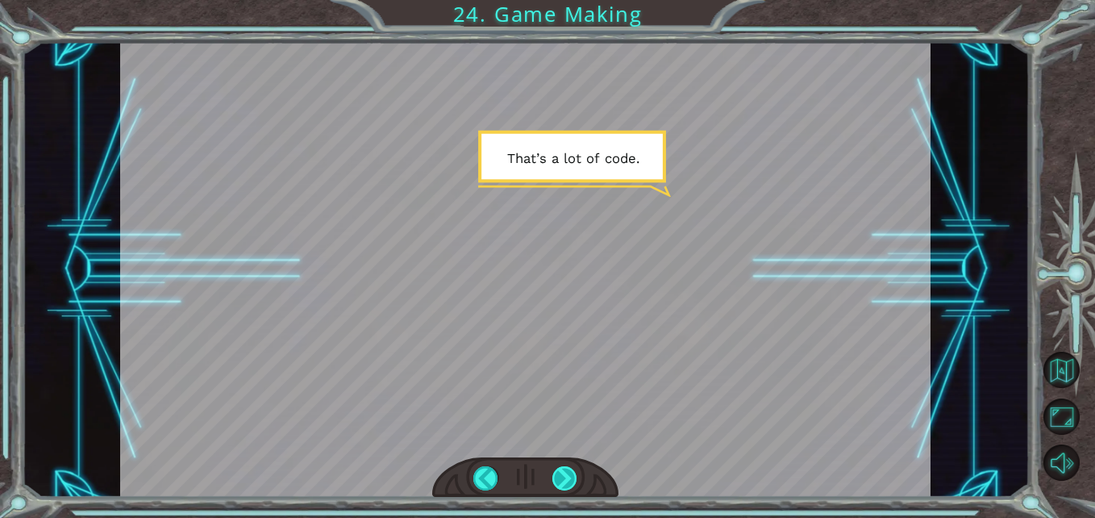
click at [565, 472] on div at bounding box center [564, 478] width 25 height 25
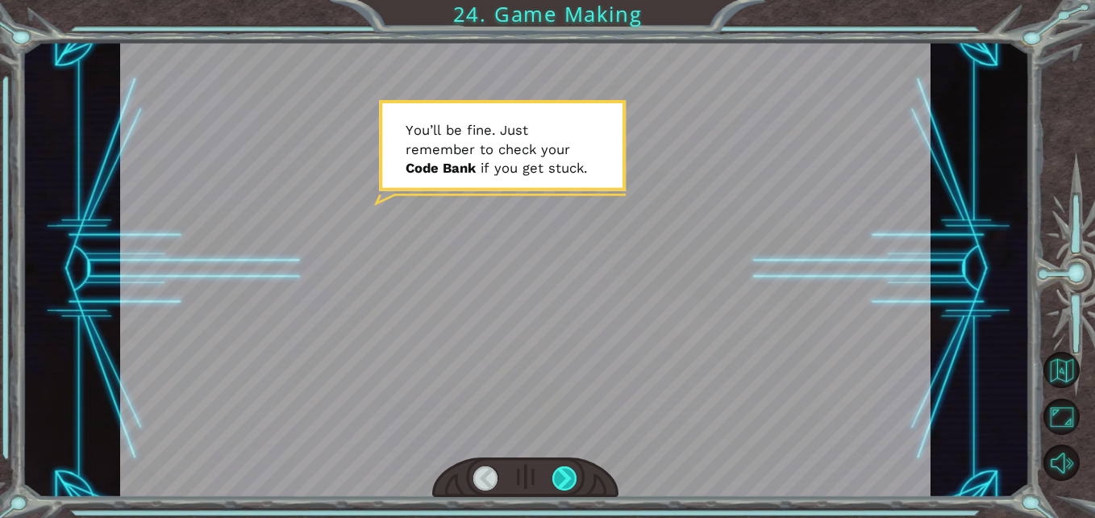
click at [565, 472] on div at bounding box center [564, 478] width 25 height 25
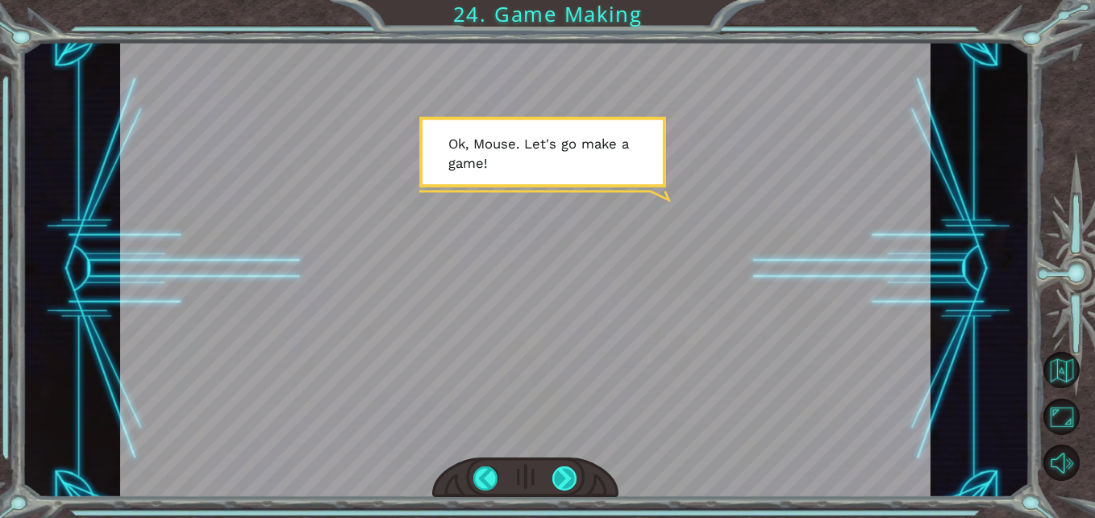
click at [565, 472] on div at bounding box center [564, 478] width 25 height 25
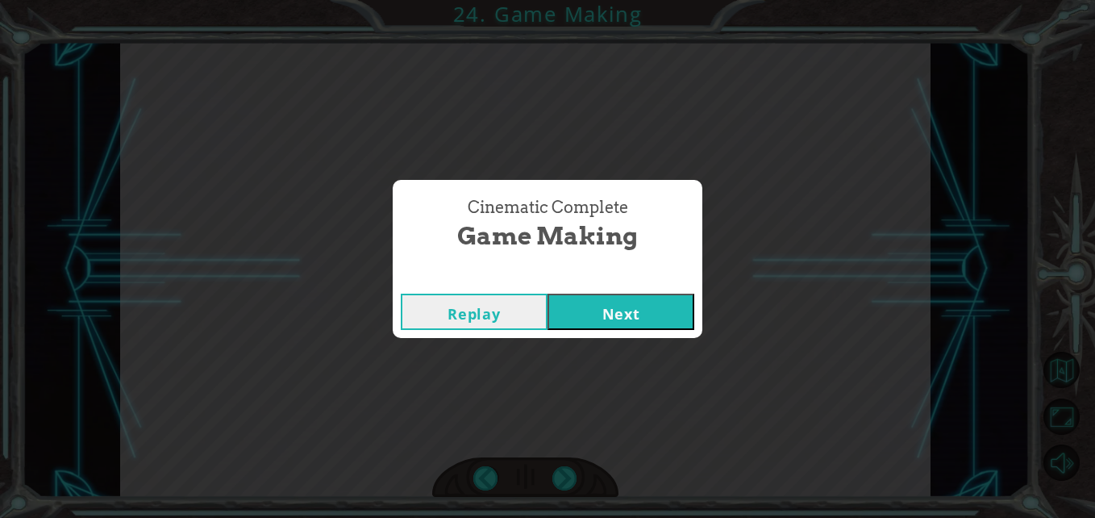
click at [643, 319] on button "Next" at bounding box center [621, 312] width 147 height 36
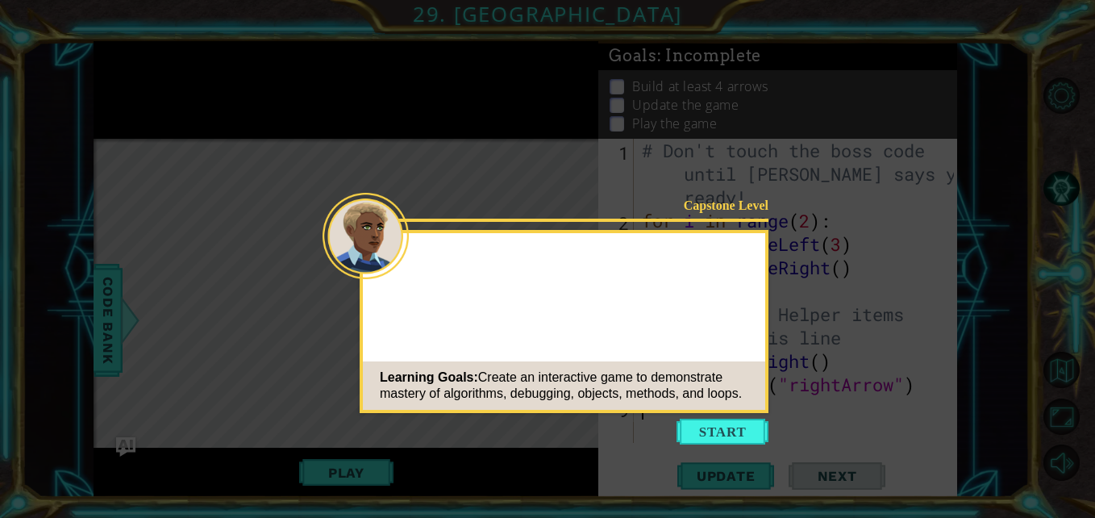
click at [718, 435] on button "Start" at bounding box center [723, 432] width 92 height 26
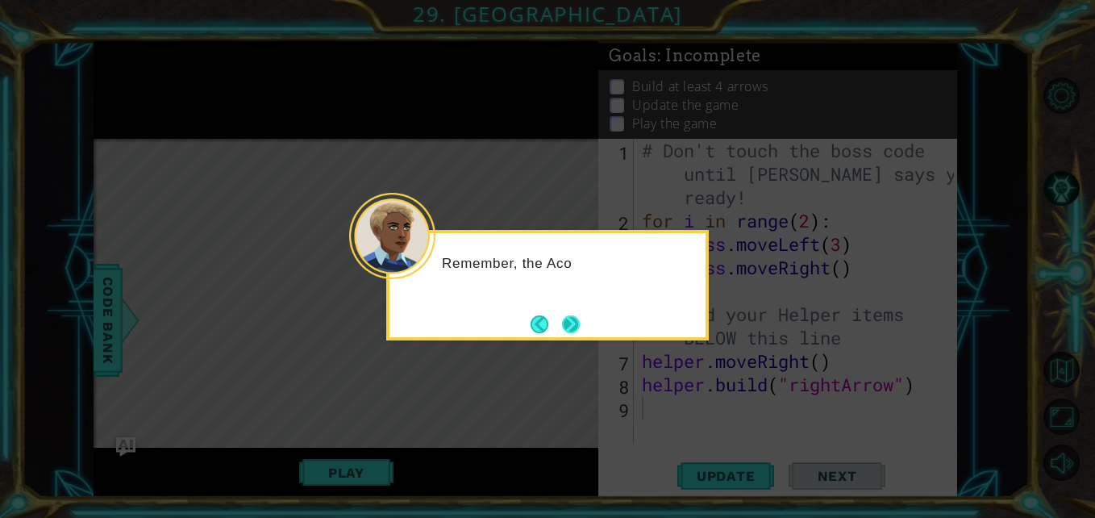
click at [575, 322] on button "Next" at bounding box center [571, 324] width 18 height 18
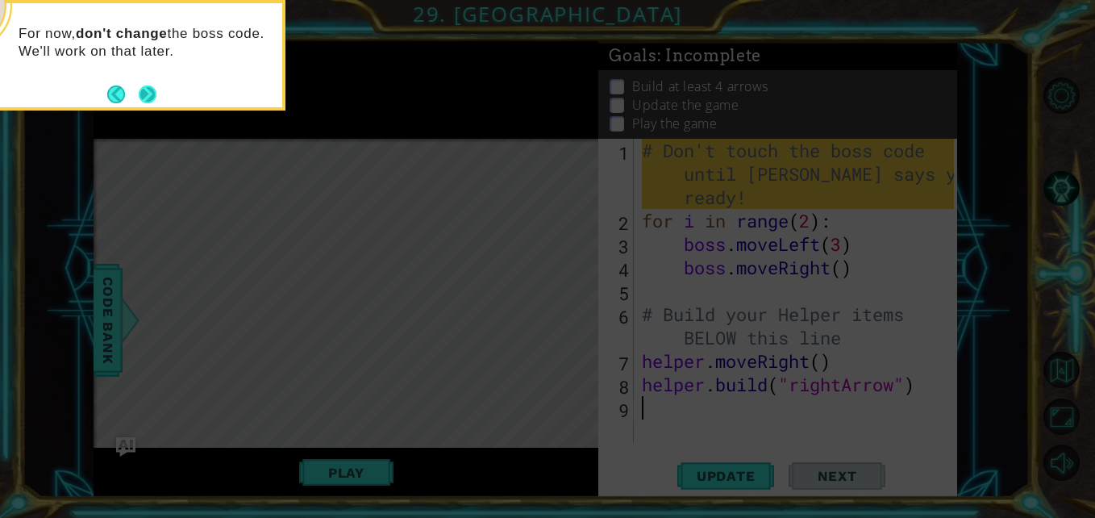
click at [139, 90] on button "Next" at bounding box center [148, 94] width 18 height 18
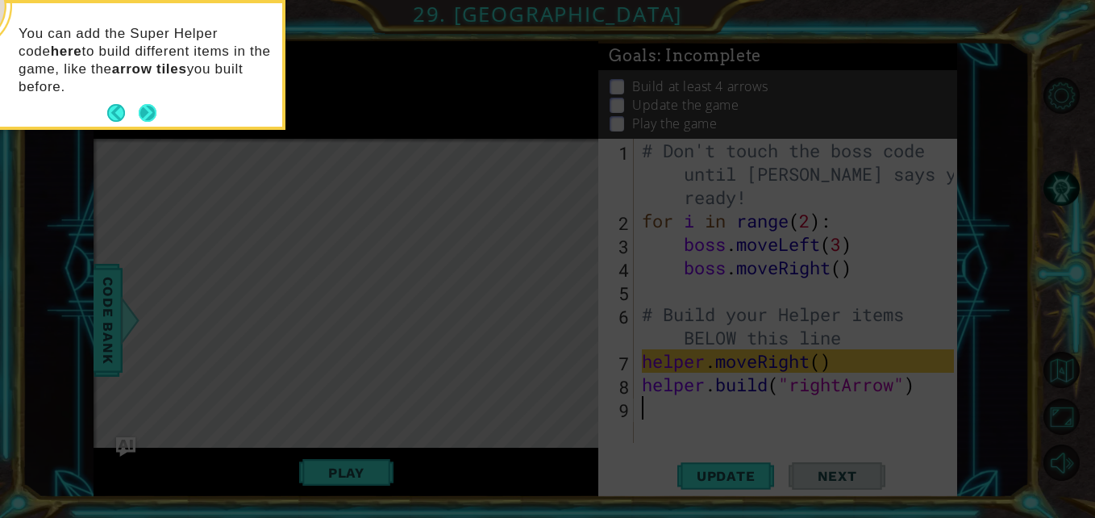
click at [141, 89] on p "You can add the Super Helper code here to build different items in the game, li…" at bounding box center [145, 60] width 252 height 71
click at [142, 90] on p "You can add the Super Helper code here to build different items in the game, li…" at bounding box center [145, 60] width 252 height 71
click at [144, 107] on button "Next" at bounding box center [148, 113] width 18 height 18
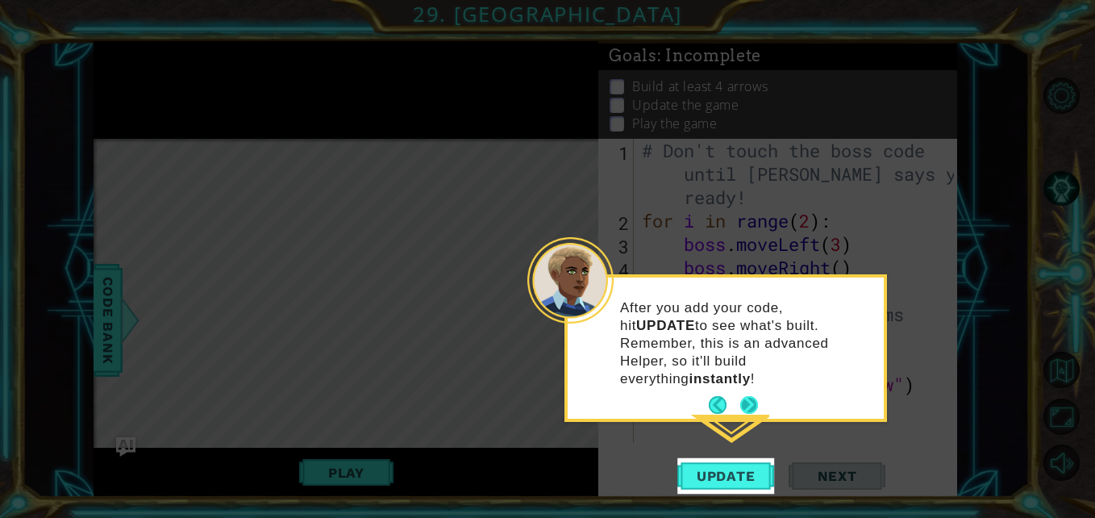
click at [746, 396] on button "Next" at bounding box center [749, 405] width 18 height 18
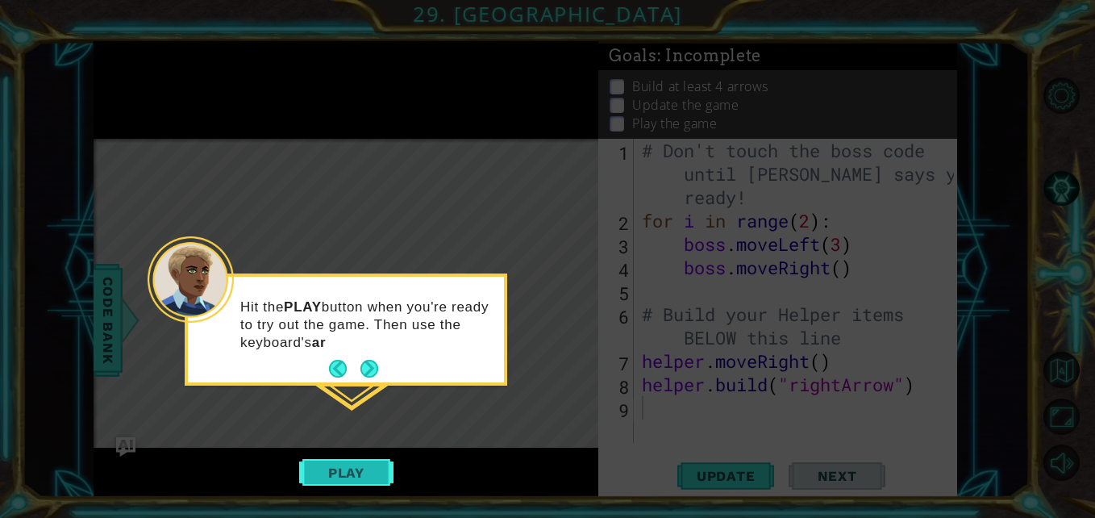
click at [373, 475] on button "Play" at bounding box center [346, 472] width 94 height 31
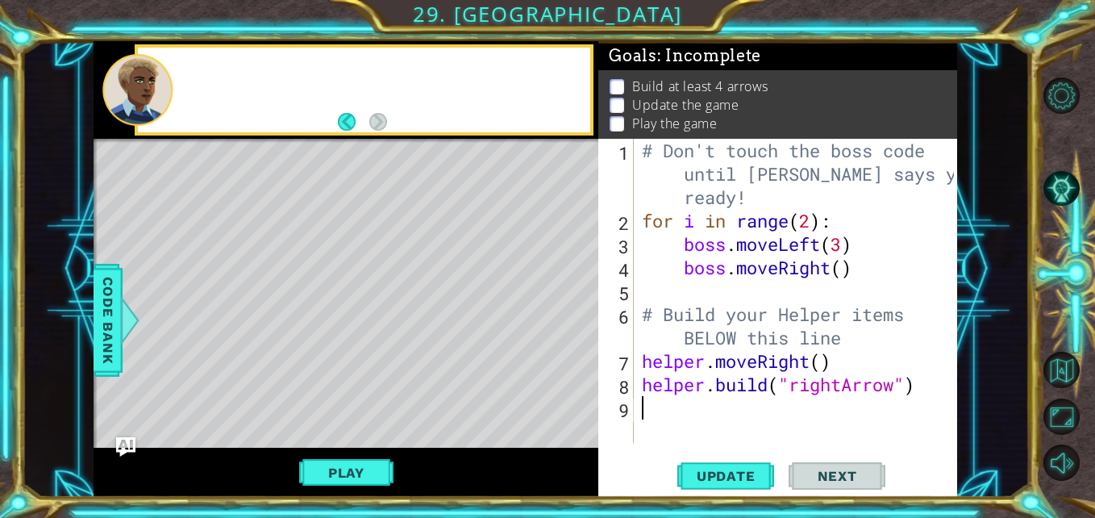
scroll to position [12, 0]
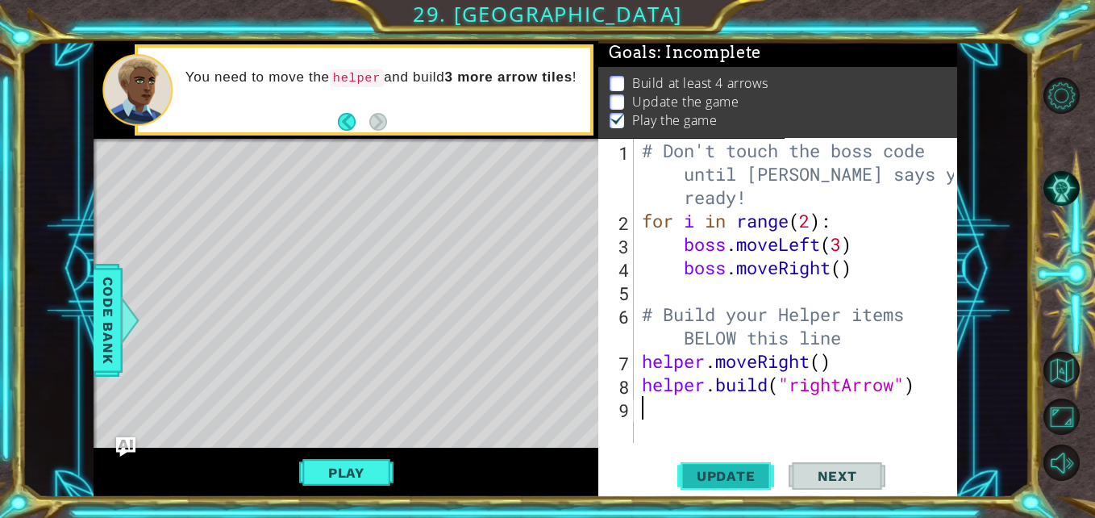
click at [725, 479] on span "Update" at bounding box center [726, 476] width 91 height 16
click at [720, 470] on span "Update" at bounding box center [726, 476] width 91 height 16
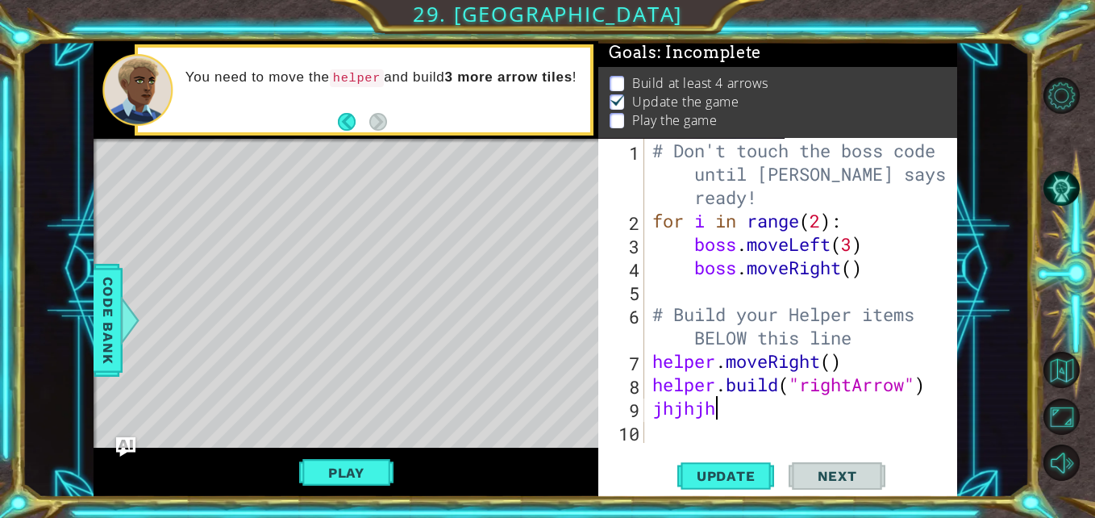
scroll to position [0, 2]
type textarea "j"
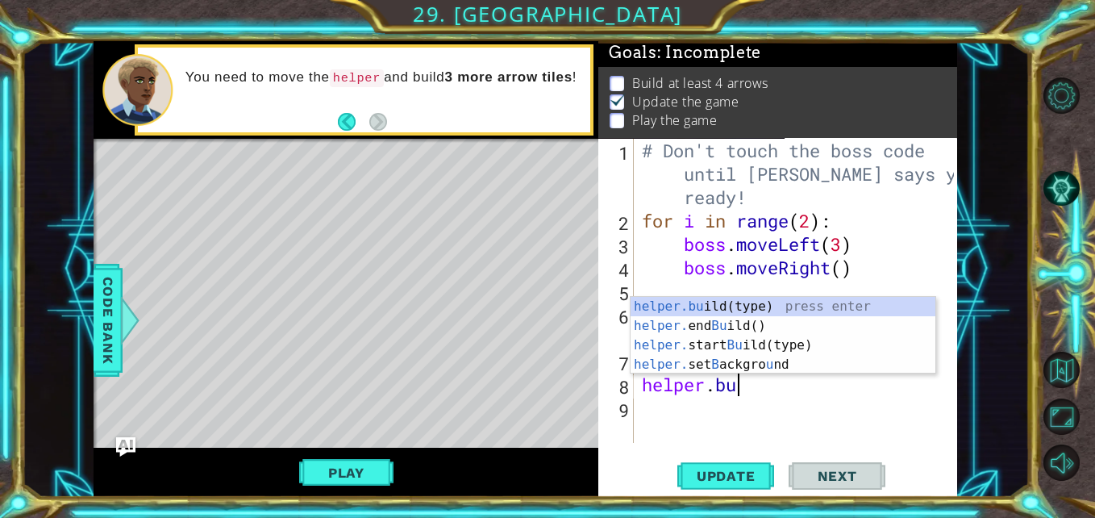
type textarea "h"
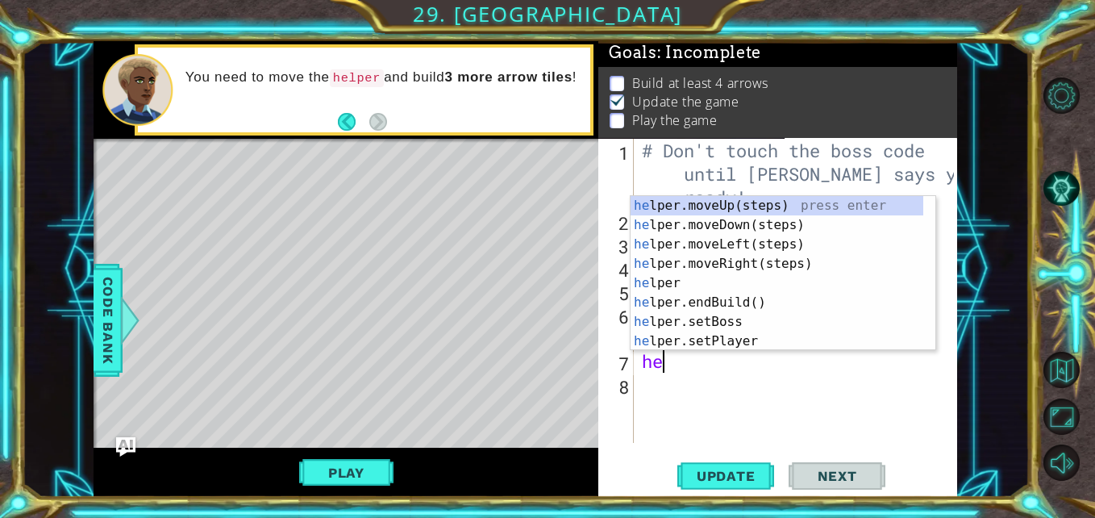
type textarea "h"
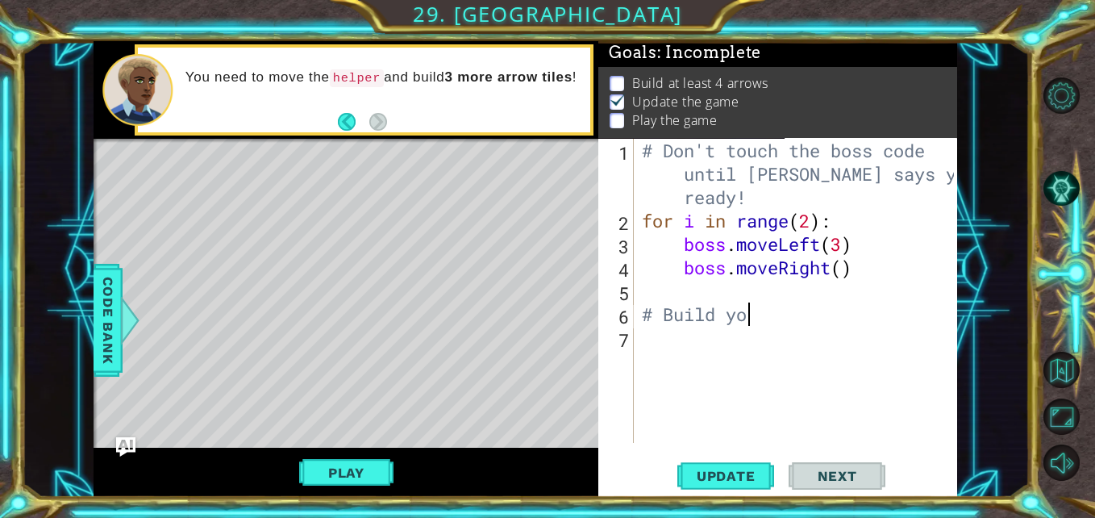
type textarea "#"
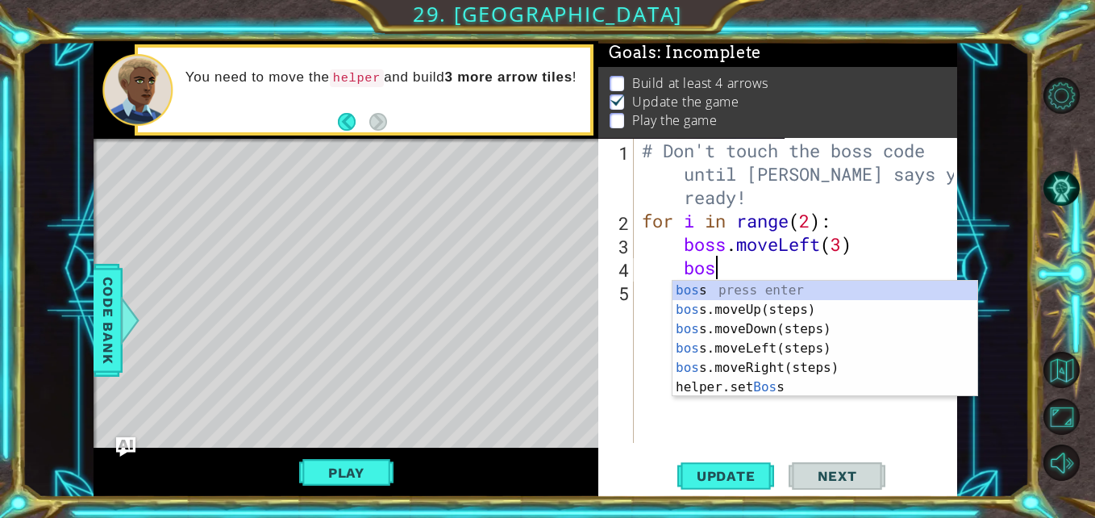
type textarea "b"
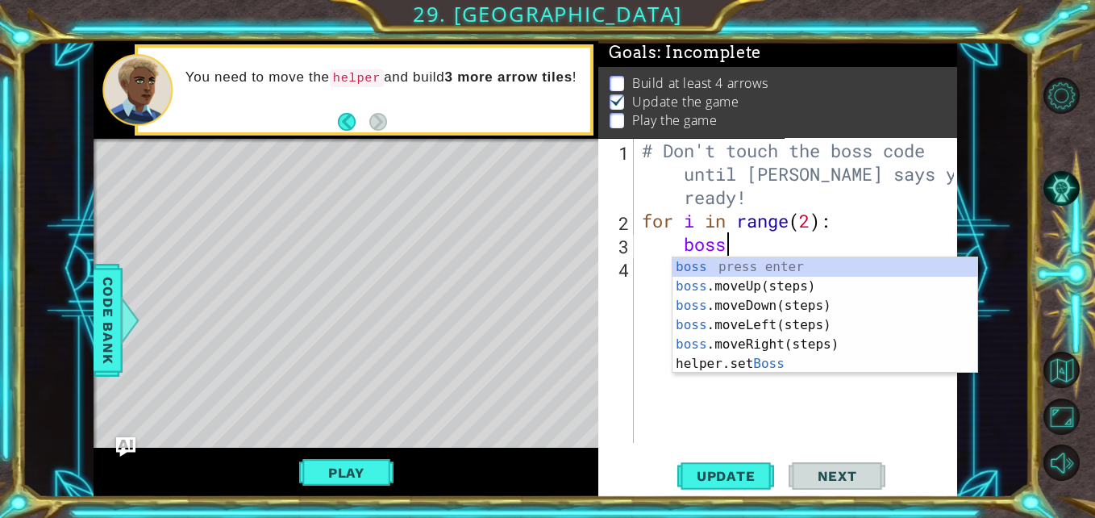
type textarea "b"
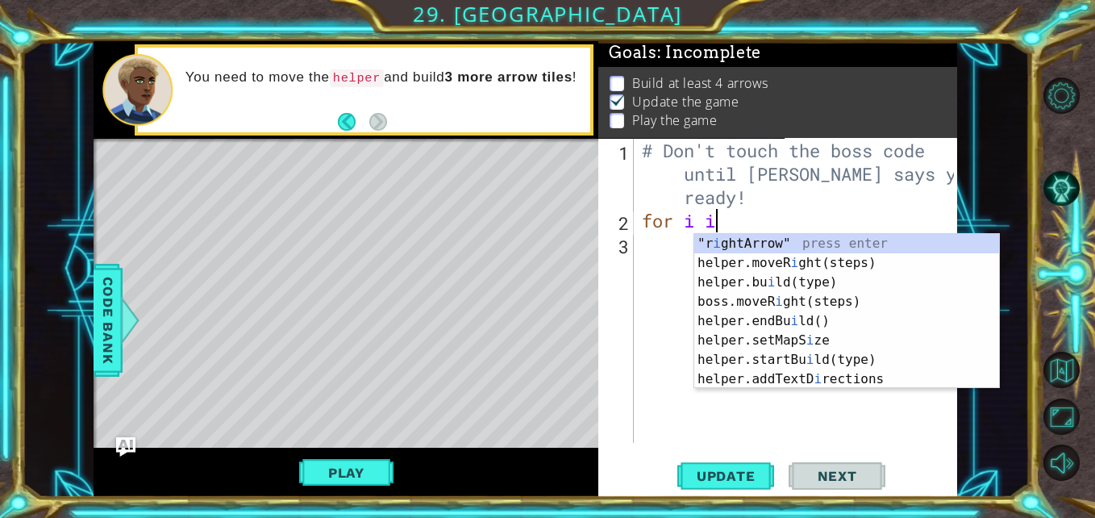
type textarea "f"
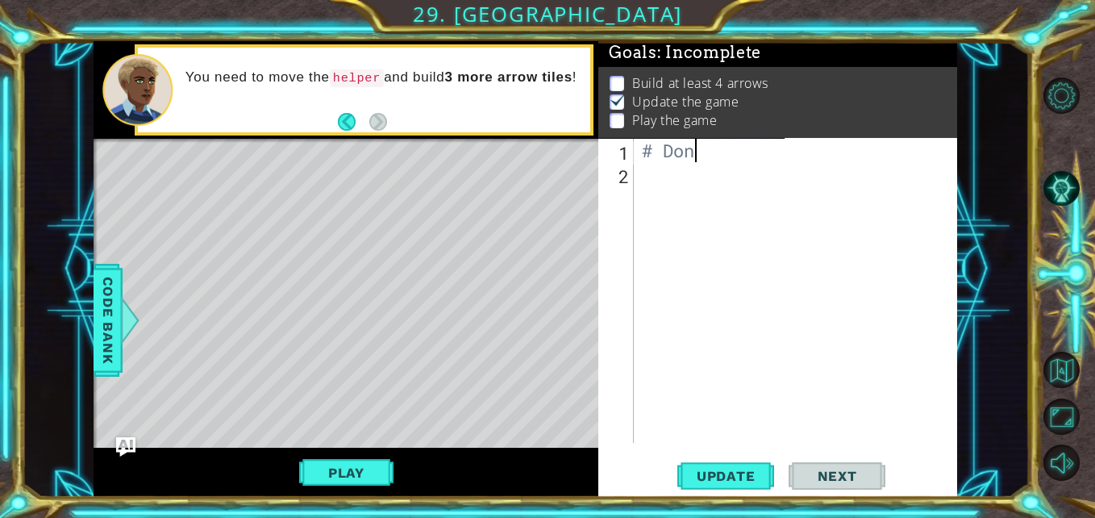
type textarea "#"
click at [715, 482] on span "Update" at bounding box center [726, 476] width 91 height 16
click at [716, 461] on button "Update" at bounding box center [725, 475] width 97 height 35
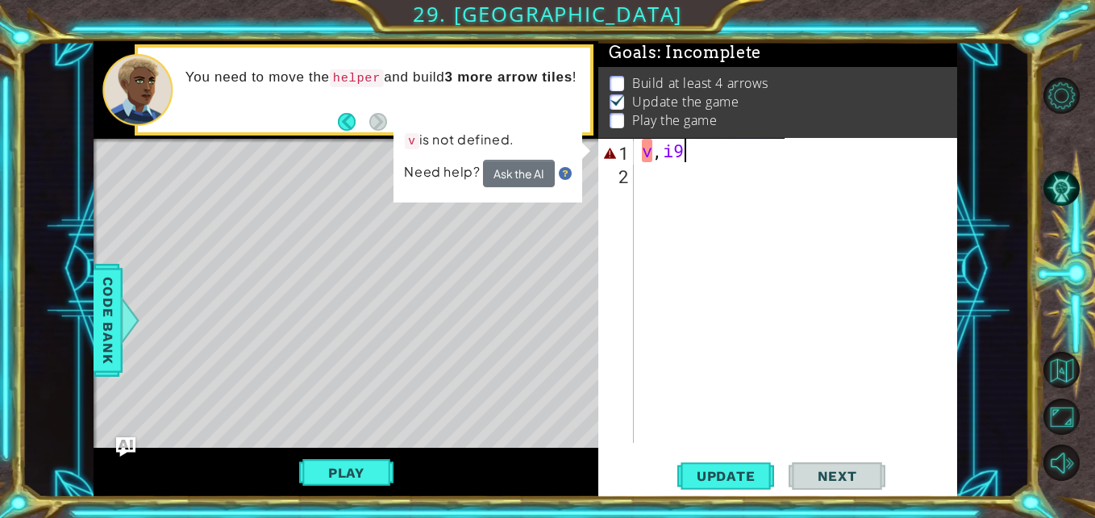
click at [410, 212] on div "1 ההההההההההההההההההההההההההההההההההההההההההההההההההההההההההההההההההההההההההההה…" at bounding box center [526, 269] width 864 height 456
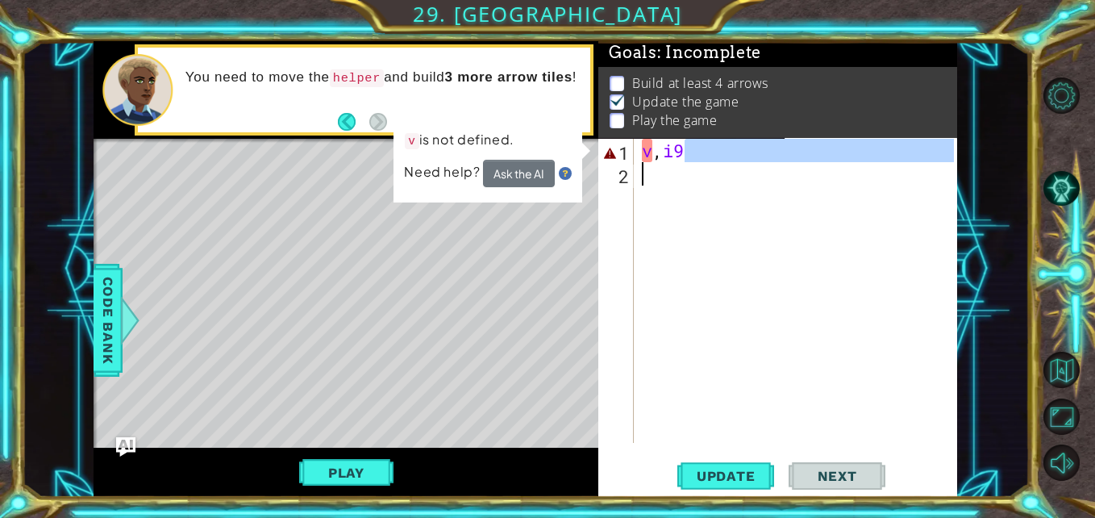
click at [710, 157] on div "v , i9" at bounding box center [796, 291] width 315 height 304
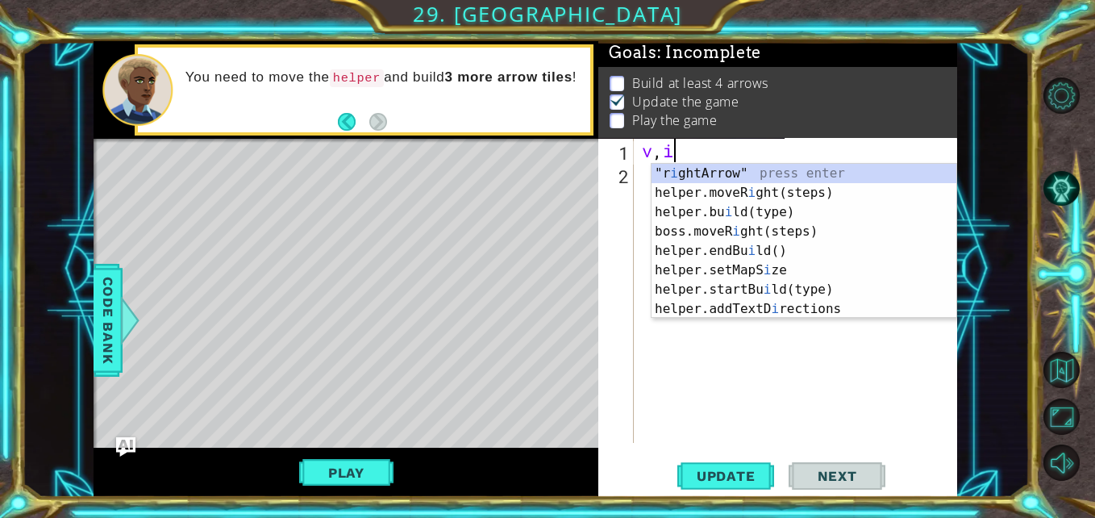
scroll to position [0, 0]
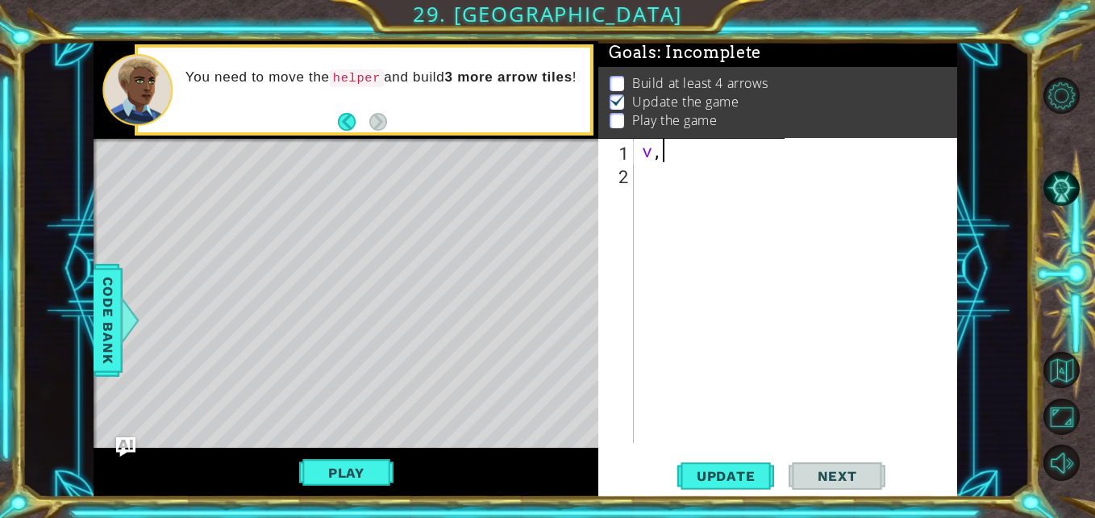
type textarea "v"
